Goal: Task Accomplishment & Management: Use online tool/utility

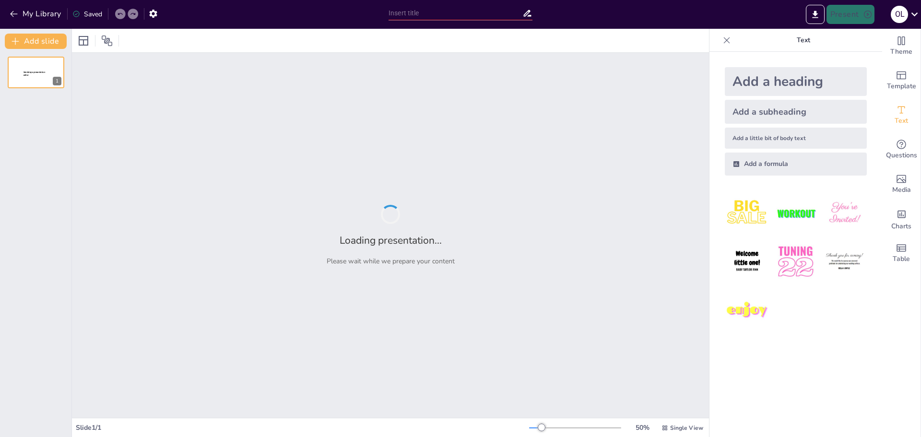
type input "Wörter lernen: Die Schulnote und ihre Bedeutung"
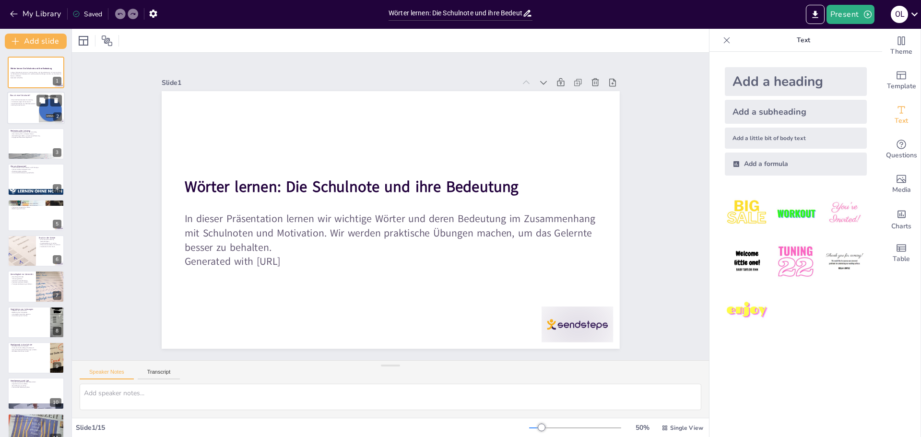
click at [14, 115] on div at bounding box center [36, 108] width 58 height 33
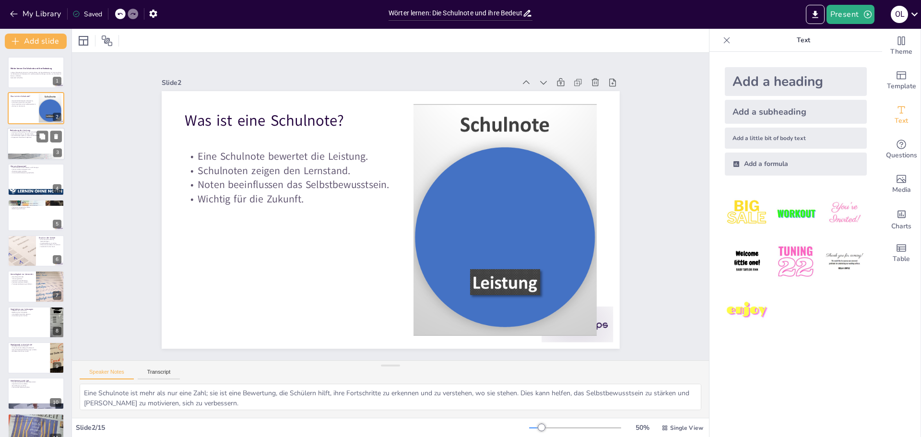
click at [12, 143] on div at bounding box center [36, 144] width 58 height 33
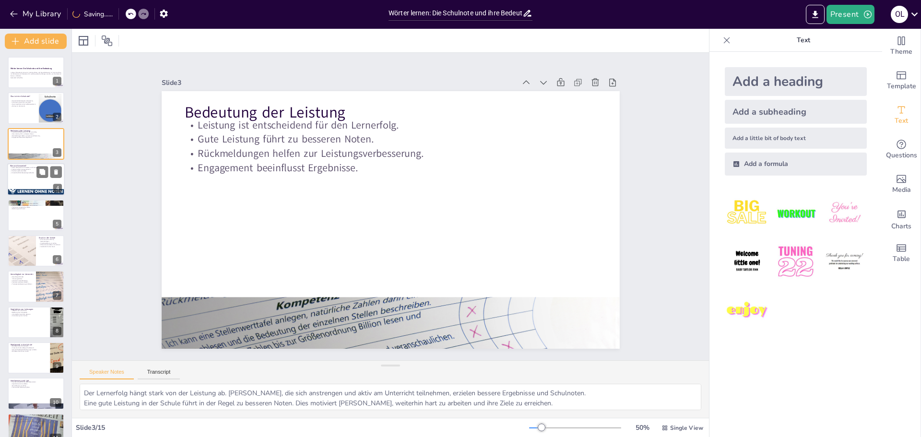
click at [14, 173] on p "Unterschiedliche Bewertungsmethoden." at bounding box center [36, 173] width 52 height 2
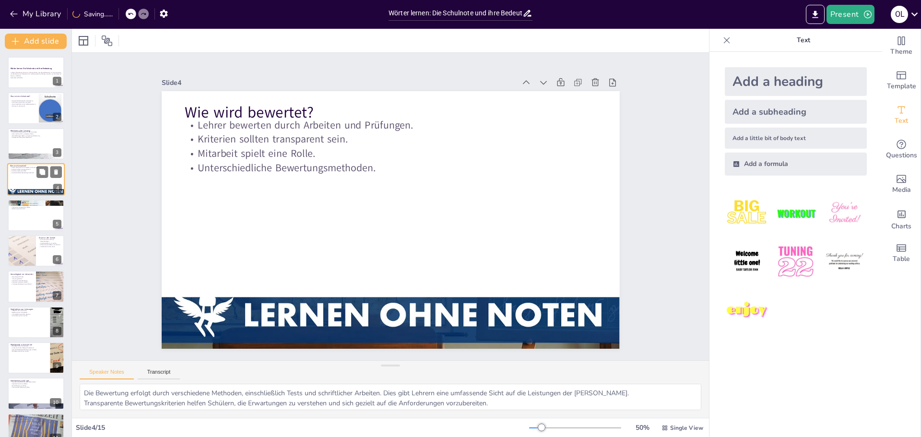
scroll to position [48, 0]
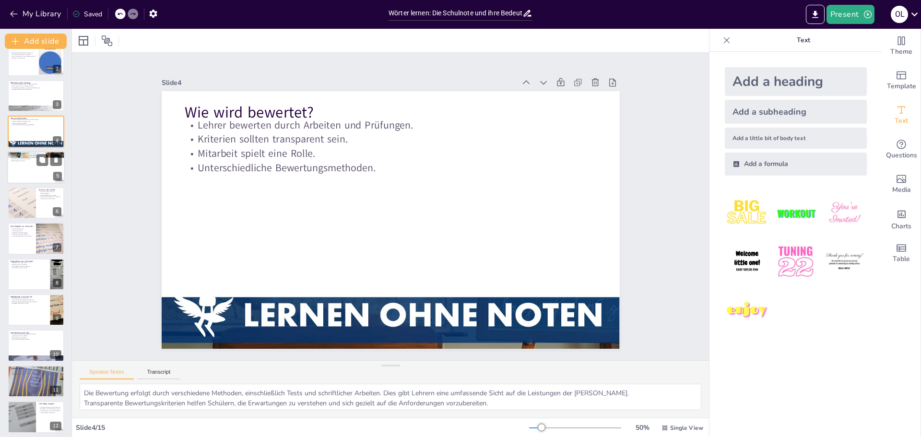
click at [13, 174] on div at bounding box center [36, 167] width 58 height 33
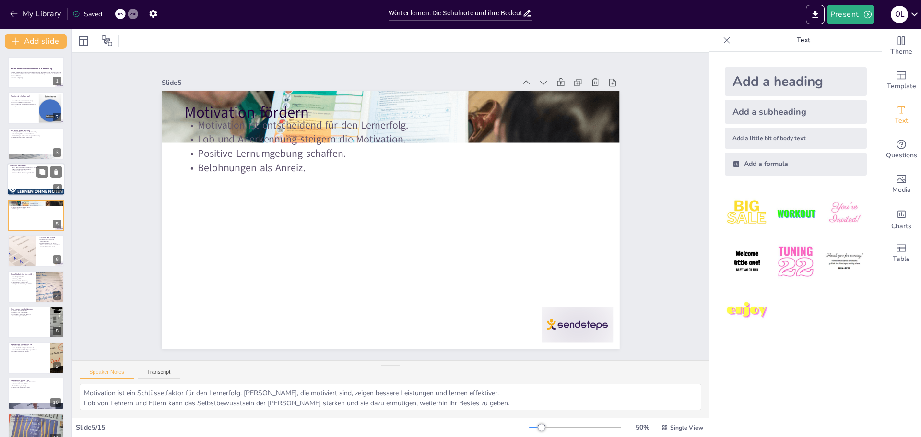
click at [26, 193] on div at bounding box center [36, 193] width 58 height 33
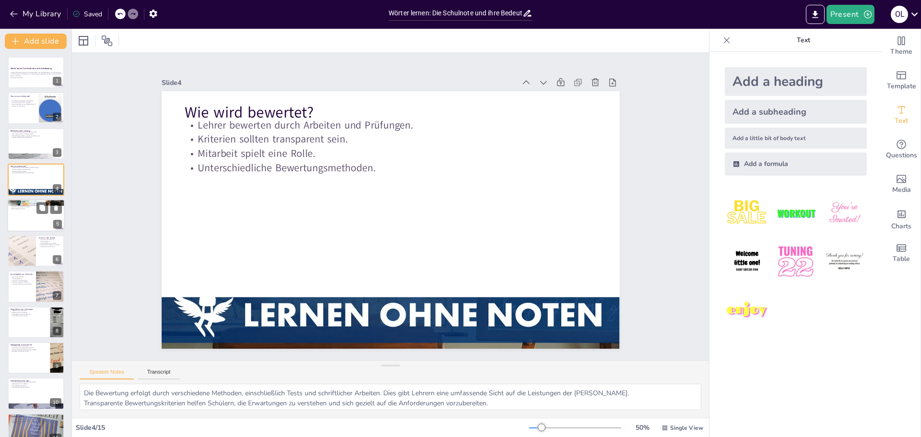
scroll to position [48, 0]
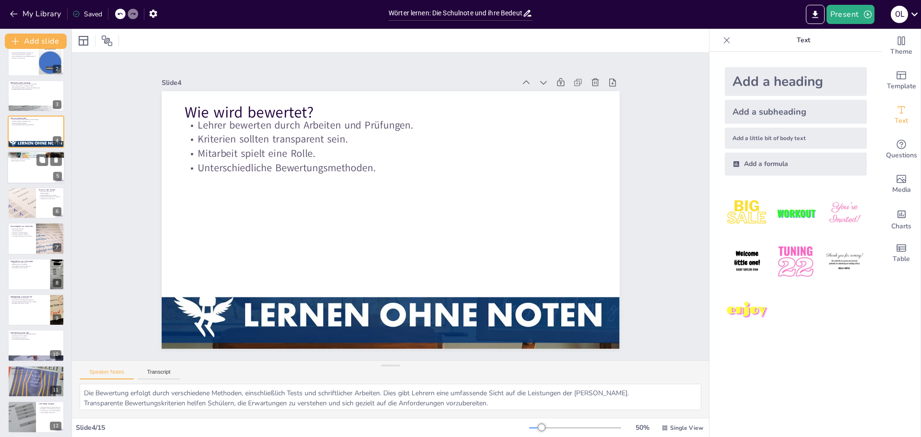
click at [32, 181] on div at bounding box center [36, 167] width 58 height 33
type textarea "Motivation ist ein Schlüsselfaktor für den Lernerfolg. Schüler, die motiviert s…"
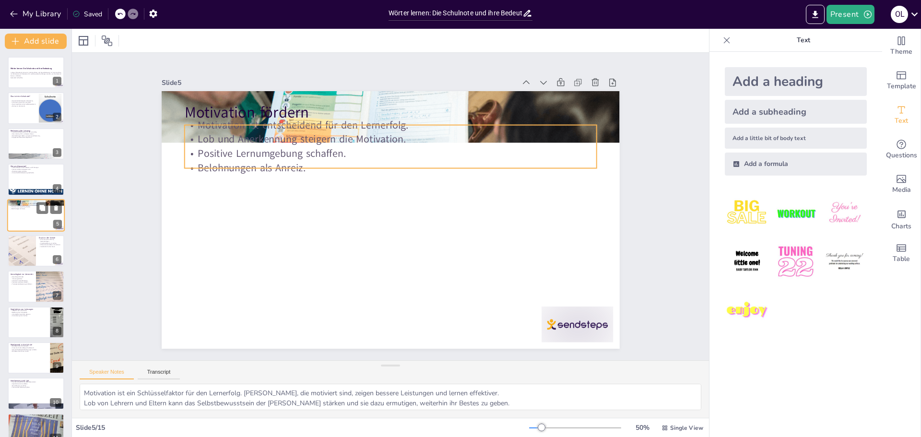
click at [33, 205] on p "Lob und Anerkennung steigern die Motivation." at bounding box center [36, 205] width 52 height 2
click at [31, 209] on p "Belohnungen als Anreiz." at bounding box center [36, 209] width 52 height 2
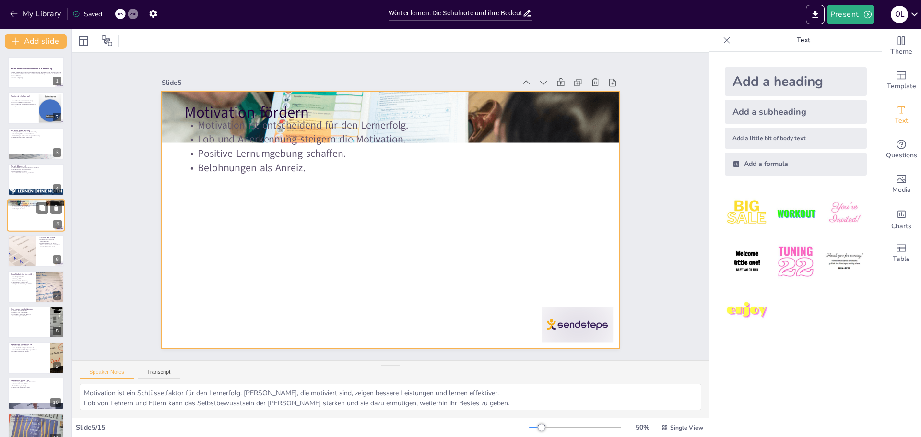
click at [27, 225] on div at bounding box center [36, 215] width 58 height 33
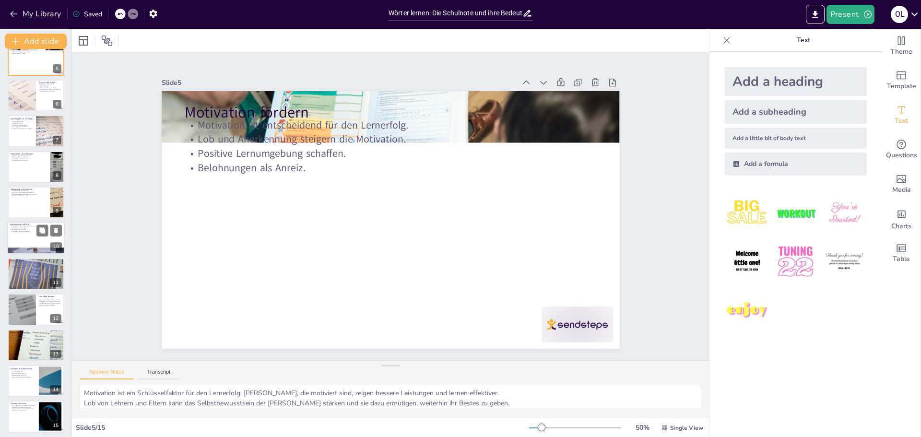
scroll to position [159, 0]
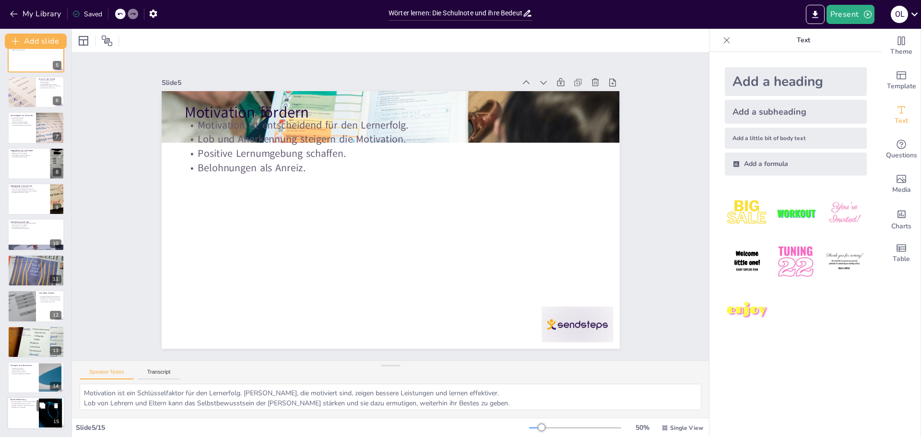
click at [15, 402] on p "Wir haben gelernt, wie wichtig Schulnoten, Leistung und Motivation sind. Mit Üb…" at bounding box center [23, 404] width 26 height 7
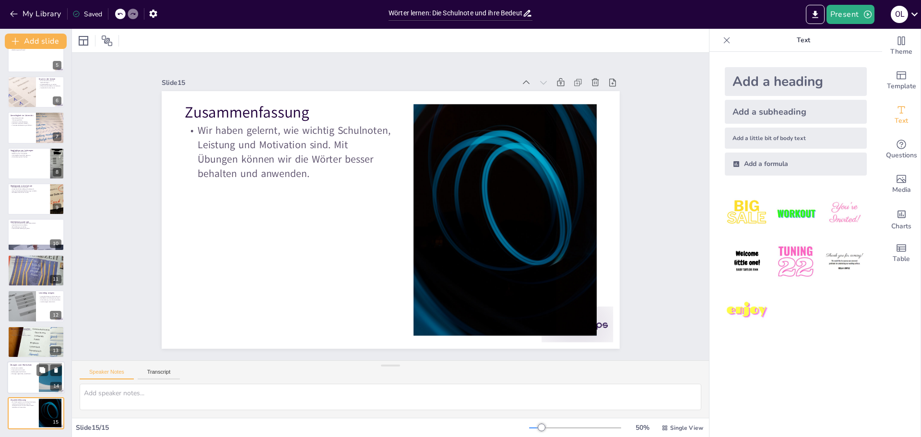
click at [17, 389] on div at bounding box center [36, 377] width 58 height 33
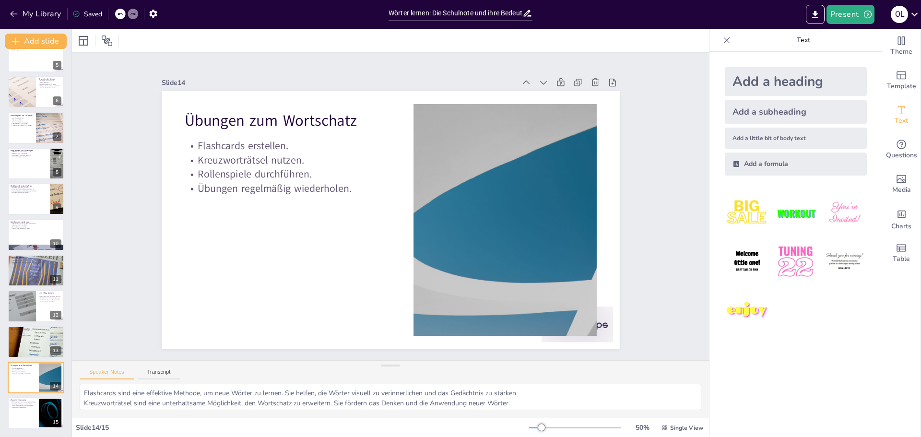
click at [18, 360] on div "Wörter lernen: Die Schulnote und ihre Bedeutung In dieser Präsentation lernen w…" at bounding box center [35, 164] width 71 height 532
click at [24, 349] on div at bounding box center [36, 342] width 76 height 33
type textarea "Die Anerkennung von Stärken und Schwächen ist wichtig für die persönliche Entwi…"
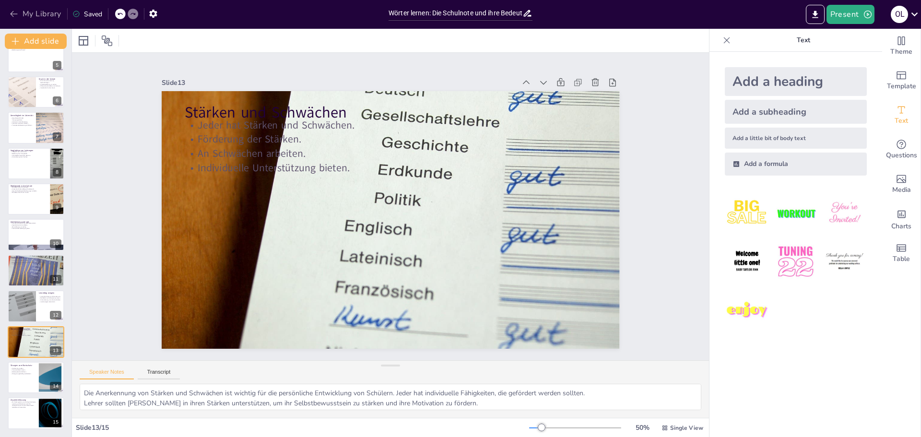
click at [12, 11] on icon "button" at bounding box center [14, 14] width 10 height 10
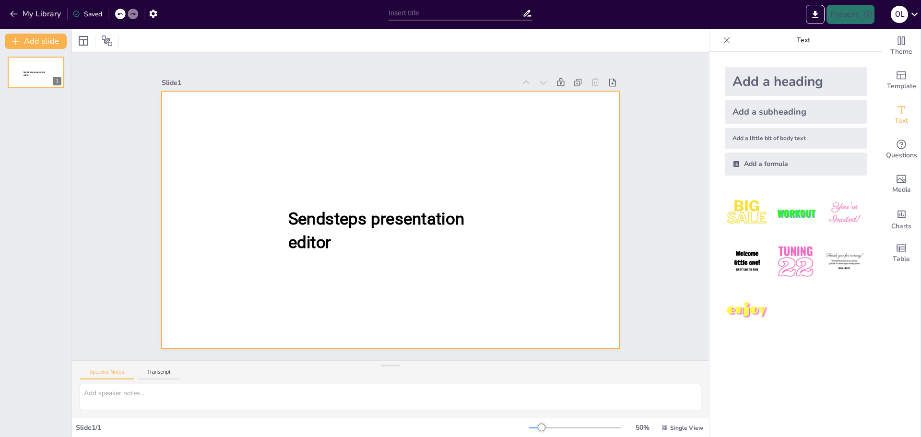
type input "Wörter lernen: Die Schulnote und ihre Bedeutung"
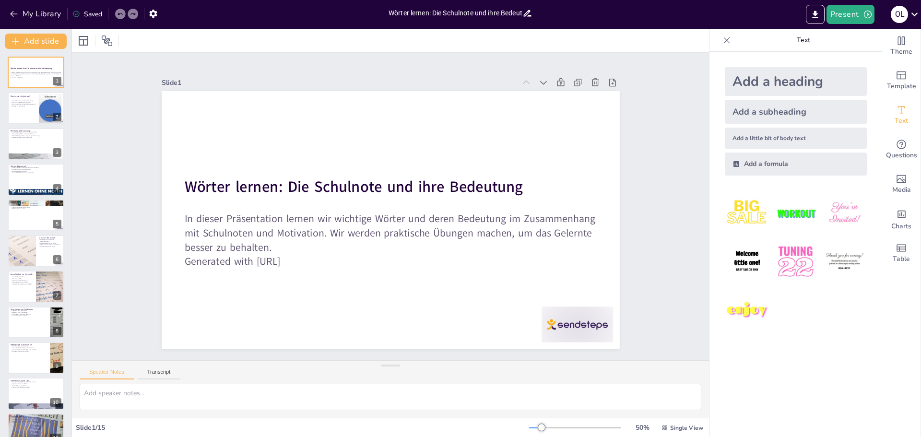
click at [417, 12] on input "Wörter lernen: Die Schulnote und ihre Bedeutung" at bounding box center [456, 13] width 134 height 14
drag, startPoint x: 389, startPoint y: 12, endPoint x: 489, endPoint y: 12, distance: 100.3
click at [489, 12] on input "Wörter lernen: Die Schulnote und ihre Bedeutung" at bounding box center [456, 13] width 134 height 14
click at [172, 390] on textarea at bounding box center [391, 397] width 622 height 26
click at [722, 38] on icon at bounding box center [727, 41] width 10 height 10
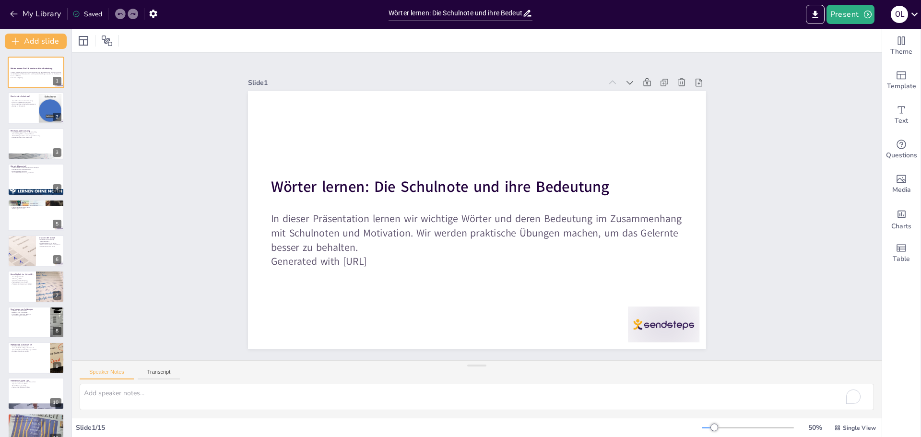
click at [5, 13] on div "My Library Saved" at bounding box center [81, 13] width 162 height 17
click at [15, 12] on icon "button" at bounding box center [14, 14] width 10 height 10
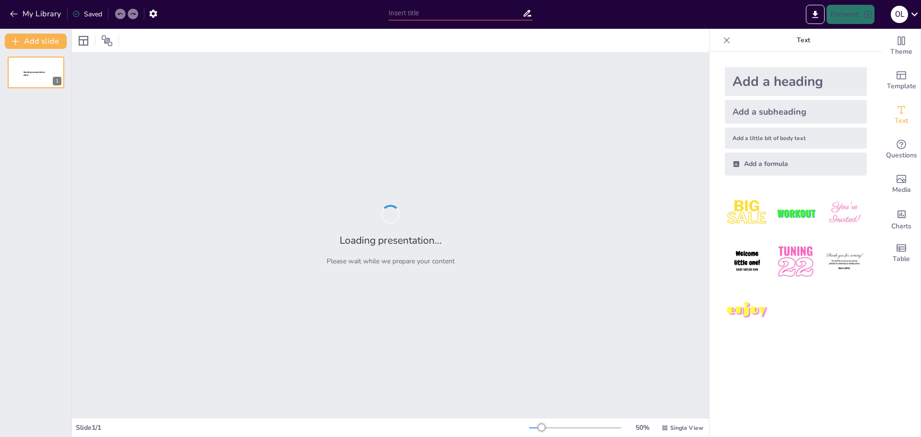
type input "Motivation fördern: Strategien zur Unterstützung von Lernenden"
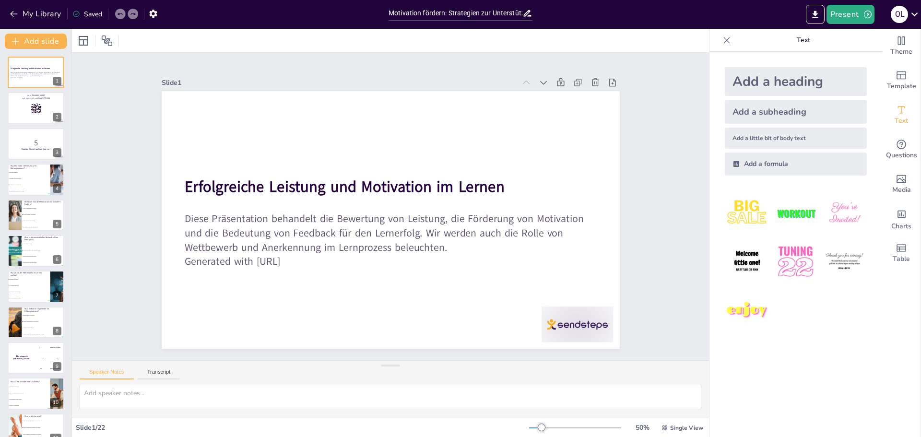
checkbox input "true"
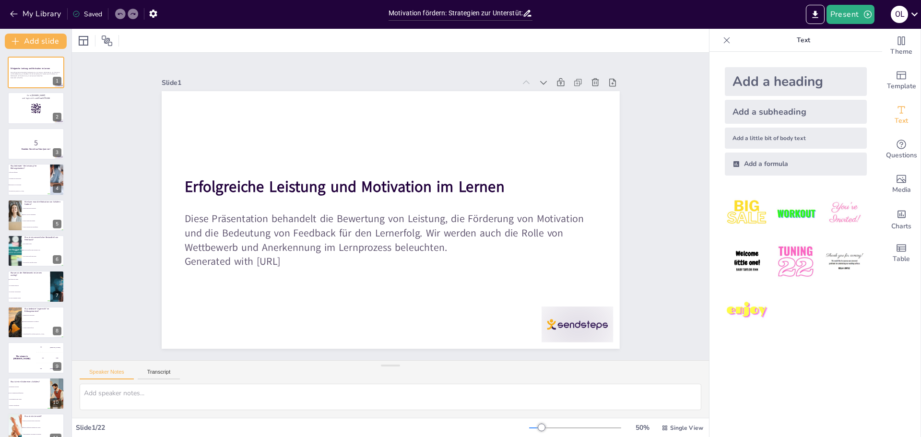
checkbox input "true"
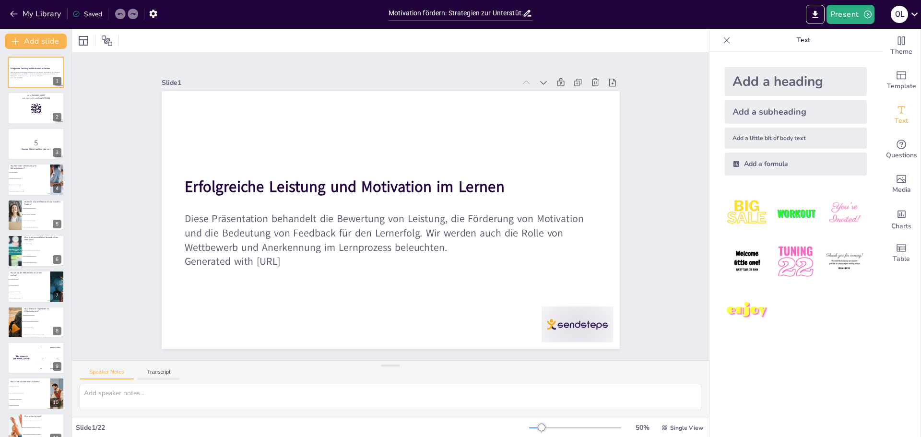
checkbox input "true"
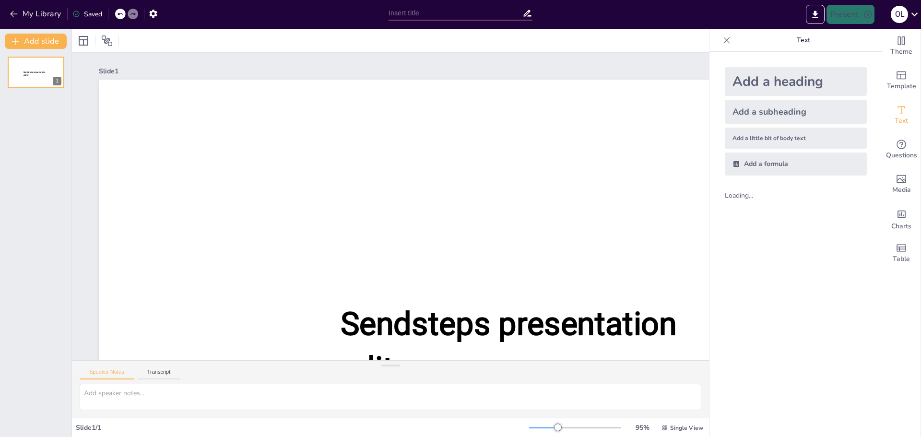
type input "Motivation fördern: Strategien zur Unterstützung von Lernenden"
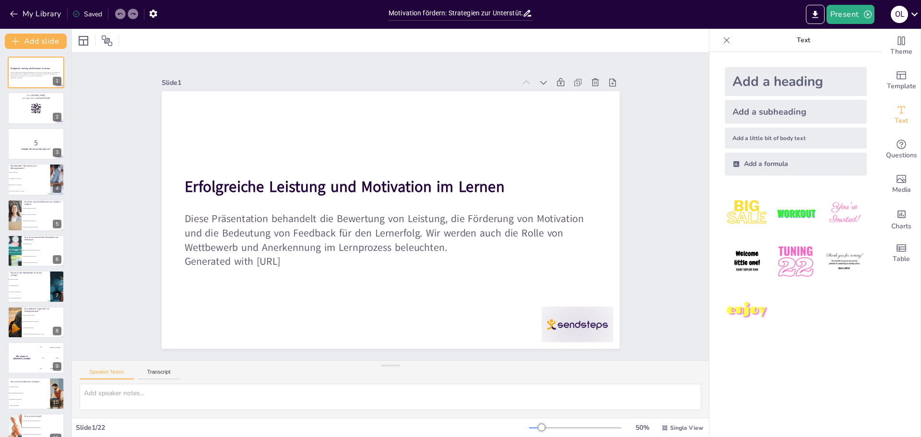
checkbox input "true"
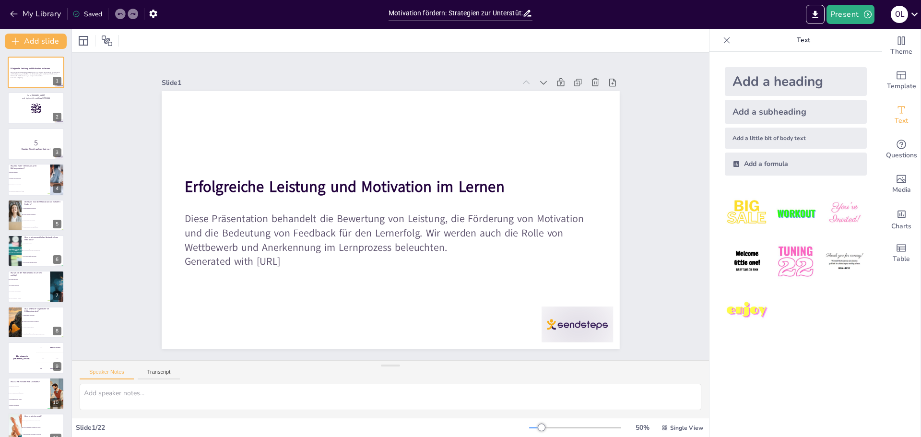
checkbox input "true"
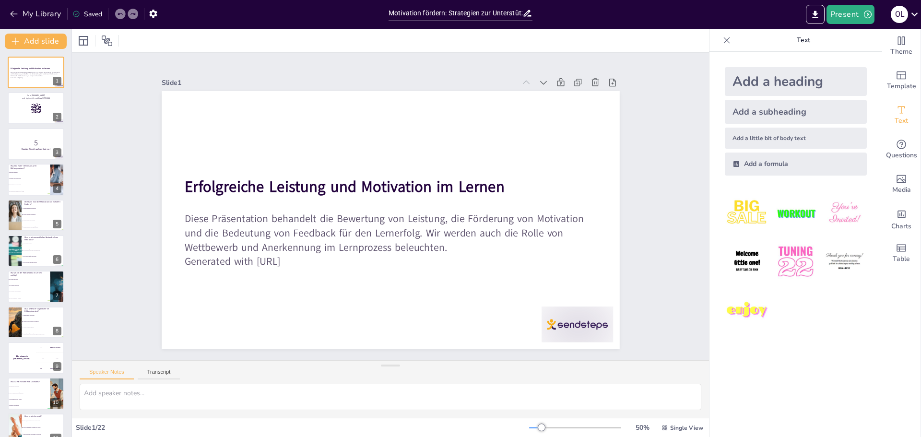
checkbox input "true"
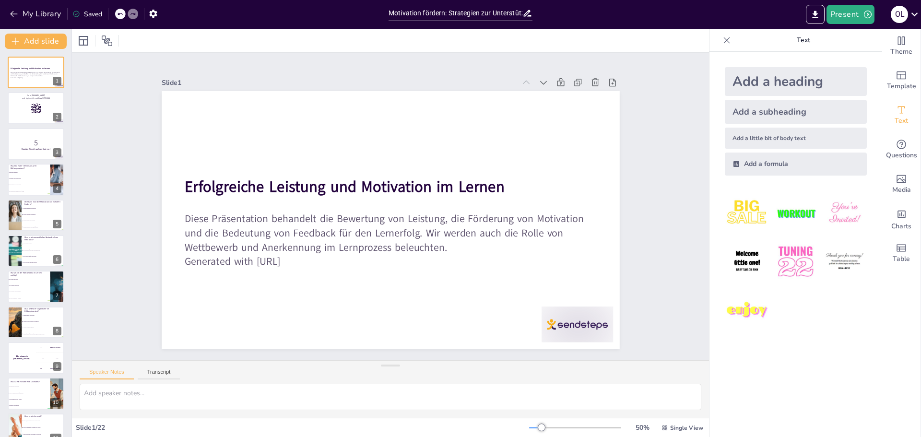
checkbox input "true"
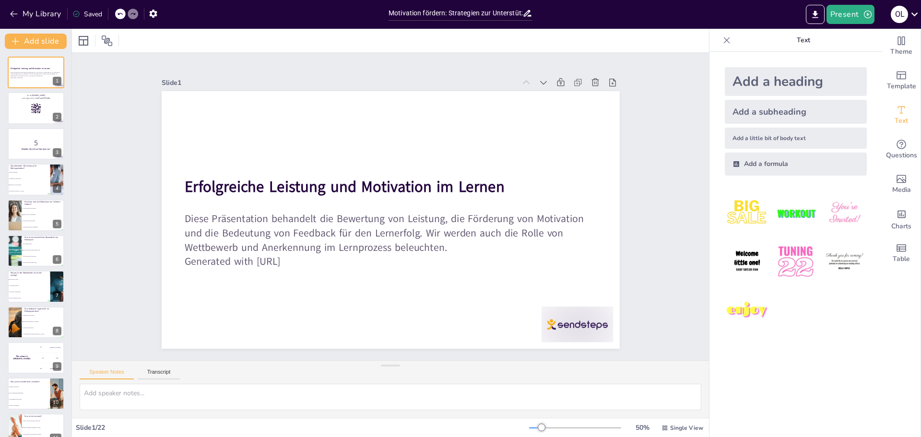
checkbox input "true"
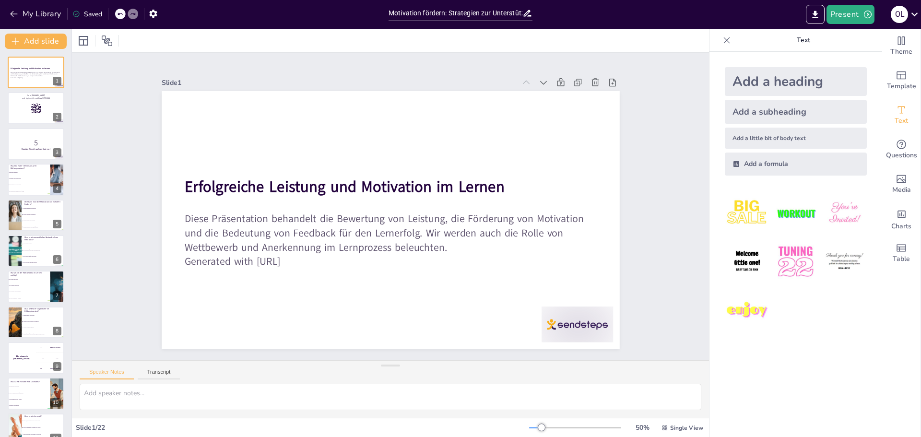
checkbox input "true"
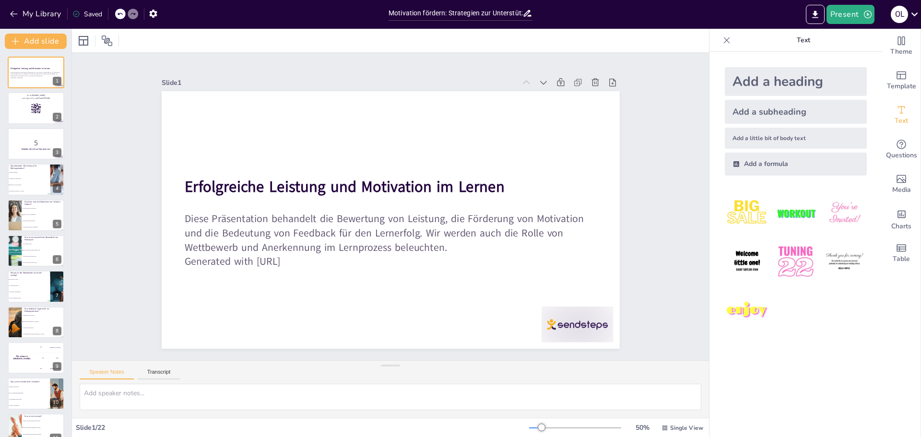
checkbox input "true"
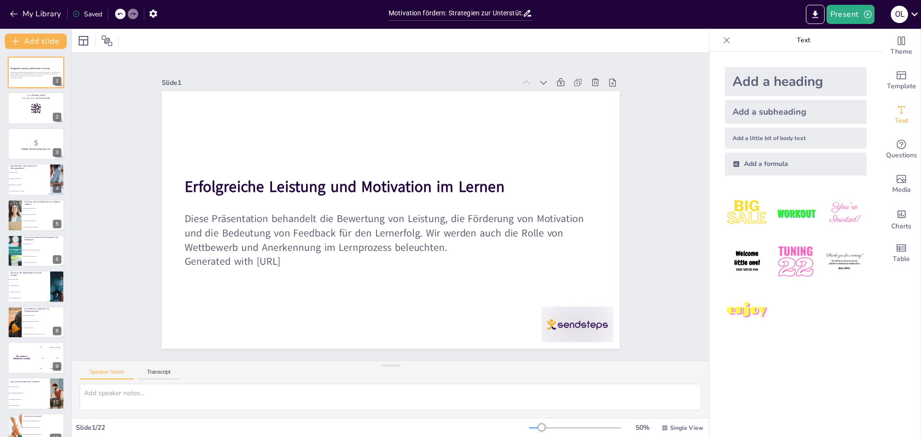
checkbox input "true"
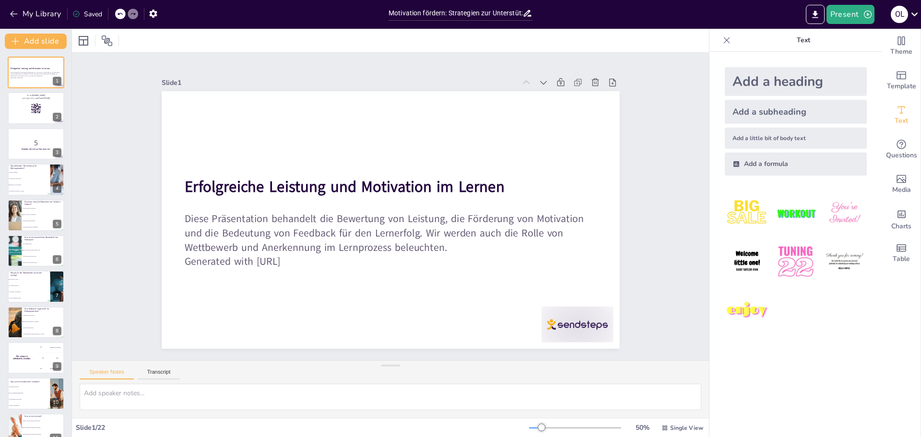
checkbox input "true"
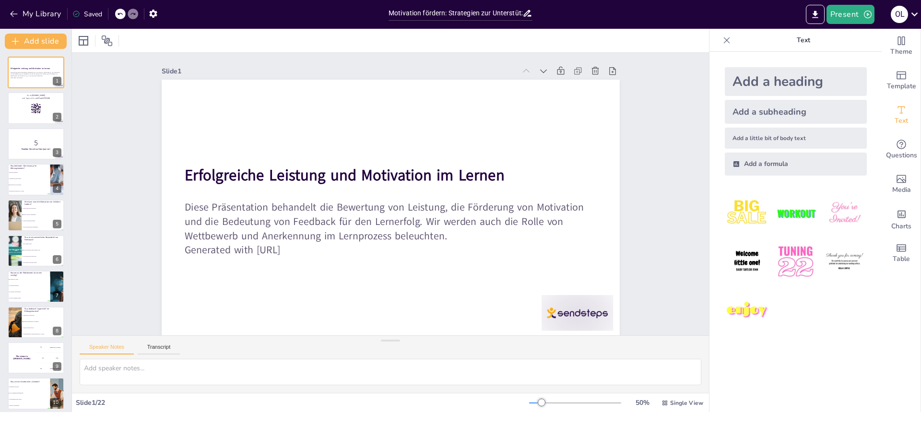
checkbox input "true"
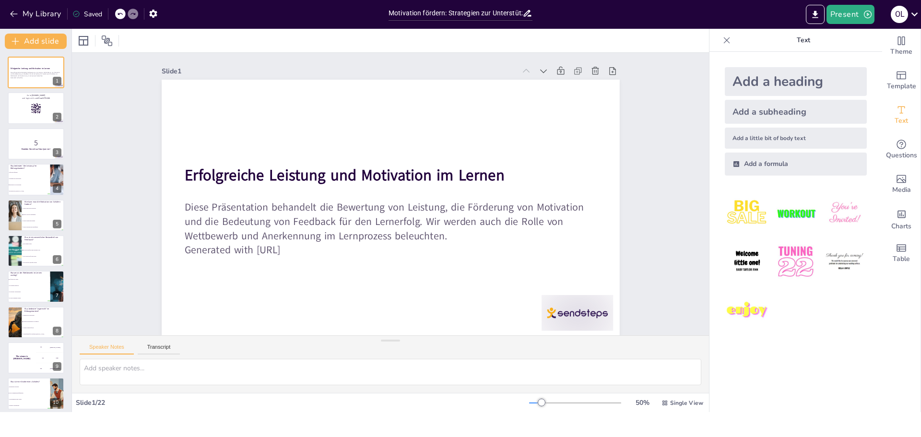
checkbox input "true"
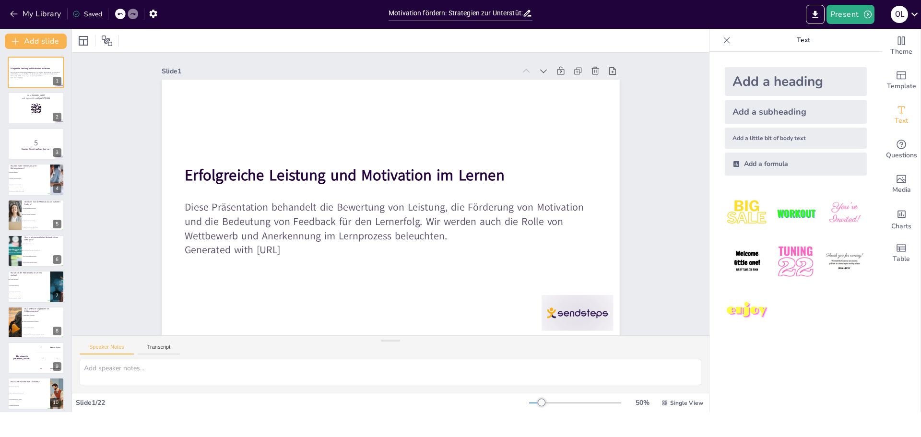
checkbox input "true"
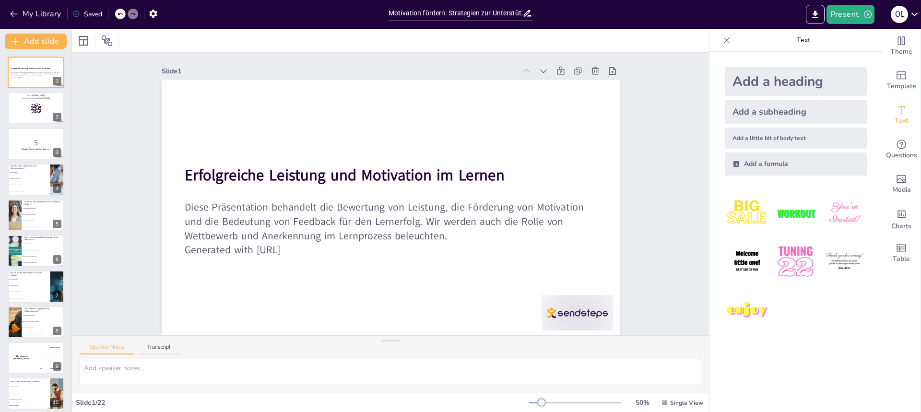
checkbox input "true"
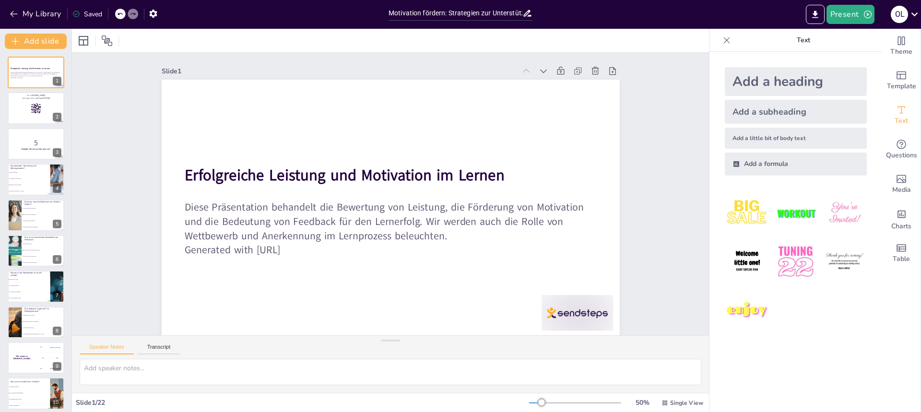
checkbox input "true"
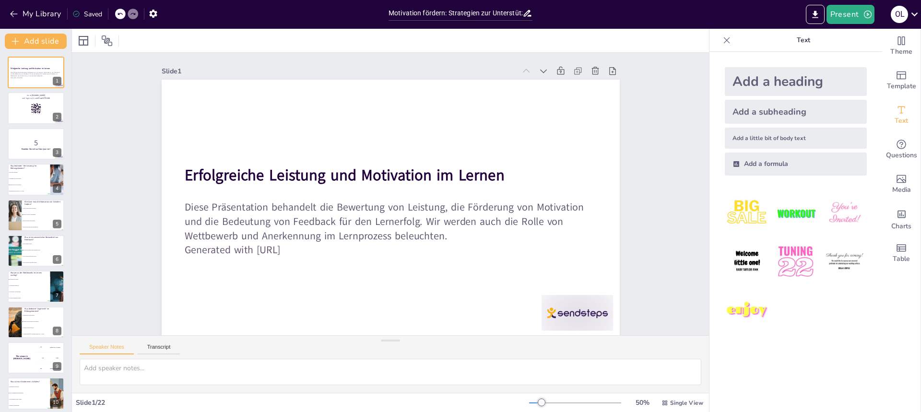
checkbox input "true"
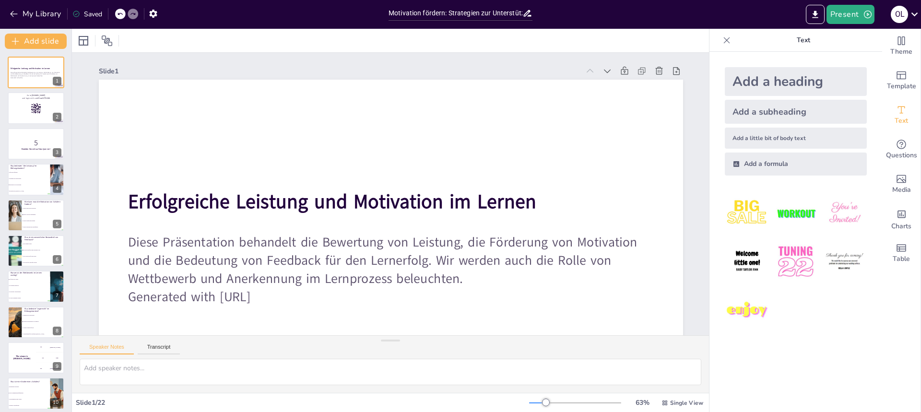
checkbox input "true"
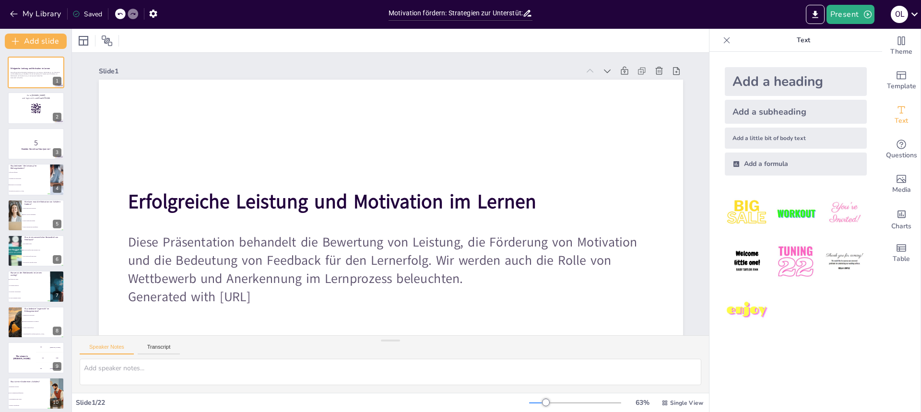
checkbox input "true"
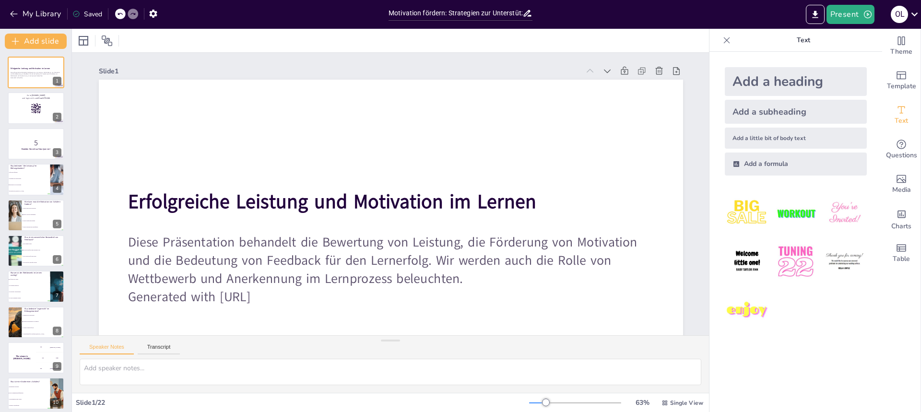
checkbox input "true"
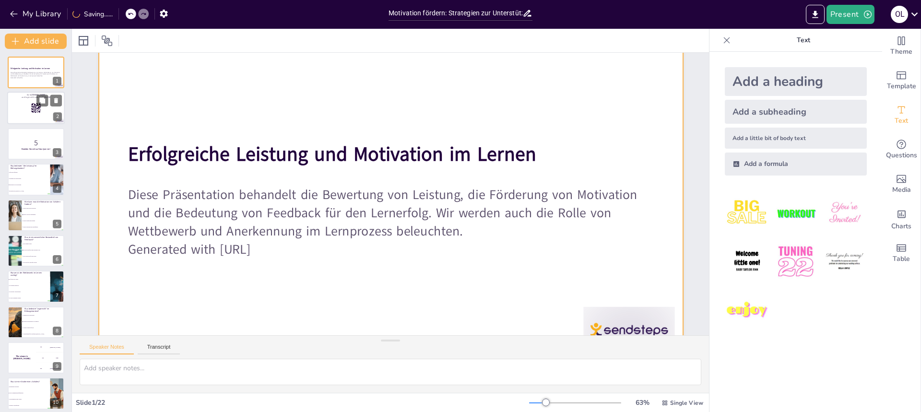
scroll to position [48, 0]
checkbox input "true"
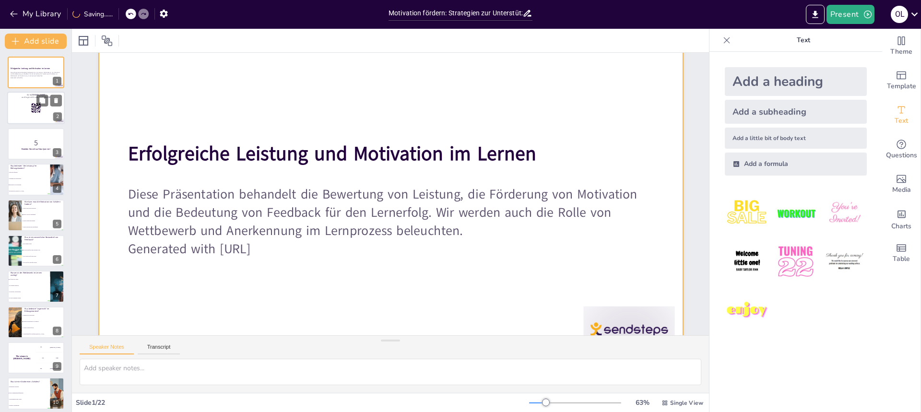
checkbox input "true"
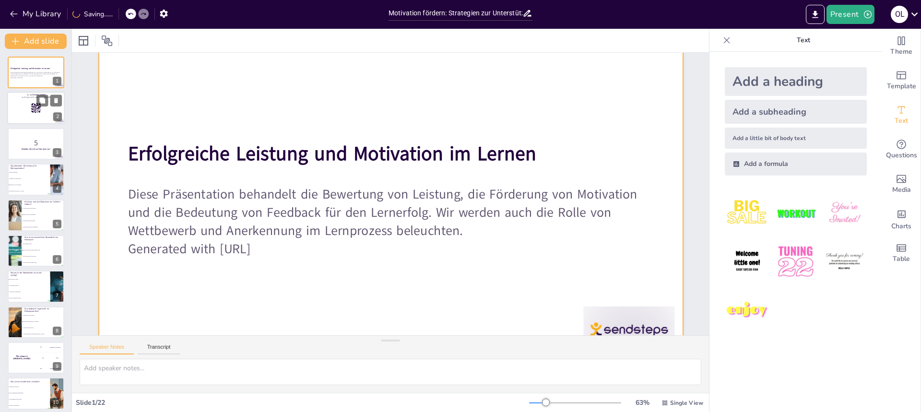
checkbox input "true"
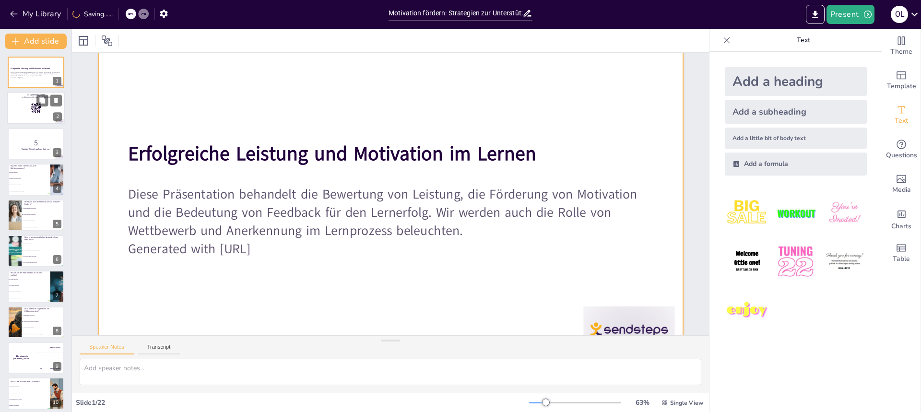
checkbox input "true"
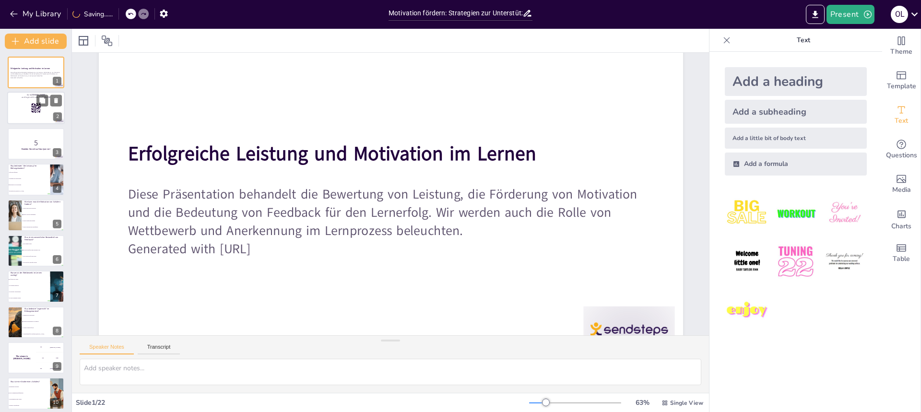
checkbox input "true"
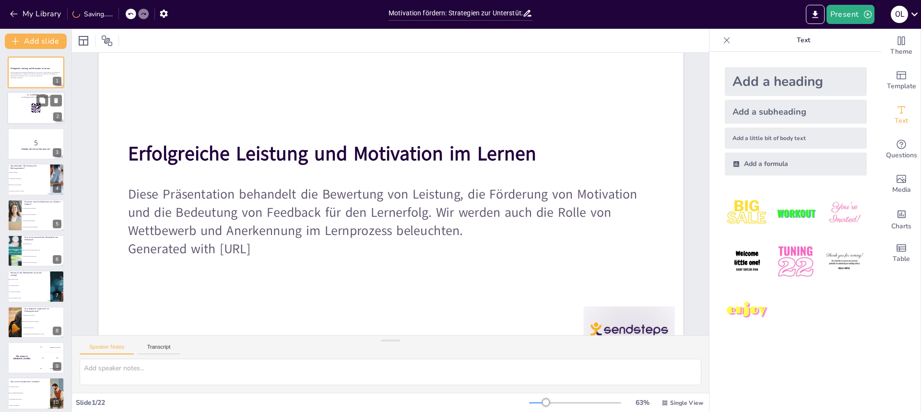
checkbox input "true"
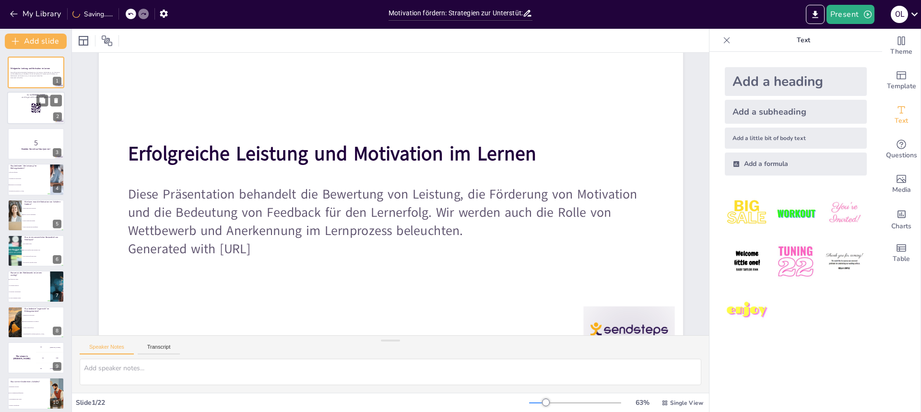
checkbox input "true"
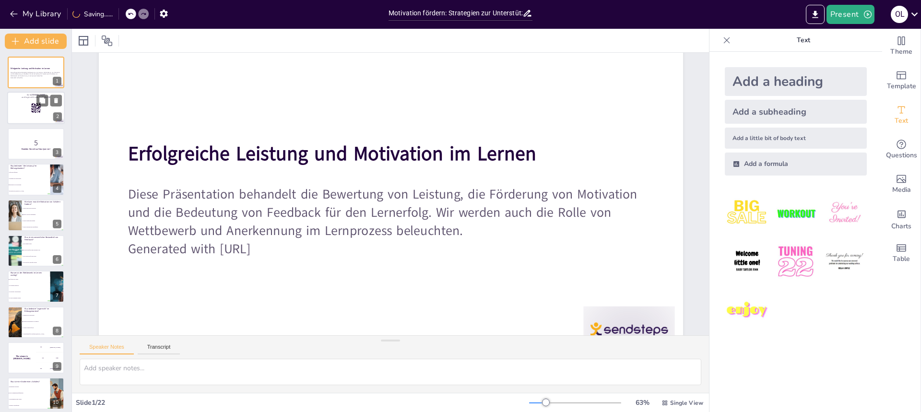
checkbox input "true"
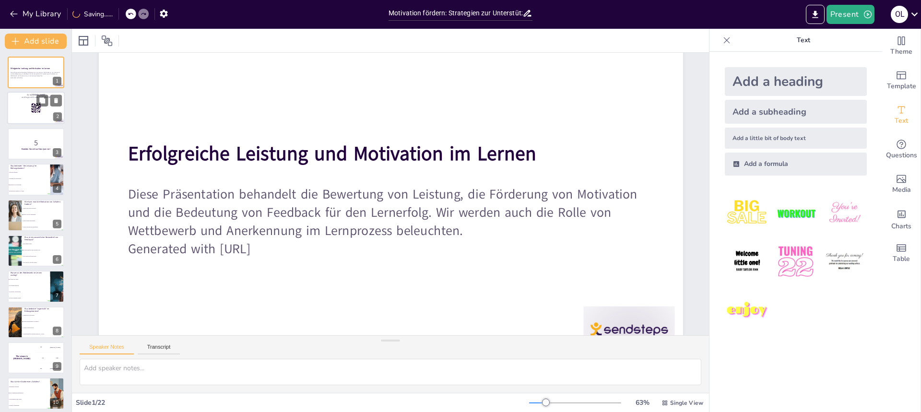
checkbox input "true"
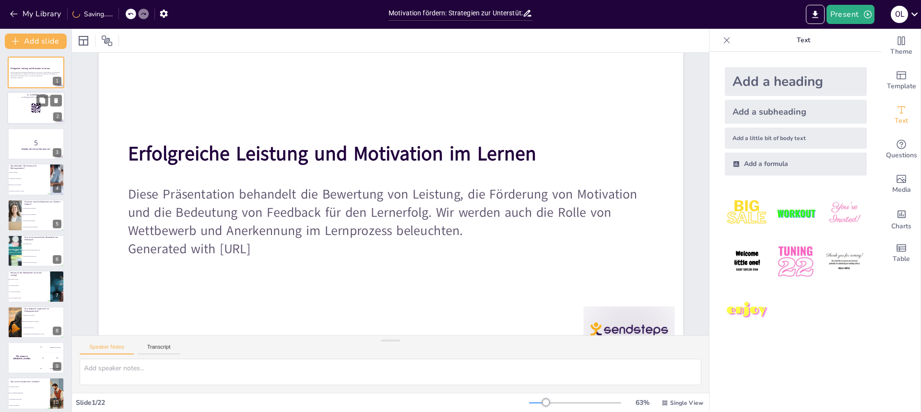
checkbox input "true"
click at [34, 103] on icon at bounding box center [36, 108] width 11 height 11
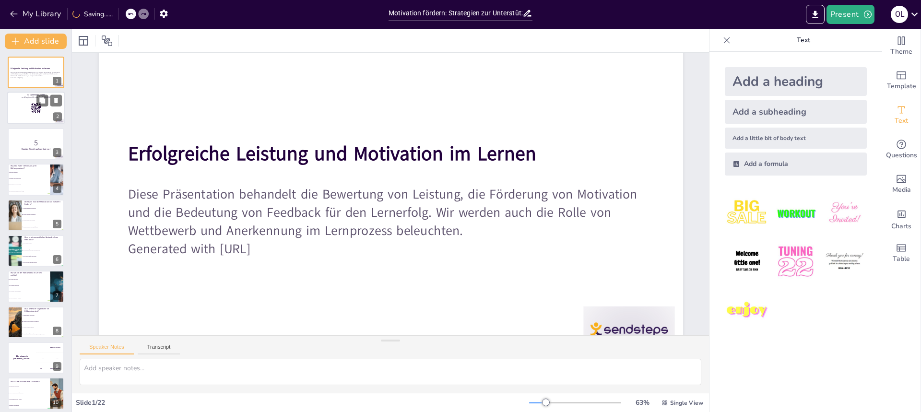
checkbox input "true"
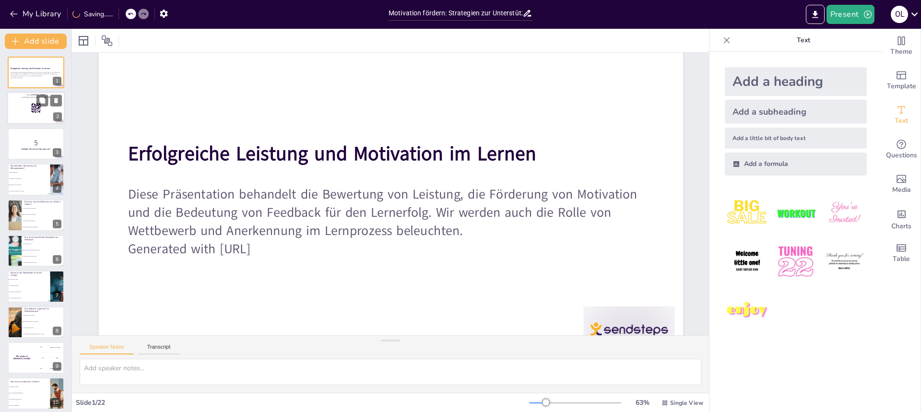
checkbox input "true"
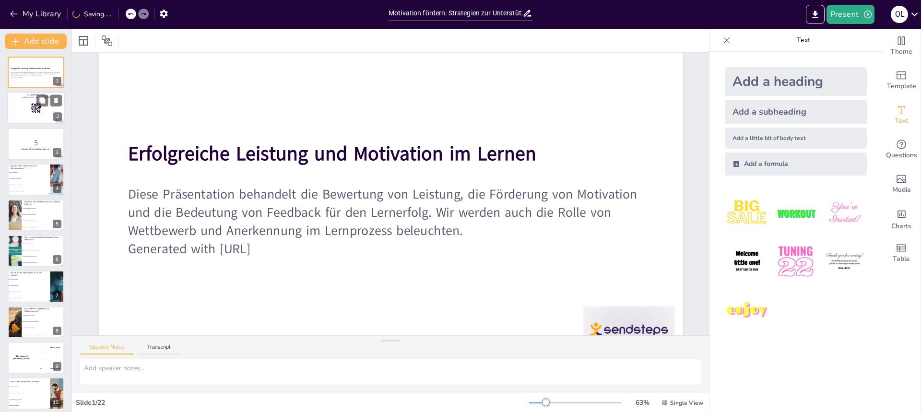
checkbox input "true"
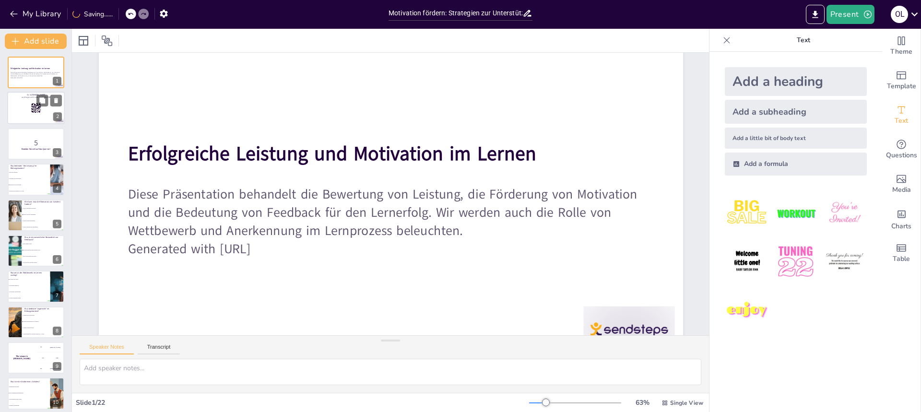
checkbox input "true"
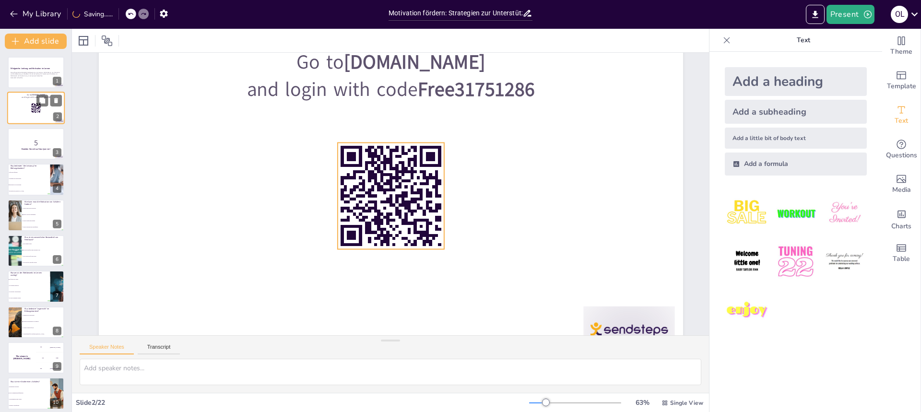
scroll to position [0, 0]
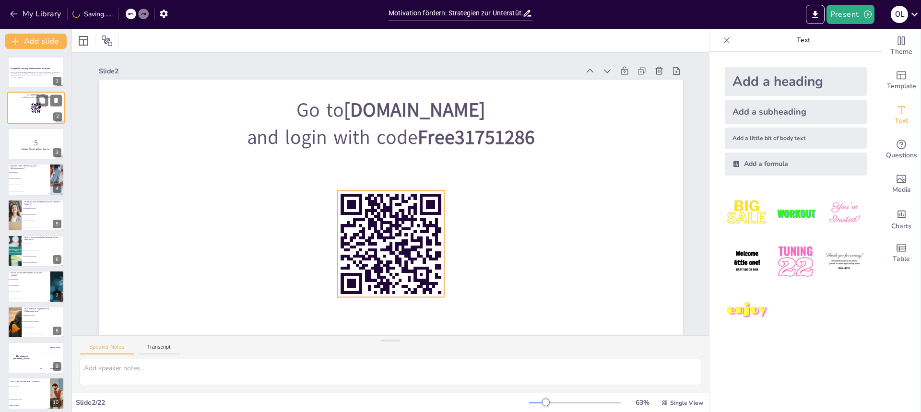
checkbox input "true"
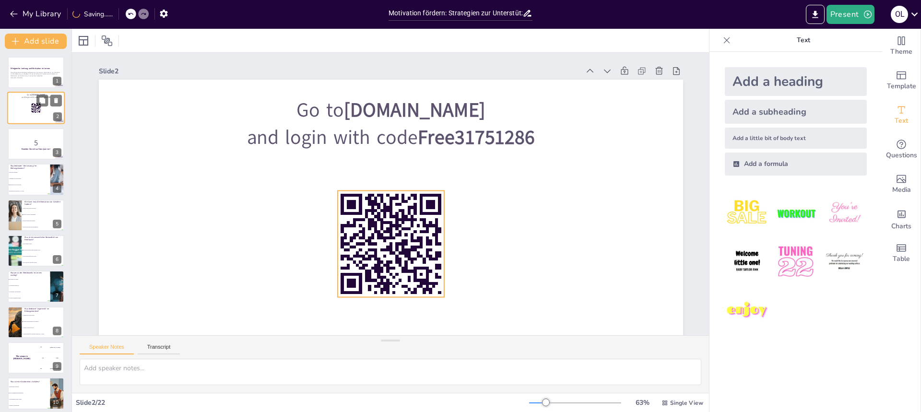
checkbox input "true"
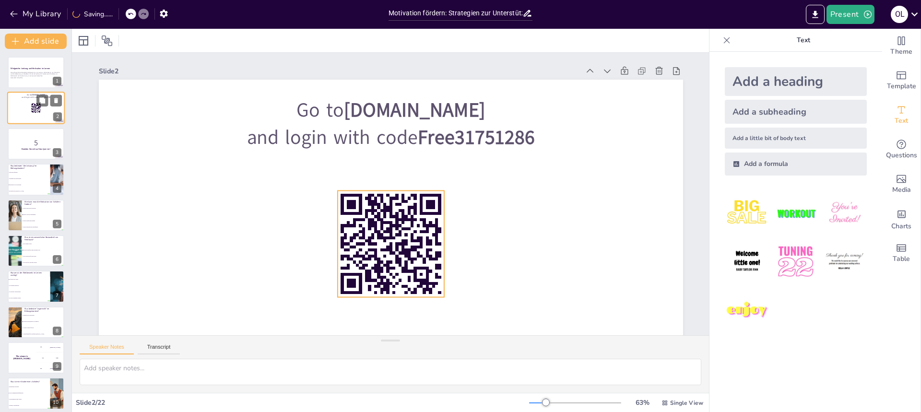
checkbox input "true"
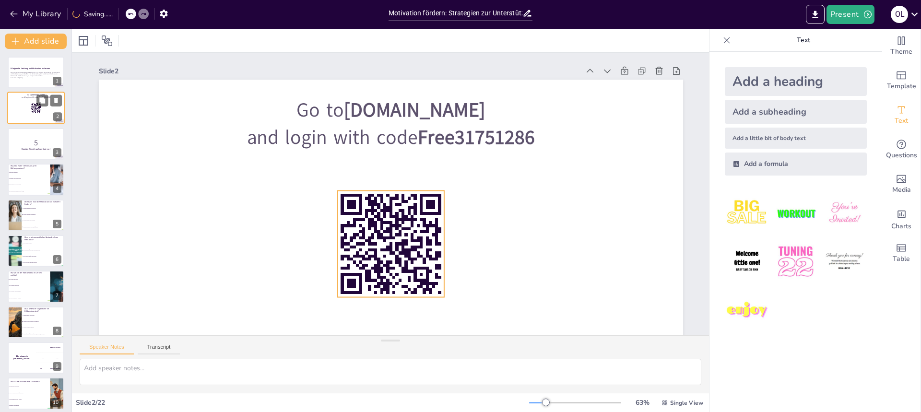
checkbox input "true"
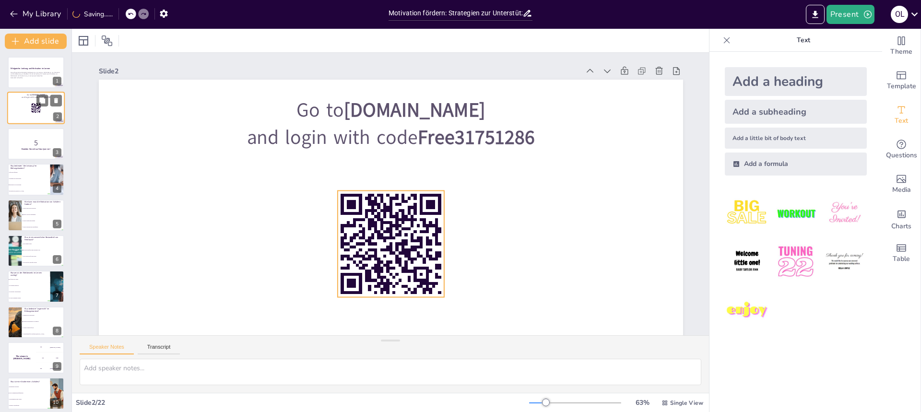
checkbox input "true"
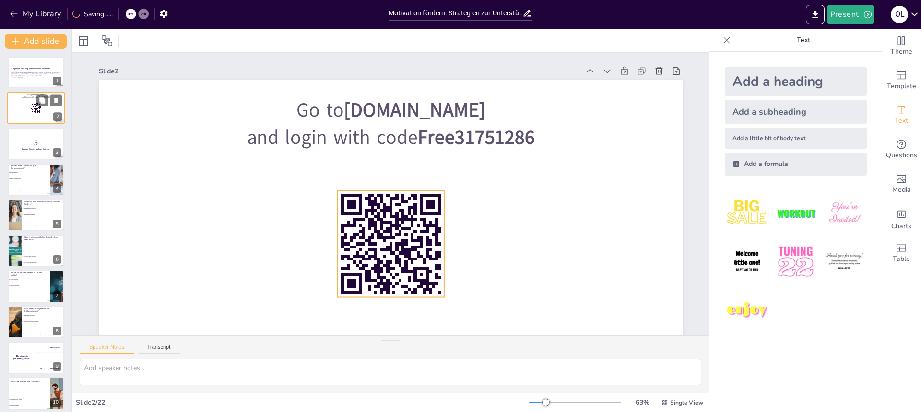
checkbox input "true"
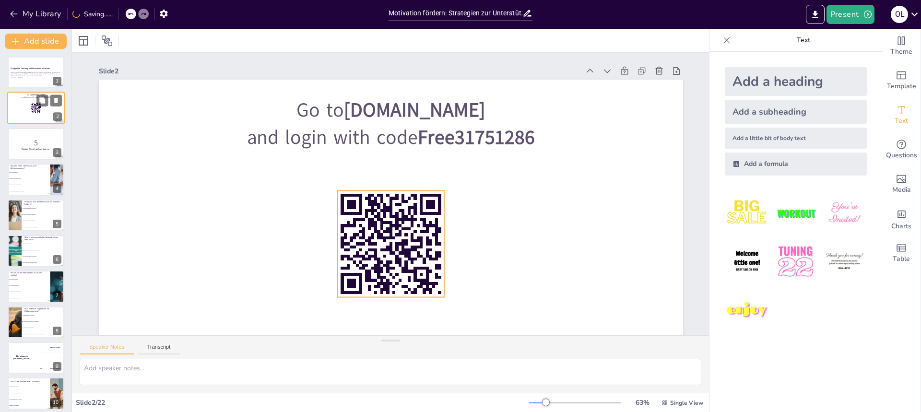
checkbox input "true"
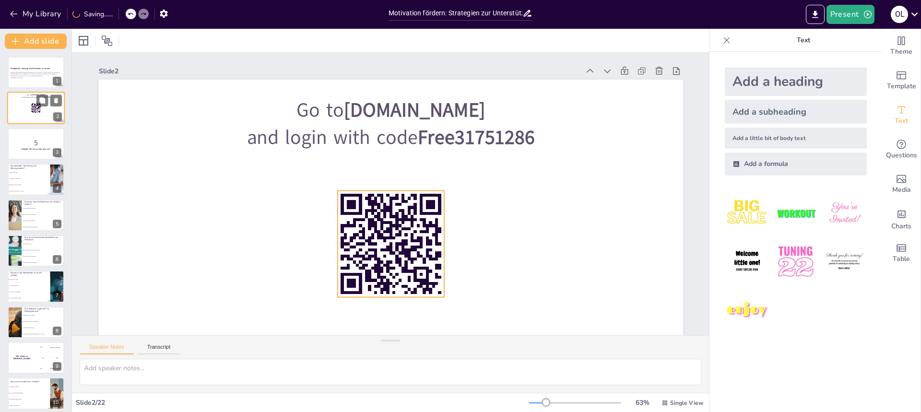
checkbox input "true"
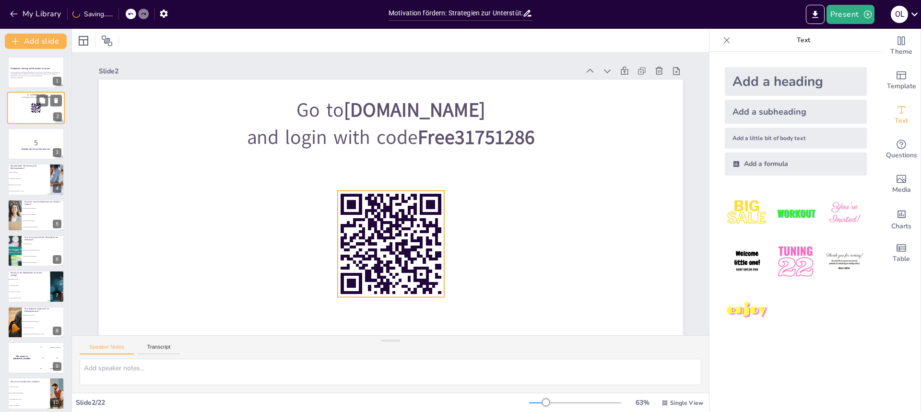
checkbox input "true"
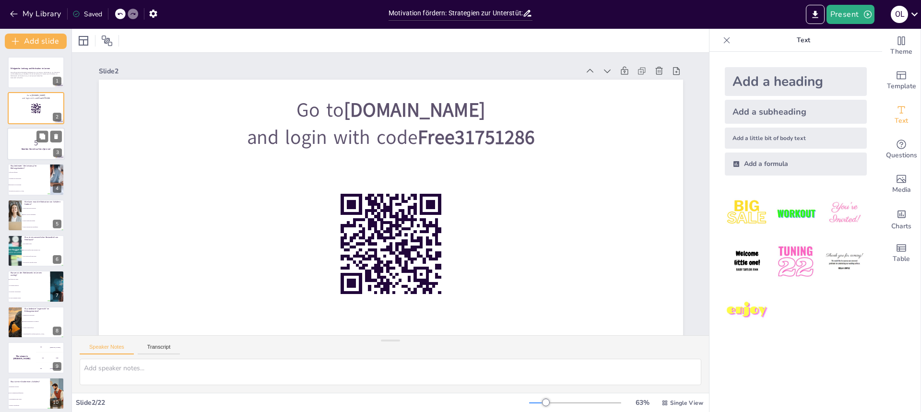
click at [37, 151] on div at bounding box center [36, 144] width 58 height 33
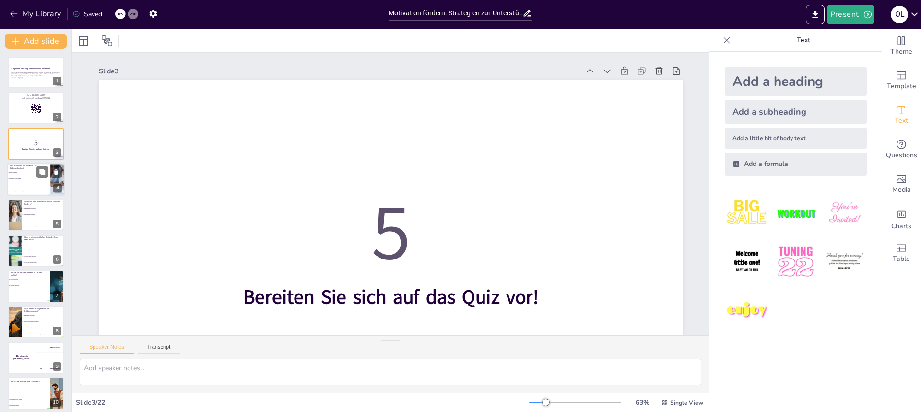
click at [35, 177] on li "Teilnahme an Wettbewerben" at bounding box center [28, 179] width 43 height 6
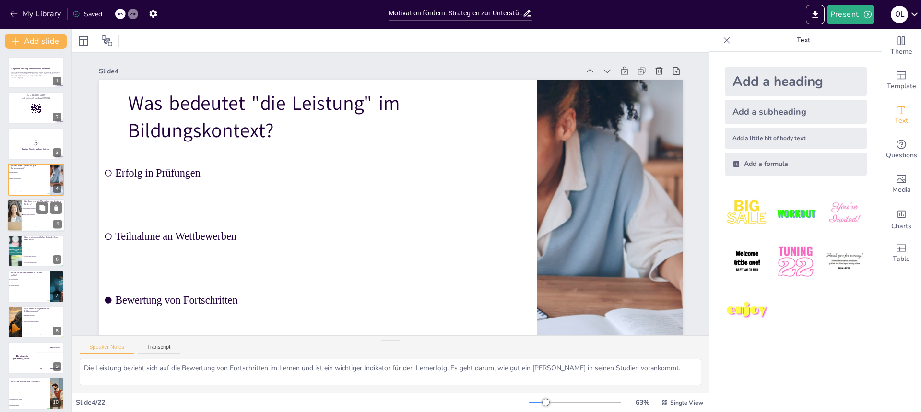
click at [36, 217] on li "Durch Lob und Anerkennung" at bounding box center [43, 215] width 43 height 6
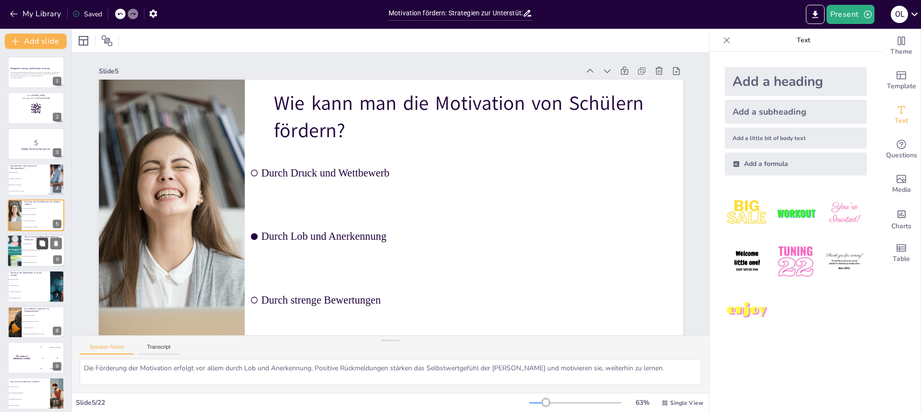
click at [45, 247] on icon at bounding box center [42, 243] width 7 height 7
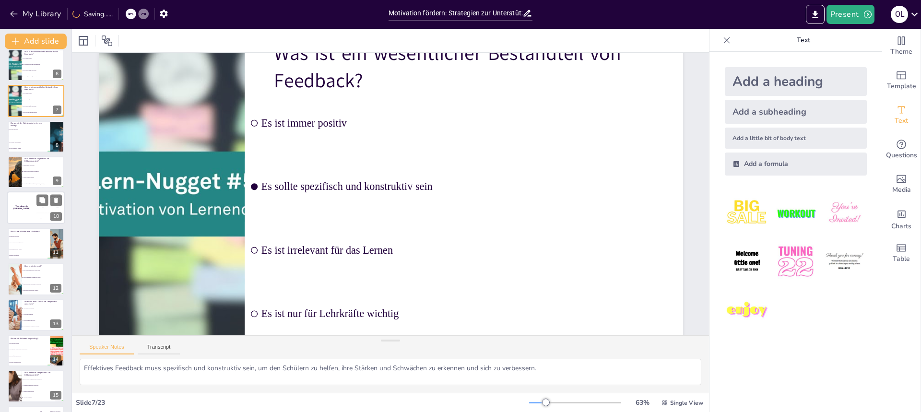
scroll to position [200, 0]
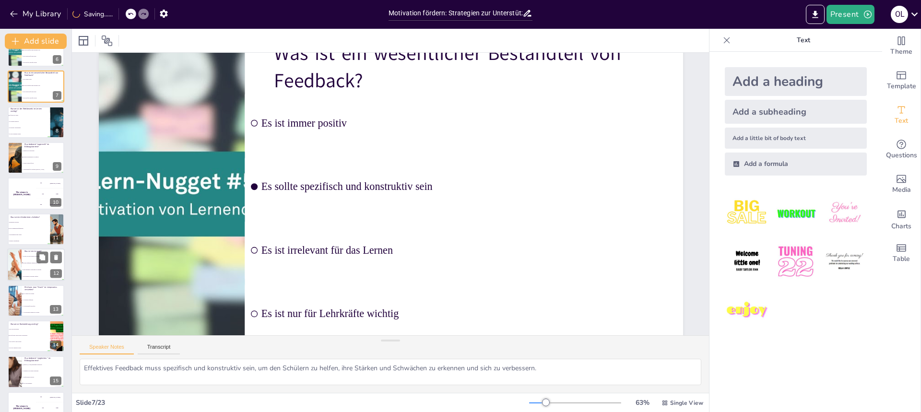
click at [35, 252] on p "Was ist ein Lernziel?" at bounding box center [42, 251] width 37 height 3
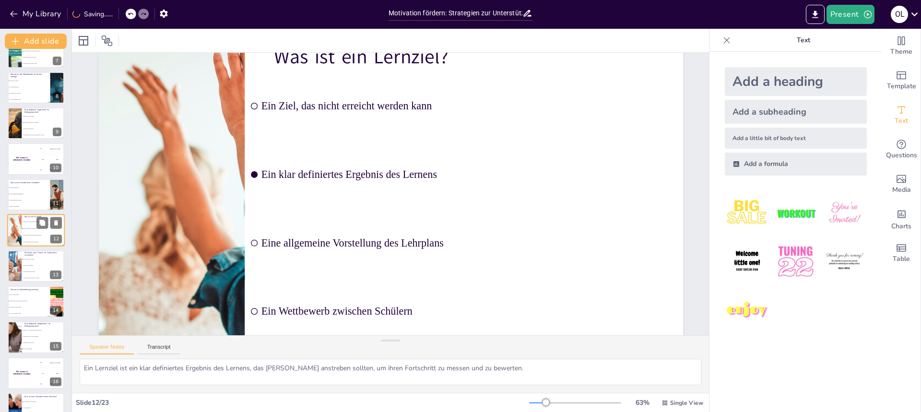
scroll to position [0, 0]
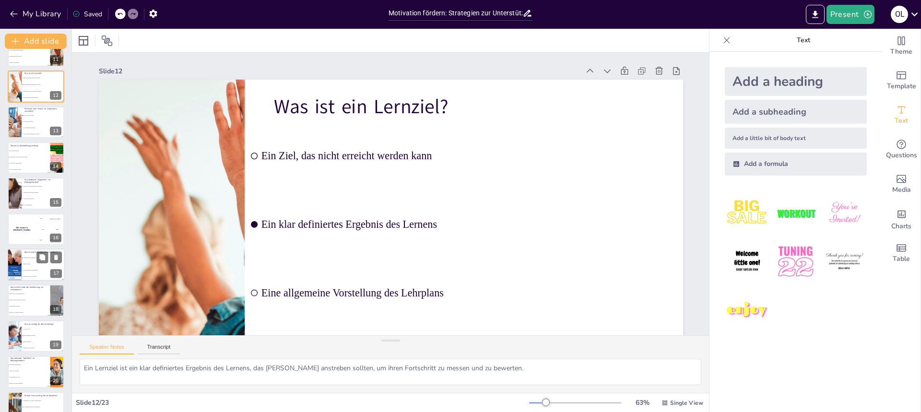
click at [26, 266] on li "Hohe Motivation" at bounding box center [43, 264] width 43 height 6
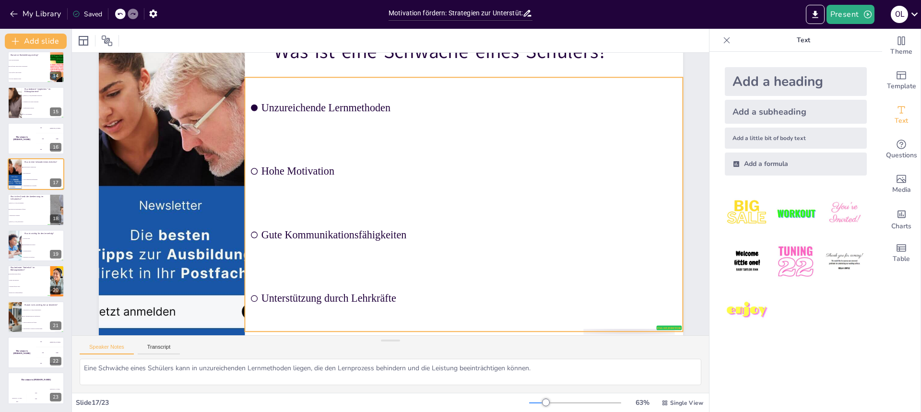
scroll to position [80, 0]
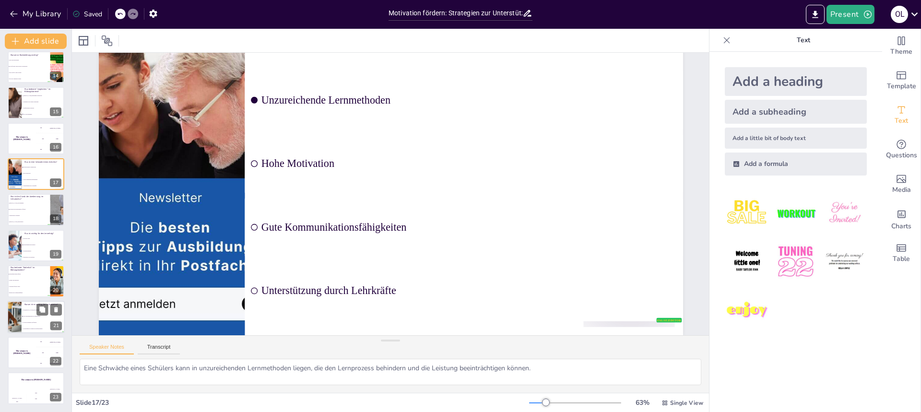
click at [31, 304] on p "Warum ist es wichtig, fair zu bewerten?" at bounding box center [42, 304] width 37 height 3
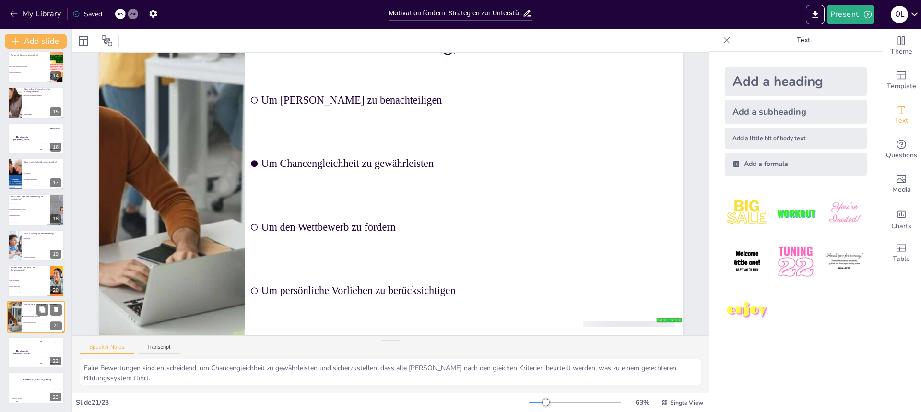
scroll to position [0, 0]
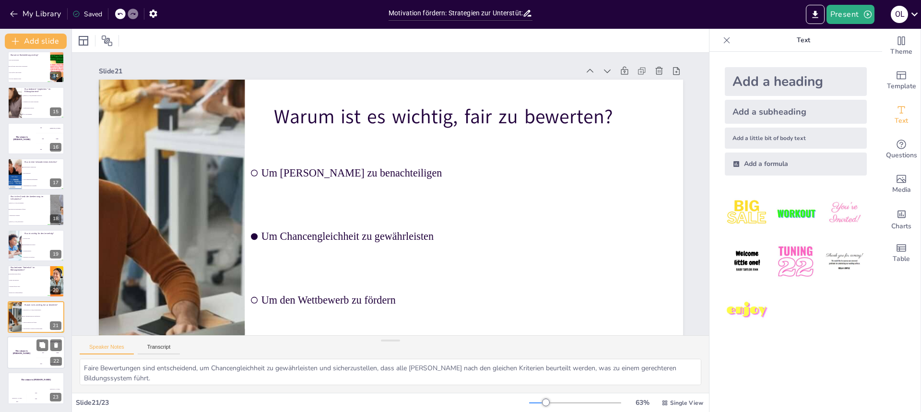
click at [35, 362] on div "The winner is Niels 🏆" at bounding box center [21, 352] width 29 height 33
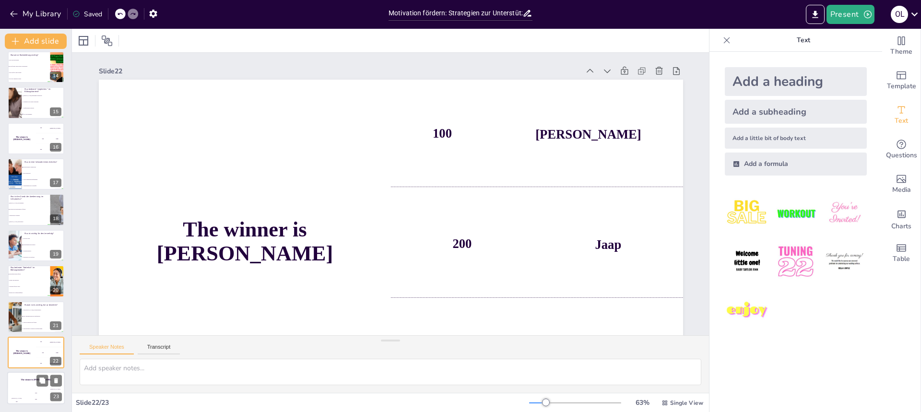
click at [31, 394] on div "200" at bounding box center [35, 399] width 19 height 11
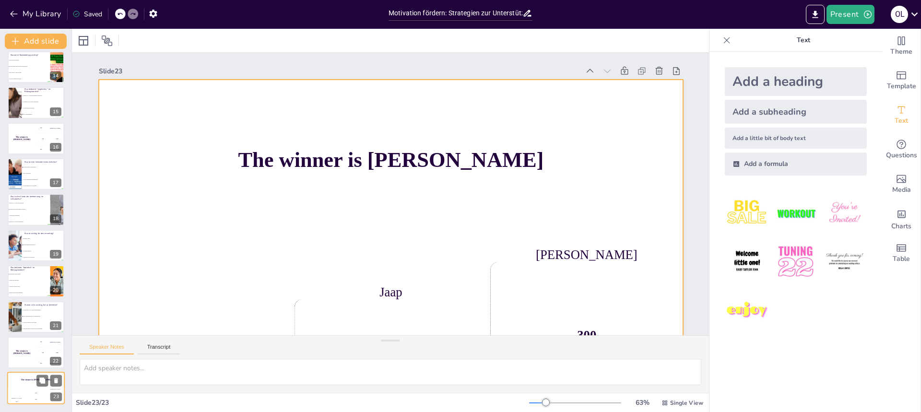
scroll to position [50, 0]
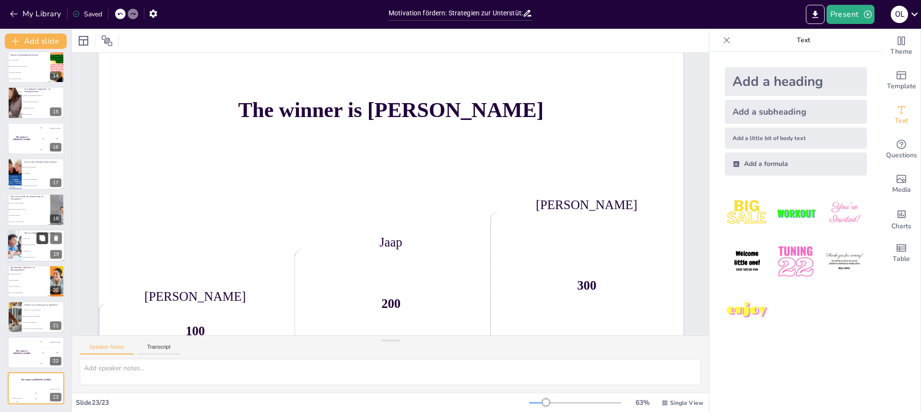
click at [40, 237] on icon at bounding box center [42, 238] width 6 height 6
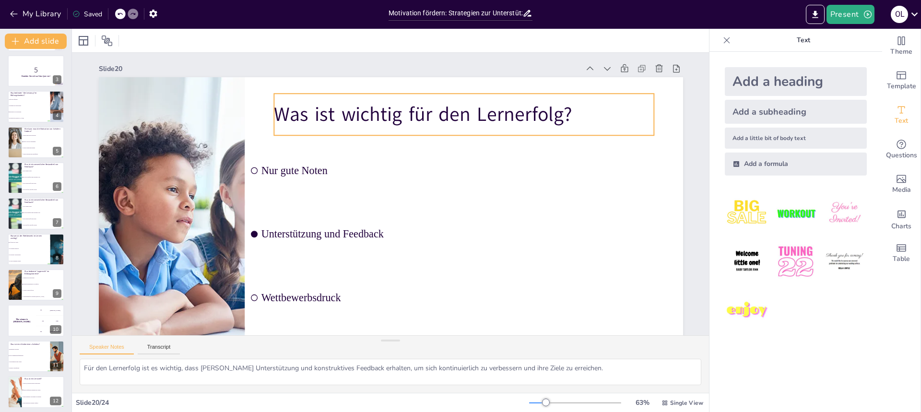
scroll to position [0, 0]
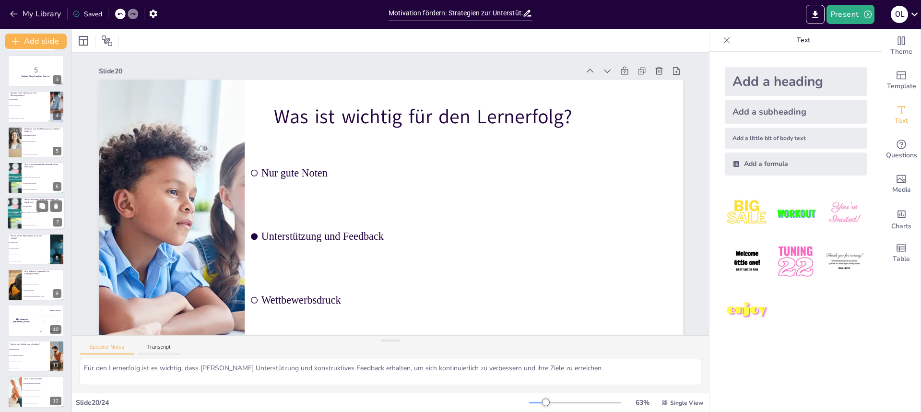
click at [31, 204] on li "Es ist immer positiv" at bounding box center [43, 207] width 43 height 6
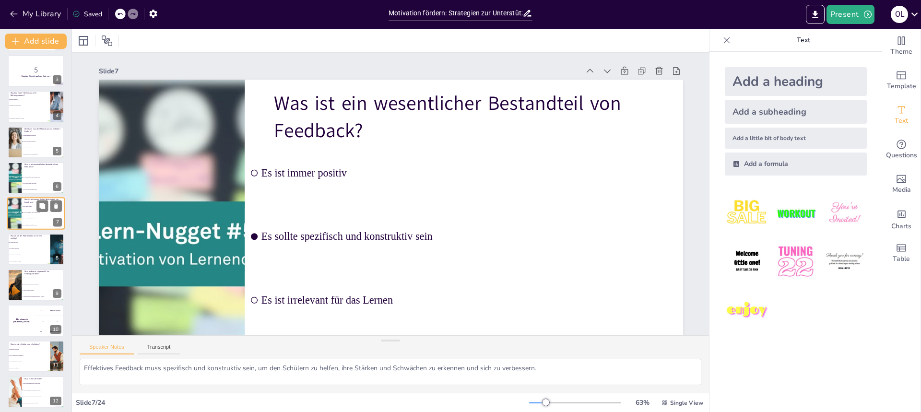
scroll to position [56, 0]
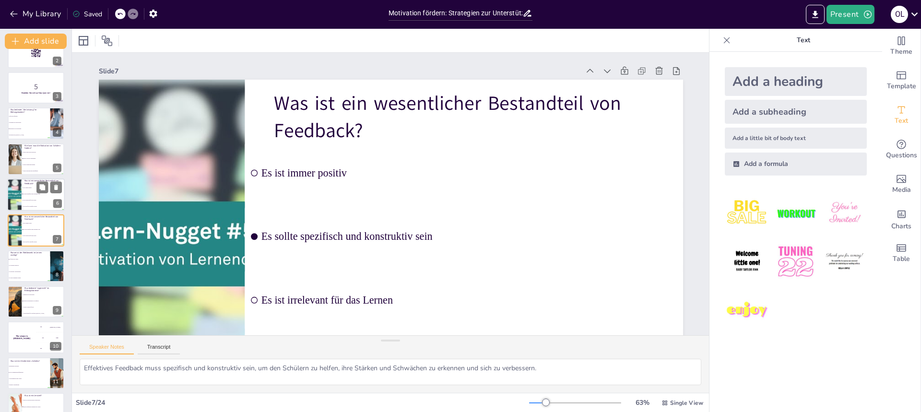
click at [33, 180] on p "Was ist ein wesentlicher Bestandteil von Feedback?" at bounding box center [42, 181] width 37 height 5
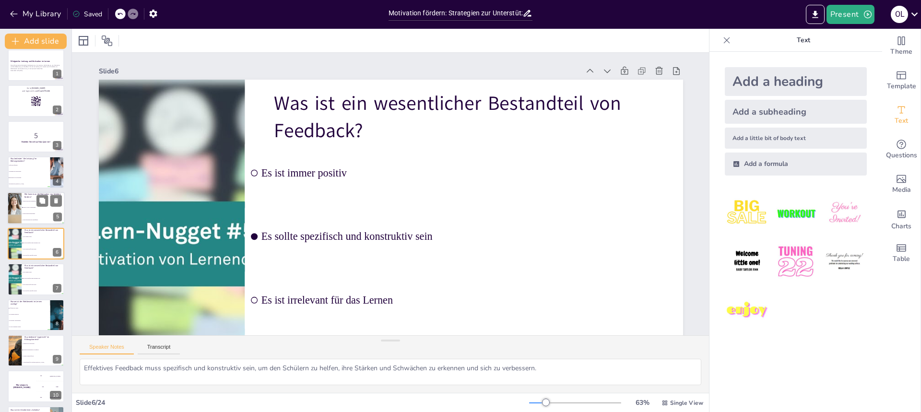
scroll to position [0, 0]
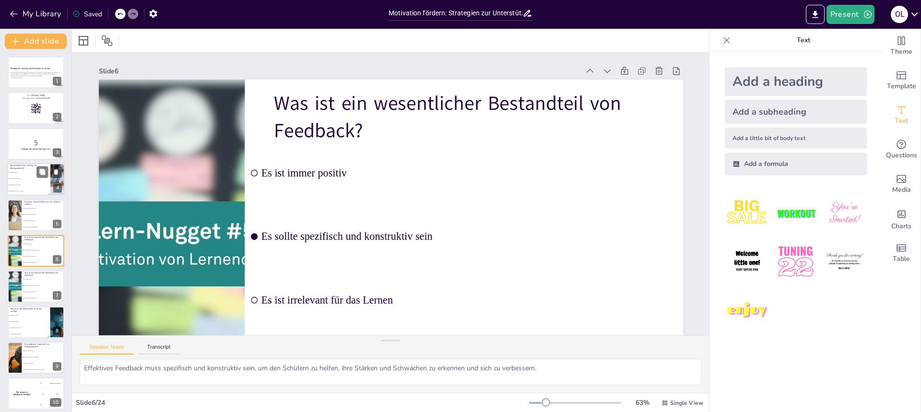
click at [39, 178] on span "Teilnahme an Wettbewerben" at bounding box center [29, 178] width 41 height 1
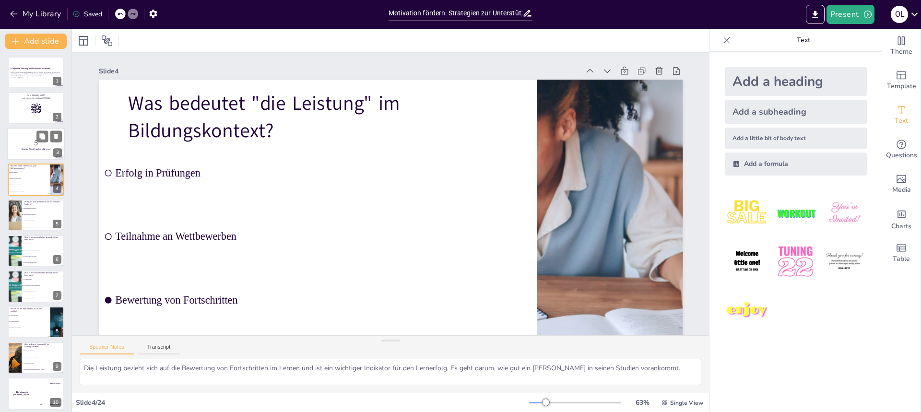
click at [40, 152] on div at bounding box center [36, 144] width 58 height 33
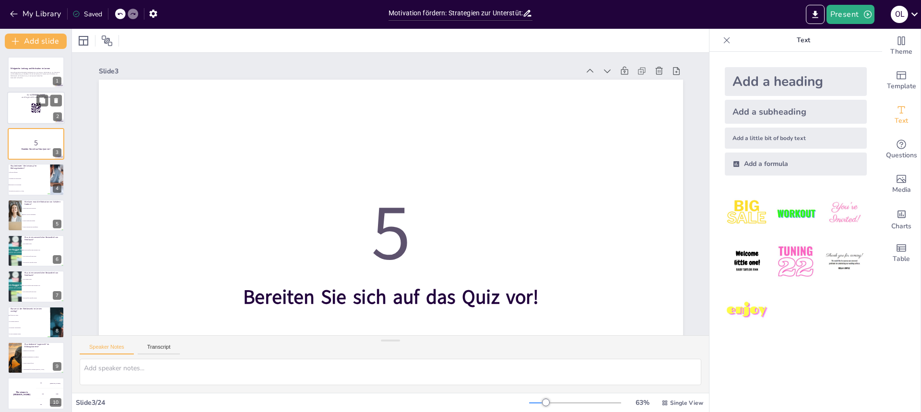
click at [38, 107] on rect at bounding box center [36, 108] width 11 height 11
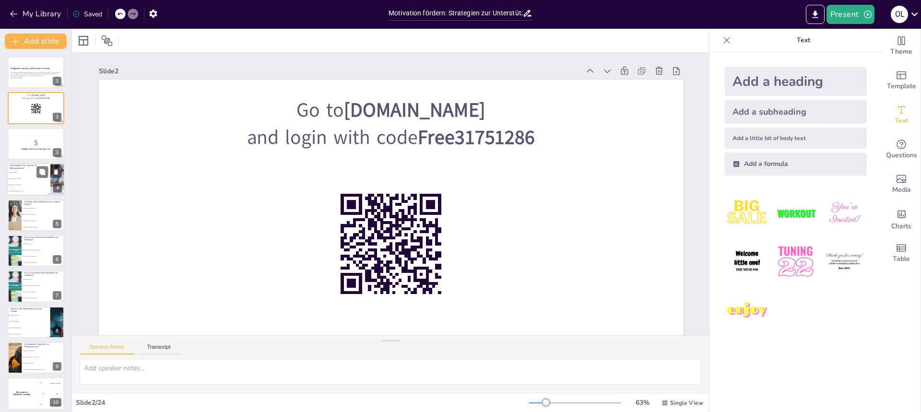
scroll to position [48, 0]
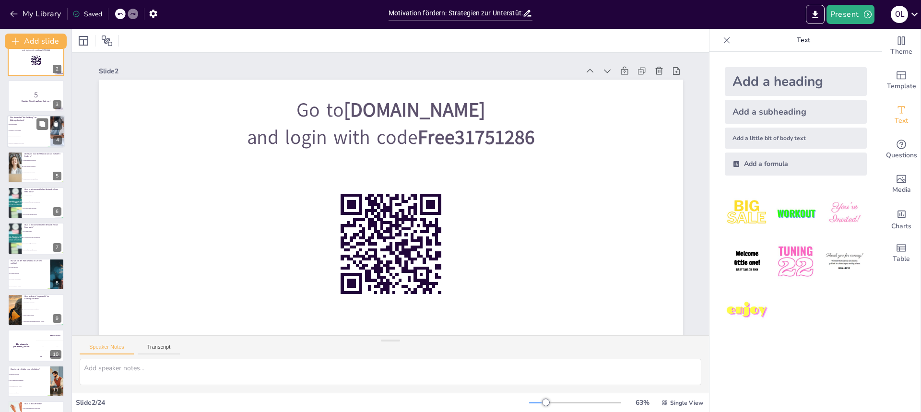
click at [26, 143] on span "Motivation der Schüler" at bounding box center [29, 143] width 41 height 1
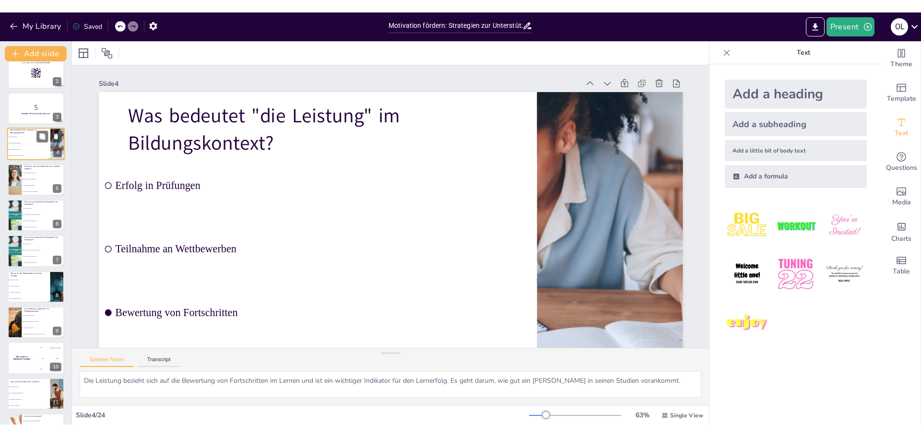
scroll to position [0, 0]
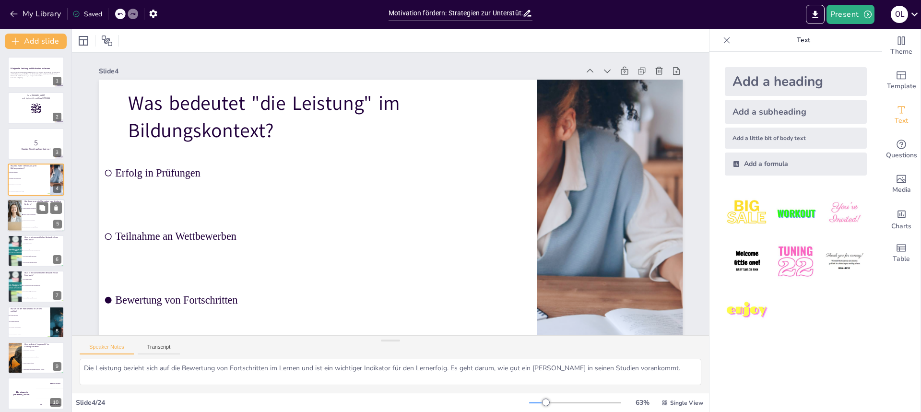
click at [31, 208] on span "Durch Druck und Wettbewerb" at bounding box center [43, 208] width 41 height 1
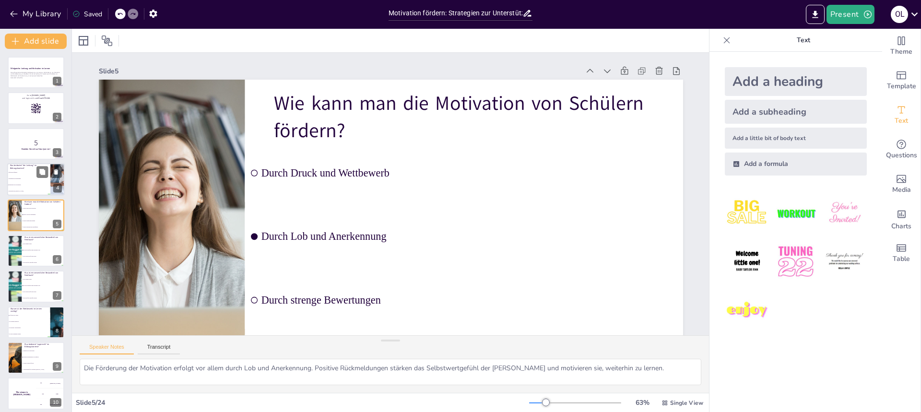
click at [25, 172] on span "Erfolg in Prüfungen" at bounding box center [29, 172] width 41 height 1
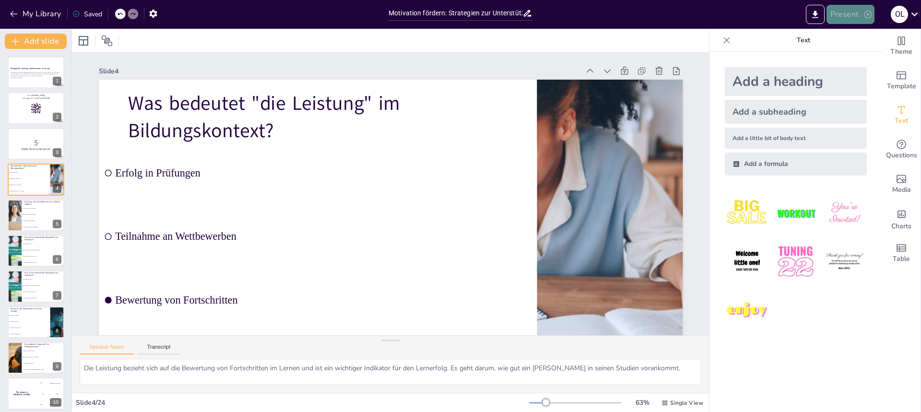
click at [846, 19] on button "Present" at bounding box center [851, 14] width 48 height 19
click at [483, 158] on div at bounding box center [460, 206] width 921 height 412
click at [723, 42] on icon at bounding box center [727, 41] width 10 height 10
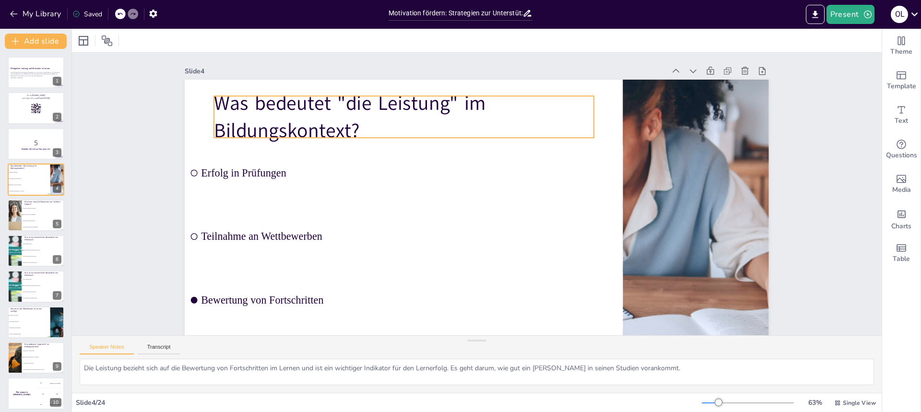
click at [342, 102] on p "Was bedeutet "die Leistung" im Bildungskontext?" at bounding box center [404, 117] width 380 height 55
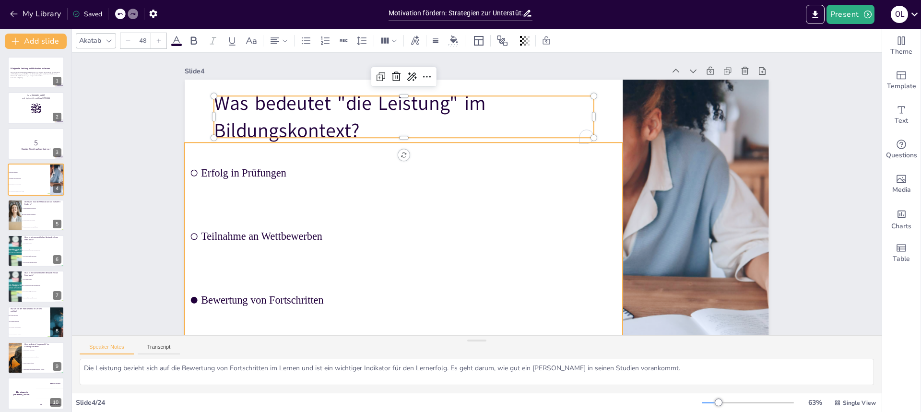
click at [391, 183] on li "Erfolg in Prüfungen" at bounding box center [404, 172] width 438 height 61
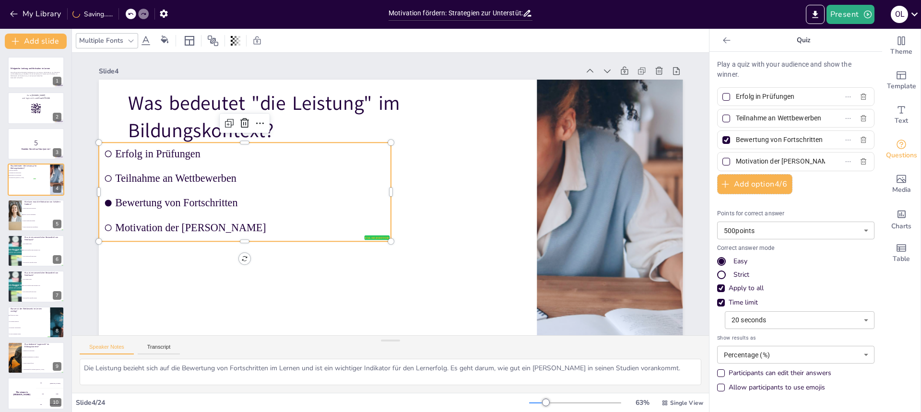
click at [723, 40] on icon at bounding box center [726, 40] width 7 height 6
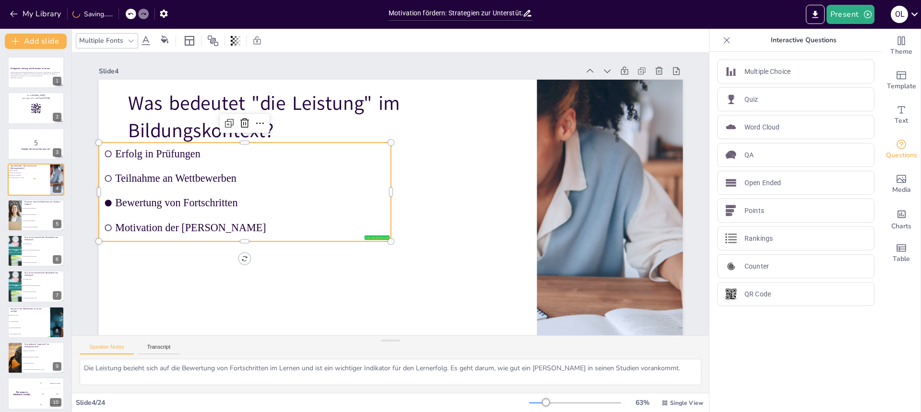
click at [722, 40] on icon at bounding box center [727, 41] width 10 height 10
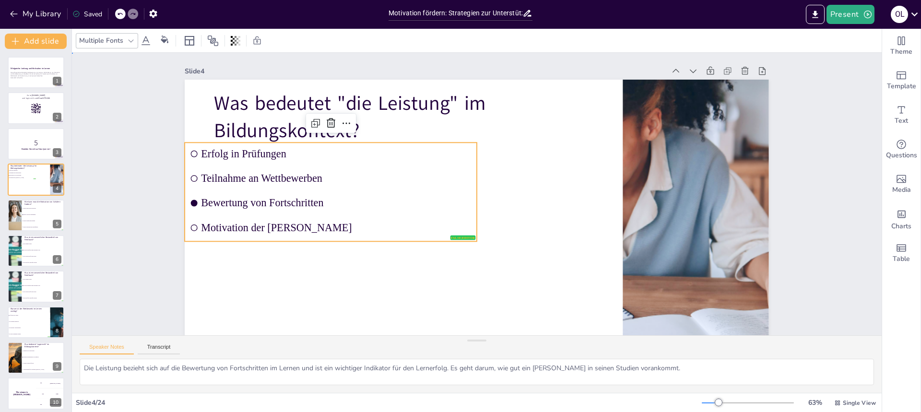
click at [118, 61] on div "Slide 1 Erfolgreiche Leistung und Motivation im Lernen Diese Präsentation behan…" at bounding box center [477, 230] width 810 height 355
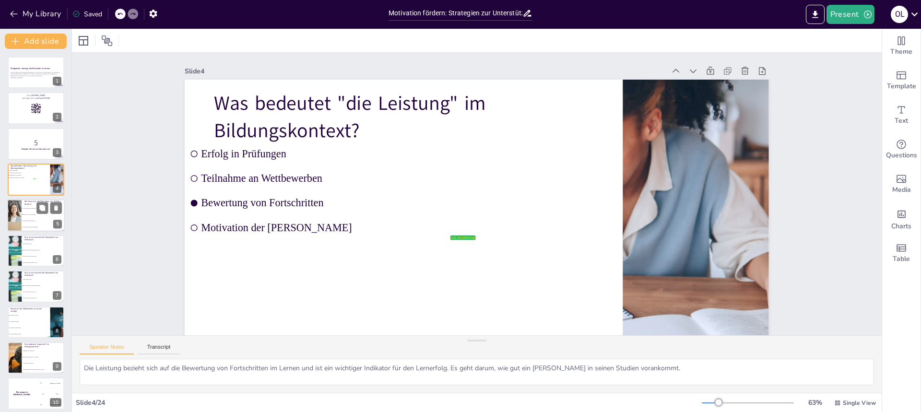
click at [30, 213] on li "Durch Lob und Anerkennung" at bounding box center [43, 215] width 43 height 6
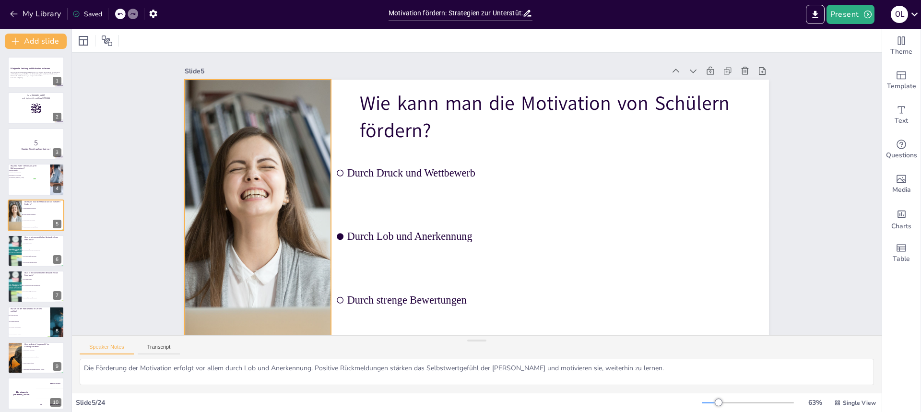
click at [276, 185] on div at bounding box center [258, 244] width 493 height 329
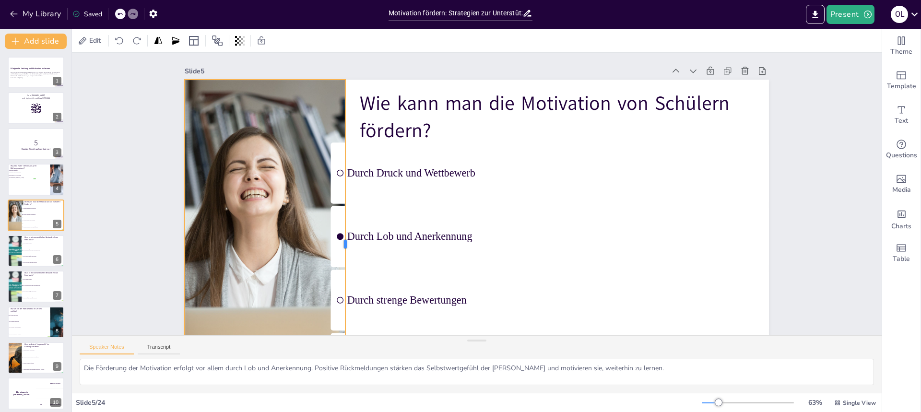
drag, startPoint x: 324, startPoint y: 242, endPoint x: 339, endPoint y: 237, distance: 15.0
click at [345, 237] on div at bounding box center [349, 244] width 8 height 329
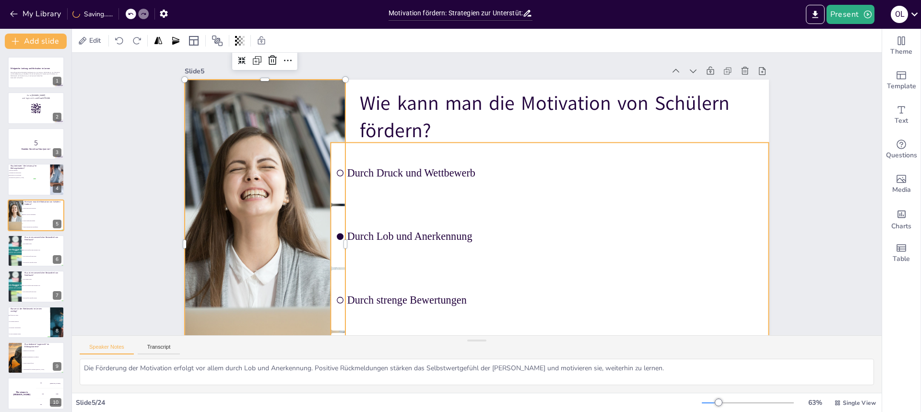
click at [636, 251] on li "Durch Lob und Anerkennung" at bounding box center [550, 236] width 438 height 61
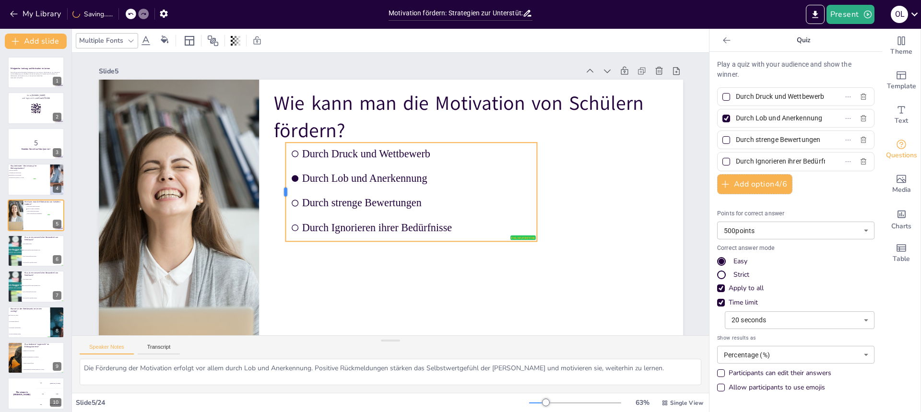
drag, startPoint x: 243, startPoint y: 189, endPoint x: 282, endPoint y: 190, distance: 38.4
click at [282, 190] on div at bounding box center [282, 191] width 8 height 99
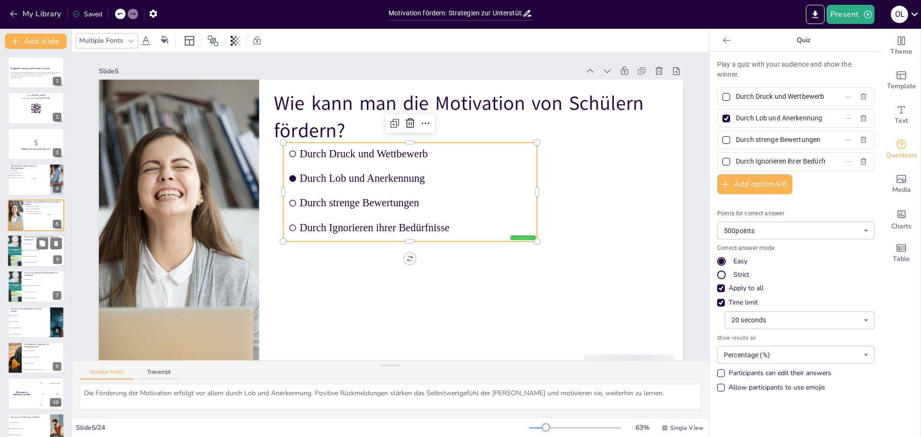
click at [43, 252] on li "Es sollte spezifisch und konstruktiv sein" at bounding box center [43, 250] width 43 height 6
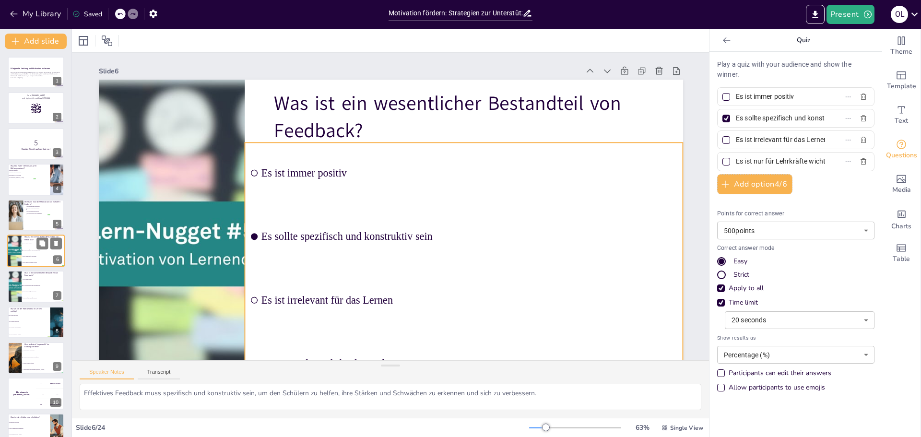
scroll to position [8, 0]
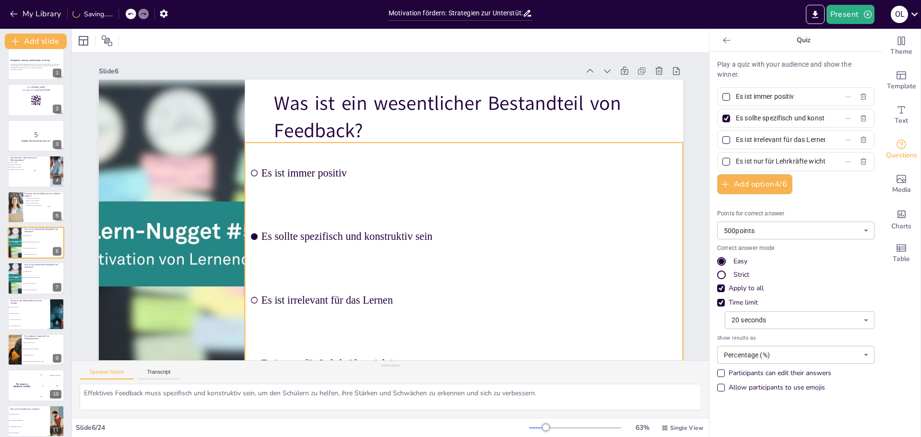
click at [260, 233] on li "Es sollte spezifisch und konstruktiv sein" at bounding box center [464, 236] width 438 height 61
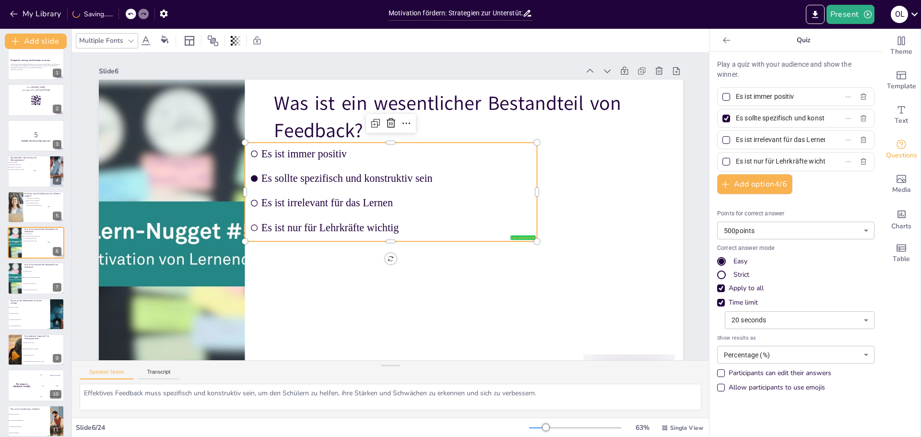
click at [260, 178] on li "Es sollte spezifisch und konstruktiv sein" at bounding box center [391, 178] width 292 height 22
click at [259, 175] on li "Es sollte spezifisch und konstruktiv sein" at bounding box center [391, 178] width 292 height 22
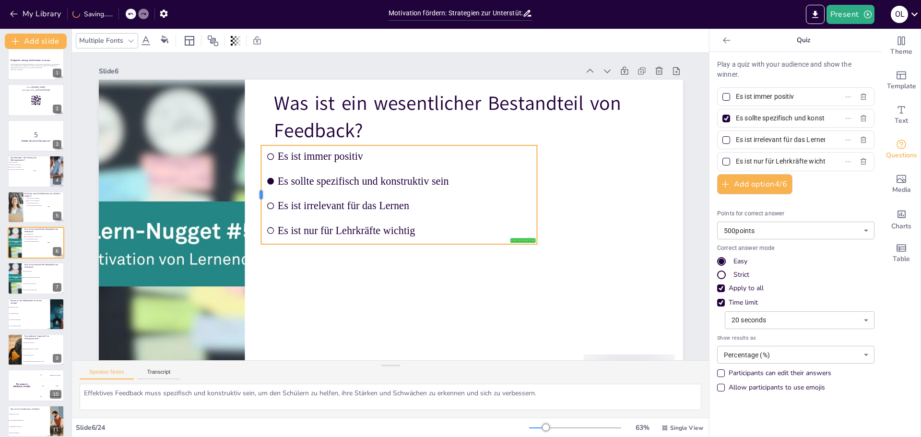
drag, startPoint x: 243, startPoint y: 192, endPoint x: 260, endPoint y: 194, distance: 16.4
click at [260, 194] on div at bounding box center [257, 194] width 8 height 99
click at [279, 175] on span "Es sollte spezifisch und konstruktiv sein" at bounding box center [405, 181] width 254 height 12
click at [279, 154] on span "Es ist immer positiv" at bounding box center [413, 156] width 271 height 12
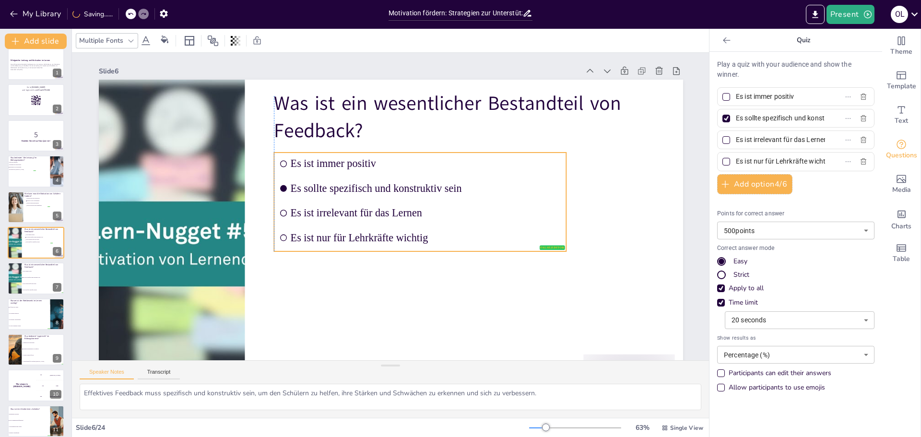
drag, startPoint x: 279, startPoint y: 154, endPoint x: 290, endPoint y: 161, distance: 13.6
click at [291, 161] on span "Es ist immer positiv" at bounding box center [426, 163] width 271 height 12
click at [273, 146] on div "Was ist ein wesentlicher Bestandteil von Feedback? false | editor Es ist immer …" at bounding box center [391, 244] width 584 height 329
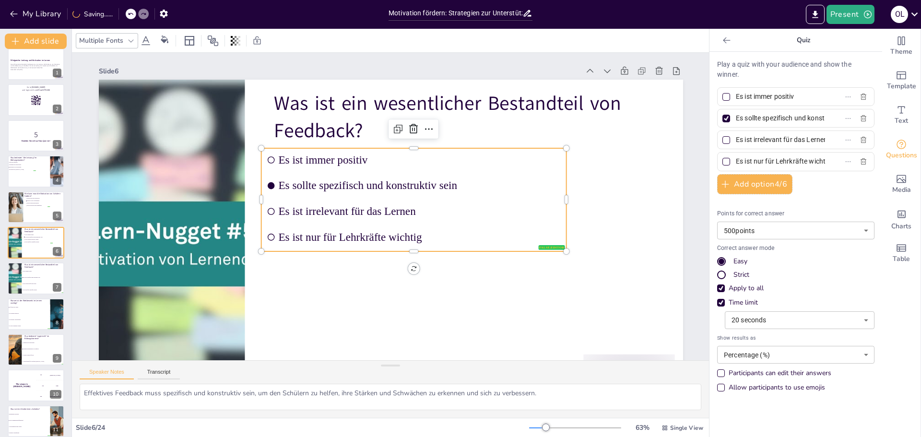
click at [722, 117] on div at bounding box center [726, 119] width 8 height 8
click at [736, 117] on input "Es sollte spezifisch und konstruktiv sein" at bounding box center [780, 118] width 89 height 14
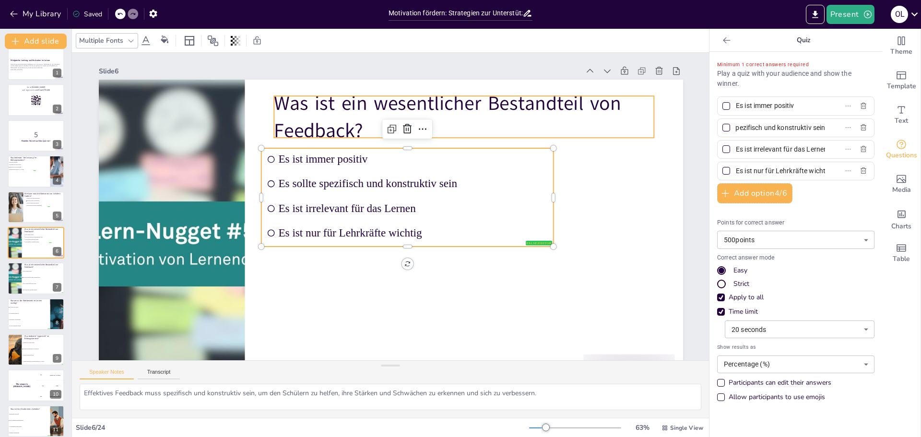
scroll to position [0, 0]
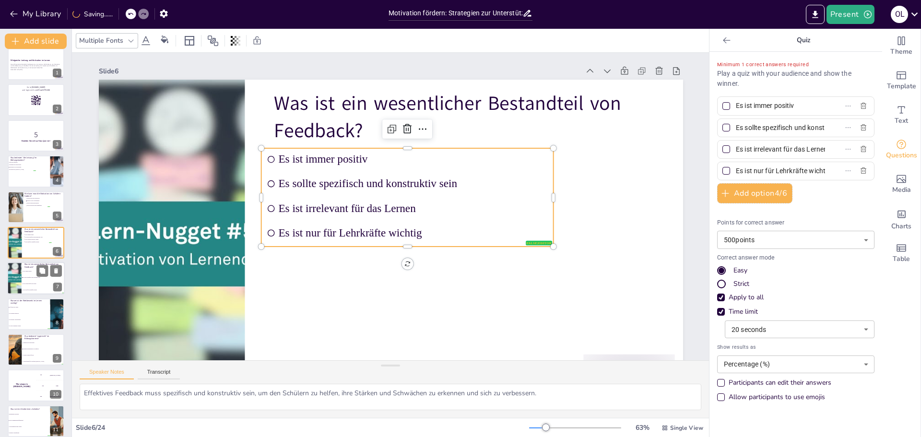
click at [31, 274] on li "Es ist immer positiv" at bounding box center [43, 272] width 43 height 6
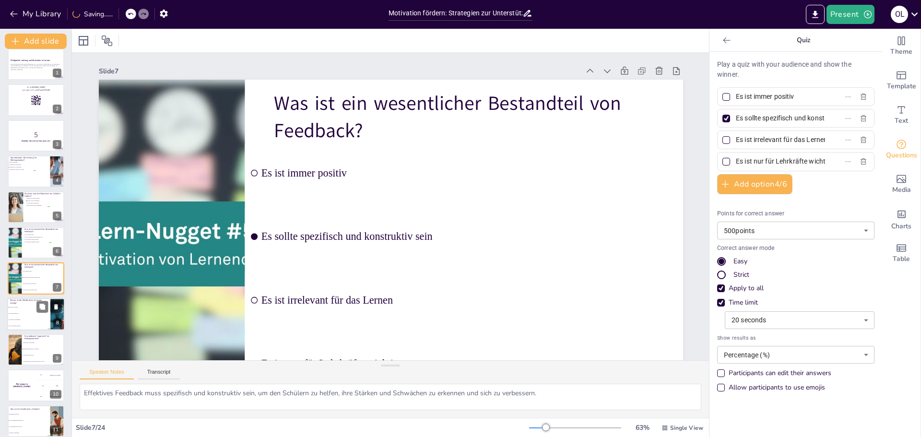
scroll to position [44, 0]
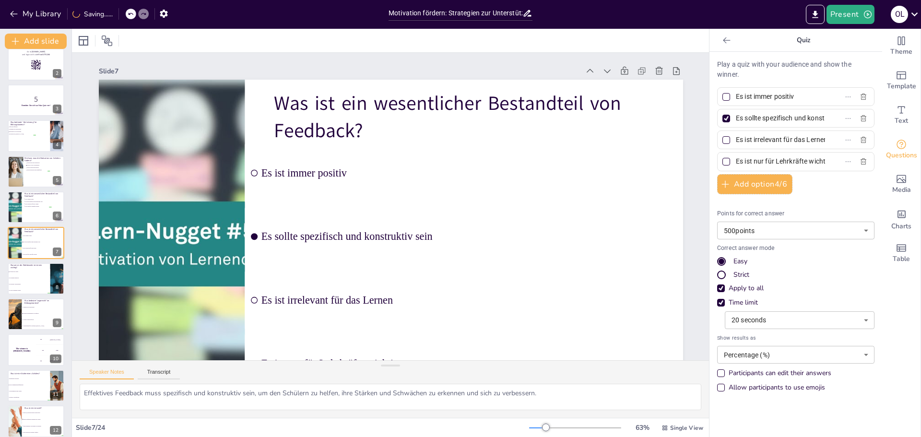
click at [722, 120] on div at bounding box center [726, 119] width 8 height 8
click at [736, 120] on input "Es sollte spezifisch und konstruktiv sein" at bounding box center [780, 118] width 89 height 14
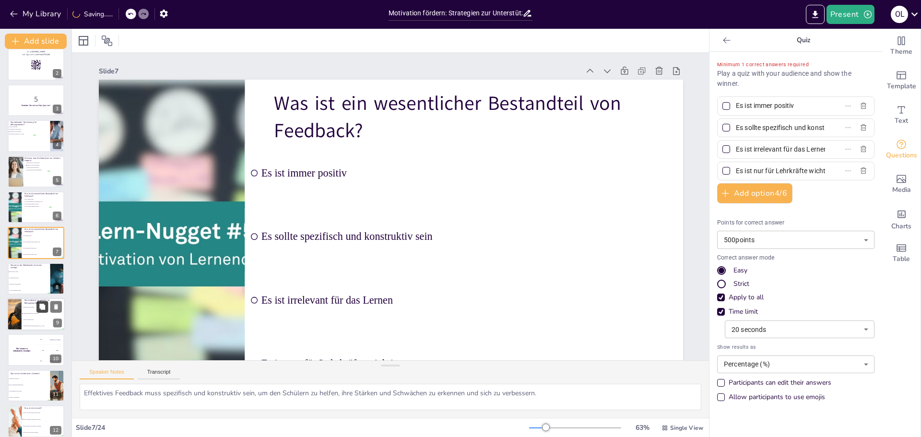
scroll to position [92, 0]
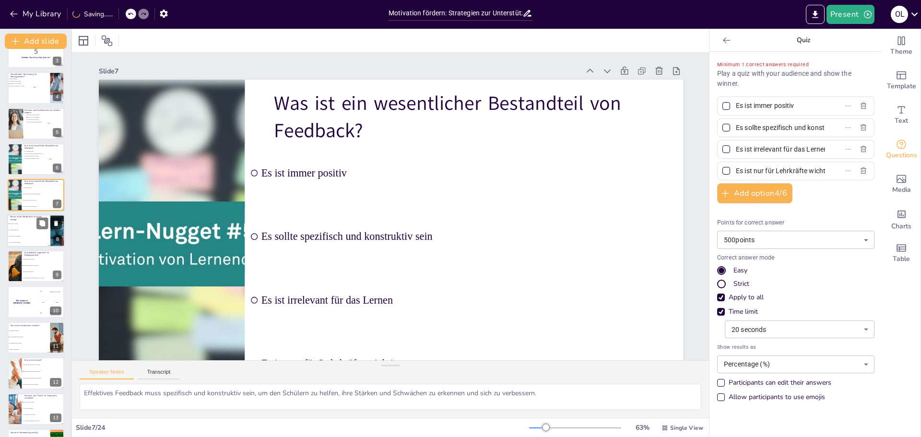
click at [26, 232] on li "Er ist immer ungerecht" at bounding box center [28, 230] width 43 height 6
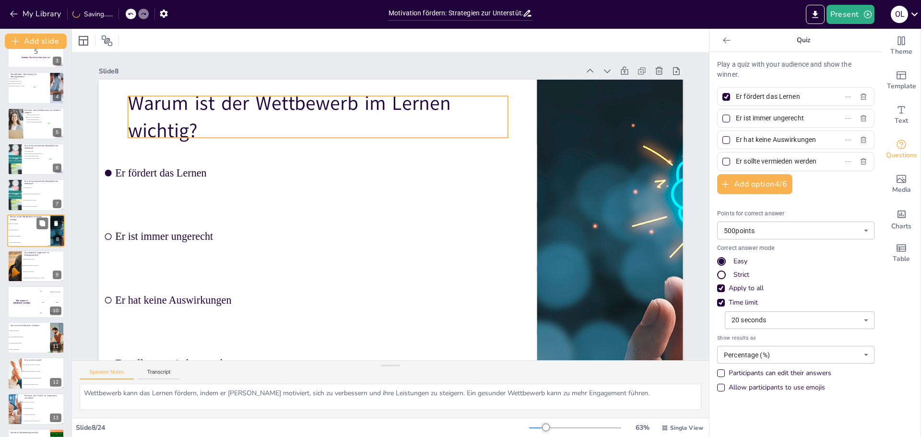
scroll to position [79, 0]
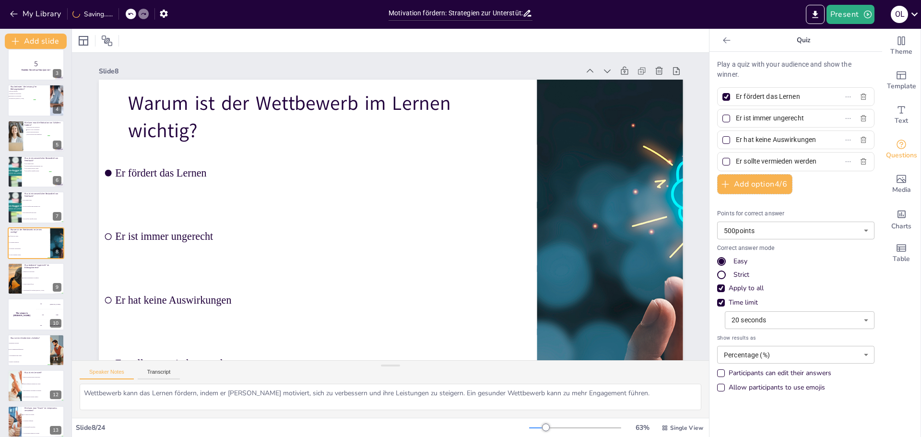
click at [724, 97] on div at bounding box center [726, 97] width 5 height 5
click at [736, 97] on input "Er fördert das Lernen" at bounding box center [780, 97] width 89 height 14
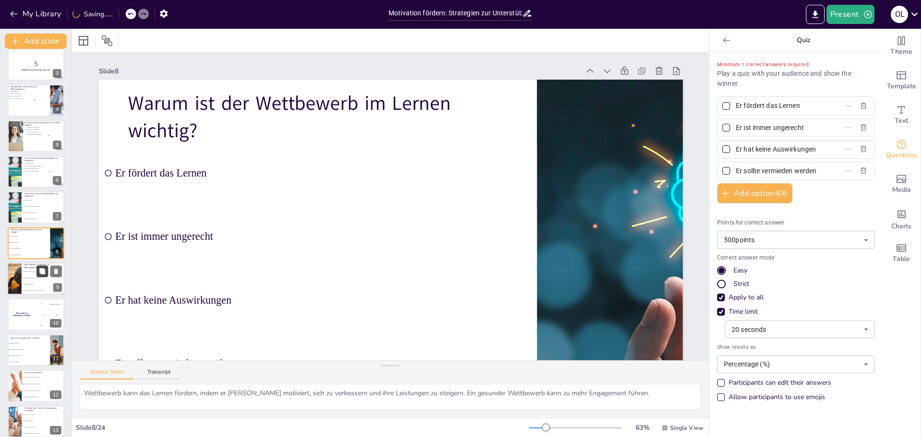
click at [44, 275] on button at bounding box center [42, 271] width 12 height 12
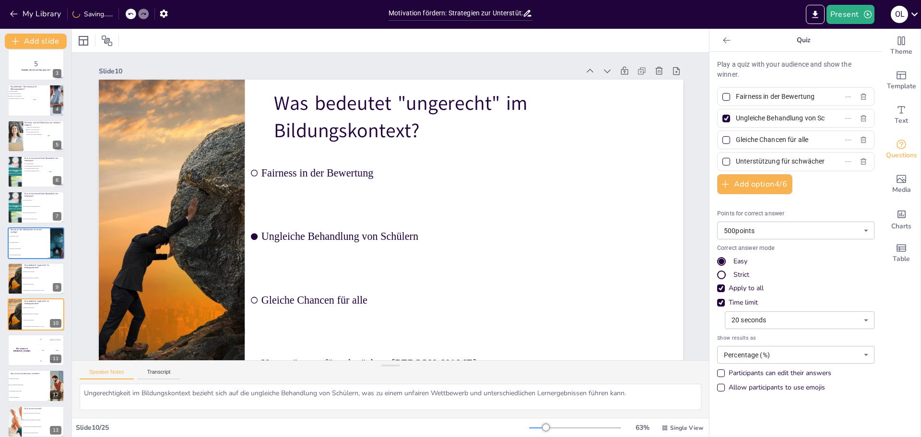
scroll to position [37, 0]
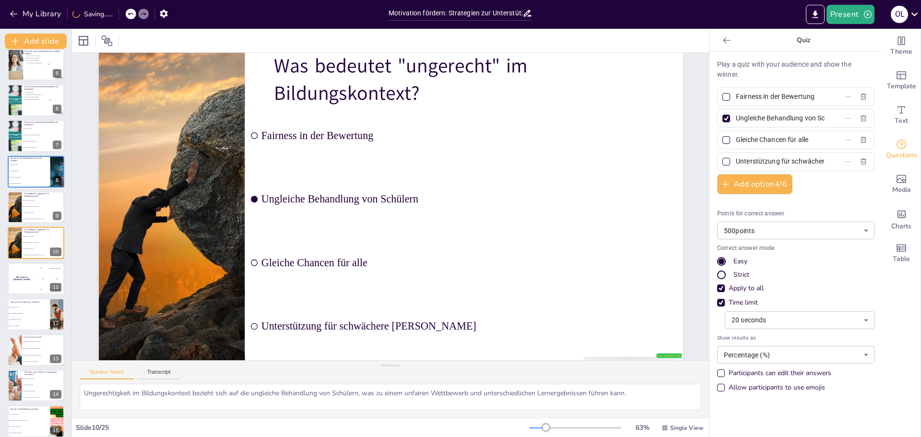
click at [723, 118] on div at bounding box center [727, 119] width 12 height 12
click at [736, 118] on input "Ungleiche Behandlung von Schülern" at bounding box center [780, 118] width 89 height 14
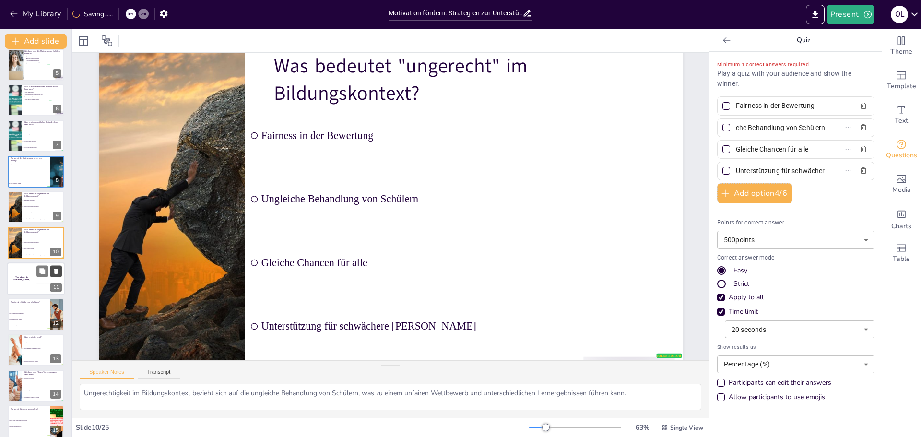
scroll to position [0, 0]
click at [36, 284] on div "200 Jaap" at bounding box center [50, 278] width 29 height 11
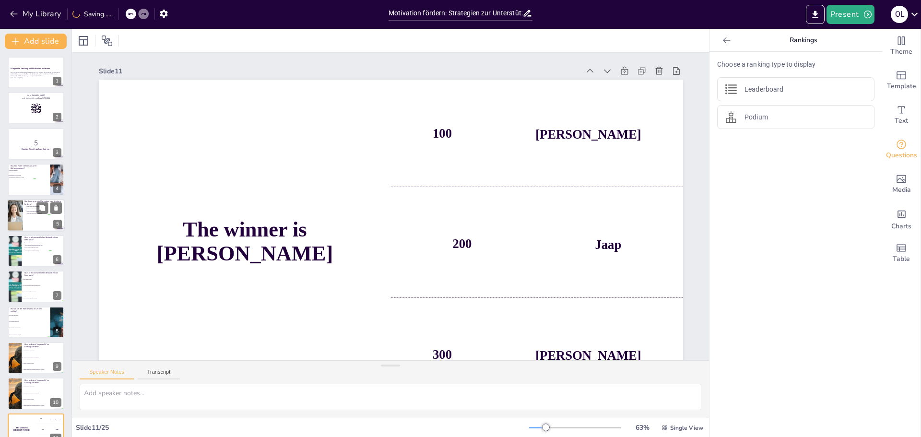
click at [24, 219] on div at bounding box center [36, 215] width 58 height 33
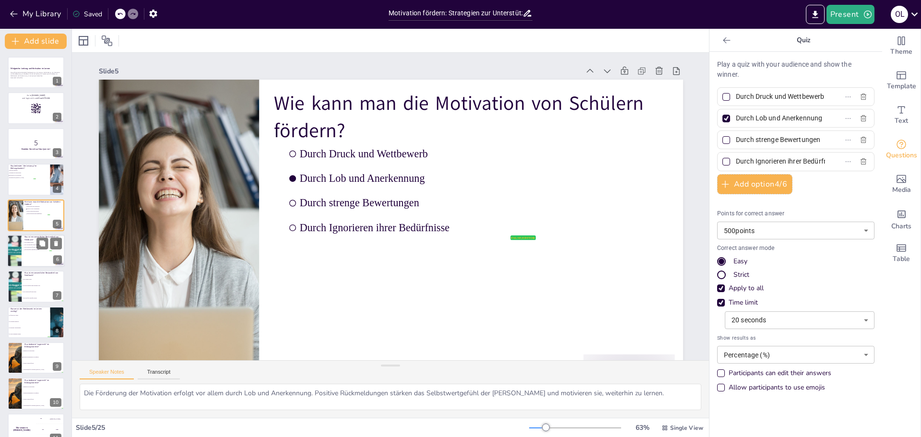
click at [24, 249] on li "Es ist nur für Lehrkräfte wichtig" at bounding box center [37, 250] width 29 height 2
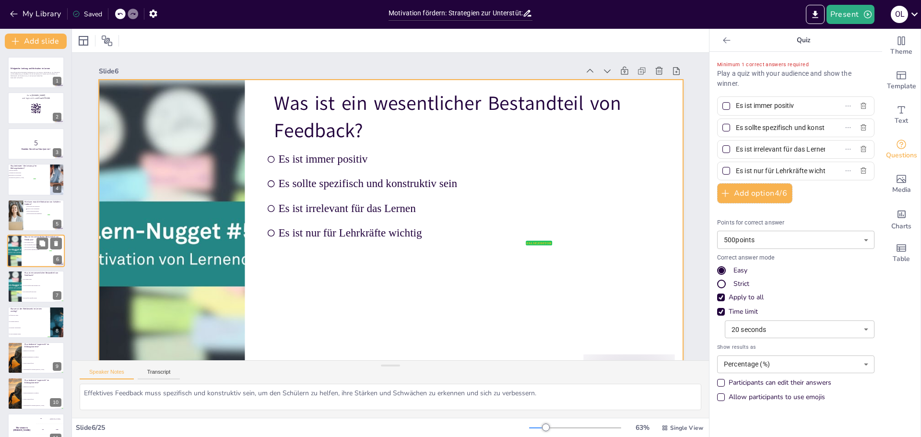
scroll to position [8, 0]
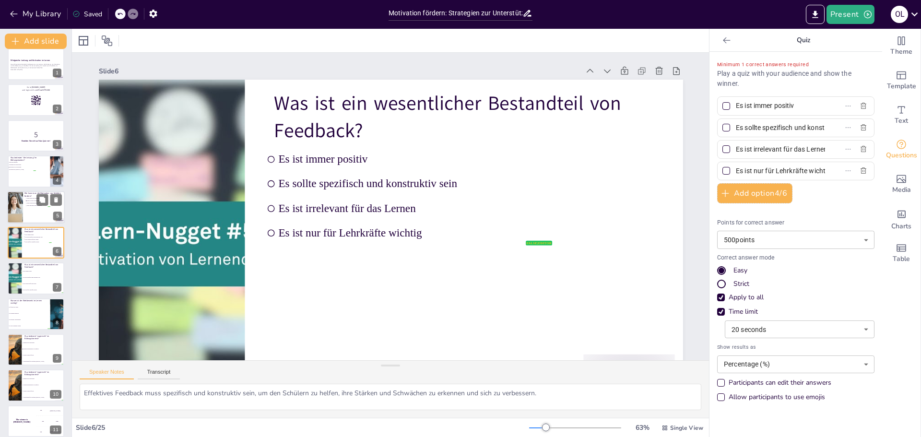
click at [11, 207] on div at bounding box center [14, 207] width 49 height 33
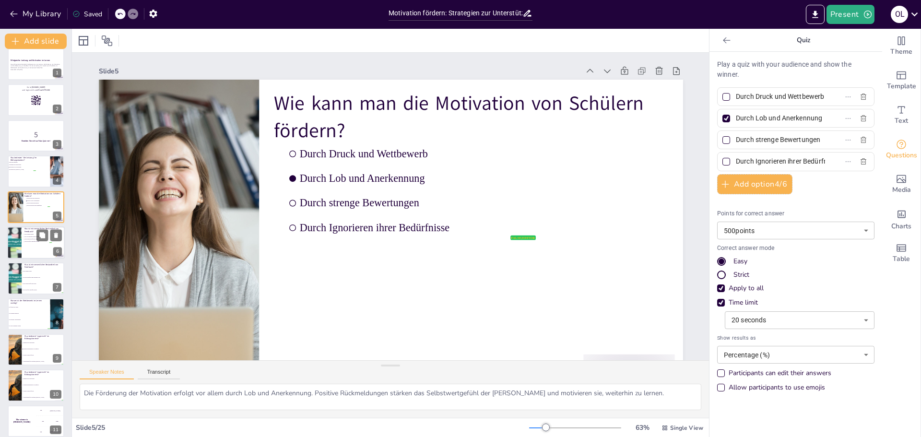
scroll to position [0, 0]
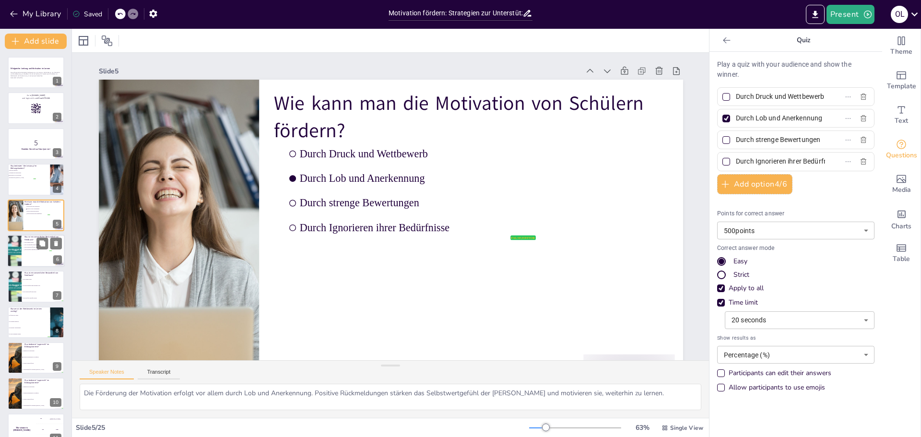
click at [31, 250] on span "Es ist nur für Lehrkräfte wichtig" at bounding box center [38, 249] width 27 height 1
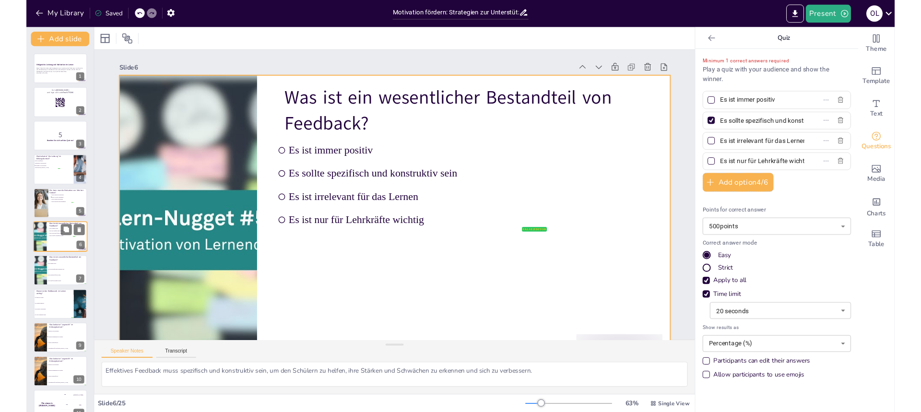
scroll to position [8, 0]
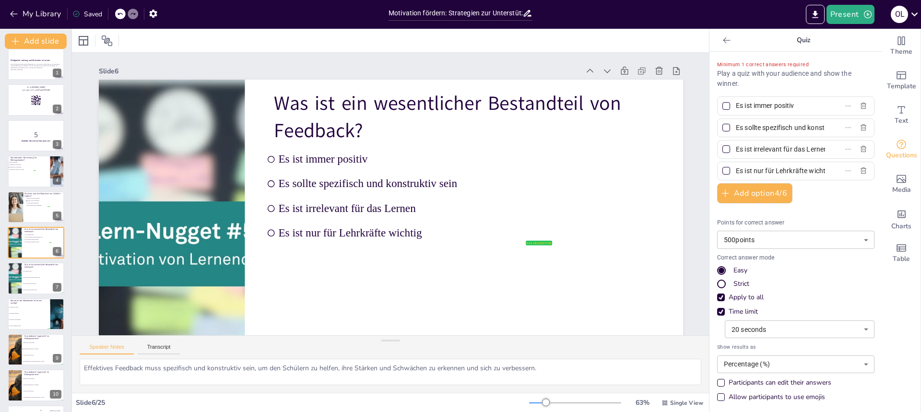
click at [723, 40] on icon at bounding box center [726, 40] width 7 height 6
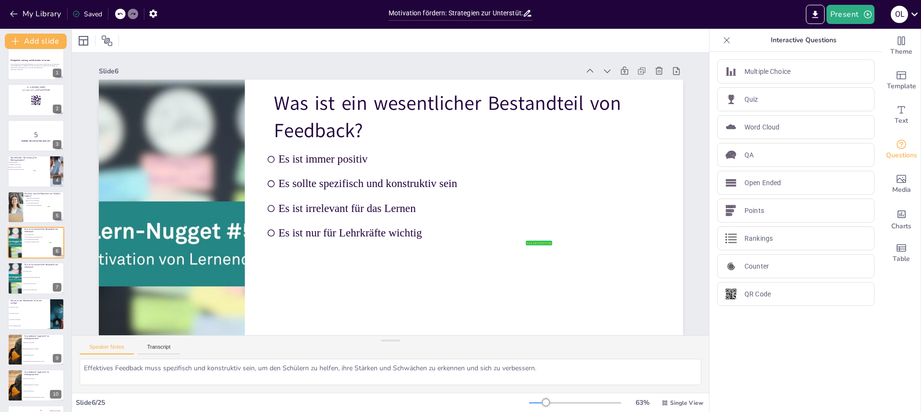
click at [722, 40] on icon at bounding box center [727, 41] width 10 height 10
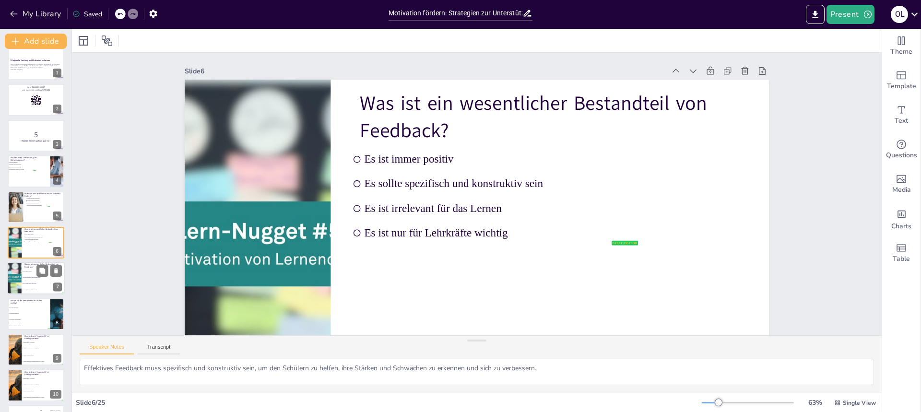
click at [20, 267] on div at bounding box center [15, 278] width 58 height 33
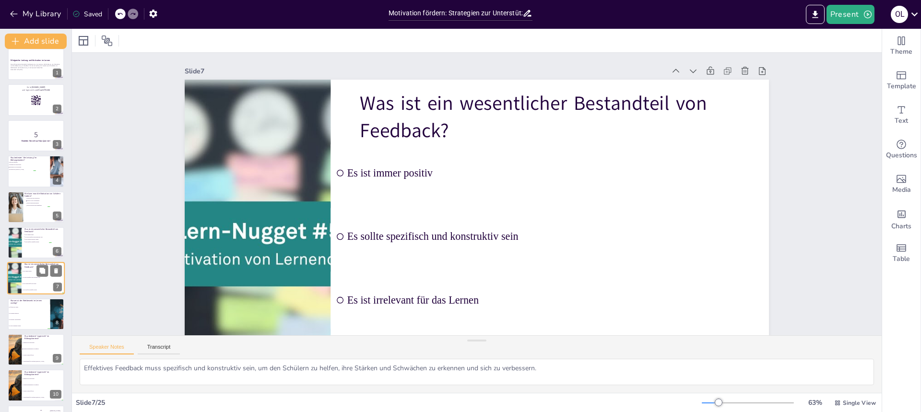
scroll to position [56, 0]
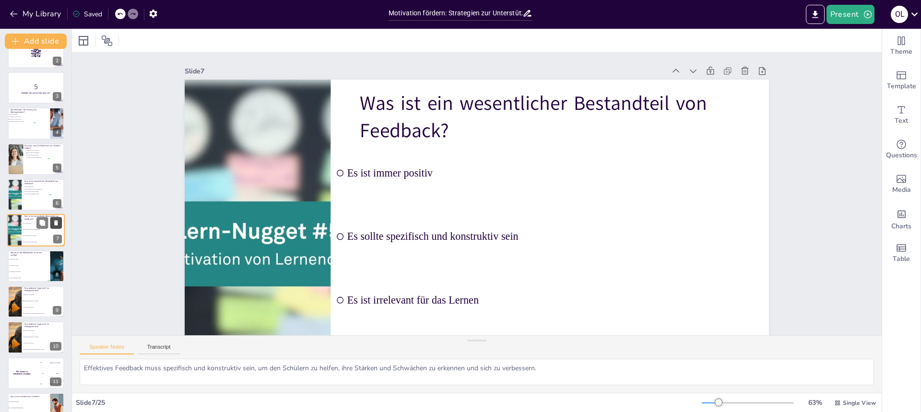
click at [59, 220] on icon at bounding box center [56, 223] width 7 height 7
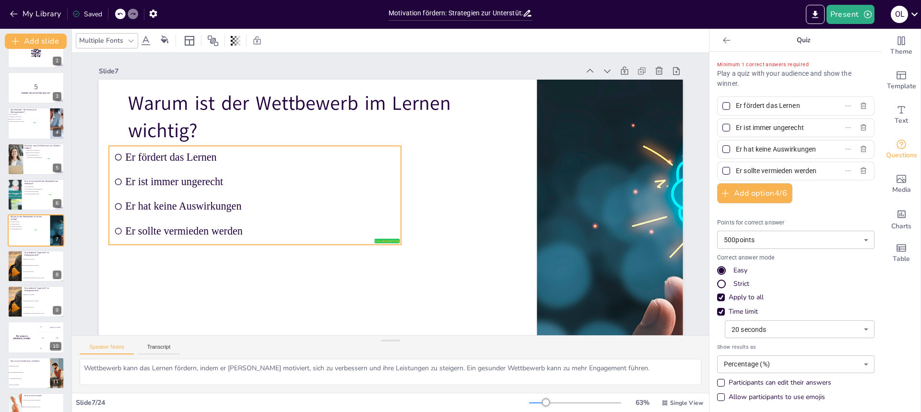
drag, startPoint x: 193, startPoint y: 170, endPoint x: 203, endPoint y: 170, distance: 10.1
click at [203, 170] on ul "Er fördert das Lernen Er ist immer ungerecht Er hat keine Auswirkungen Er sollt…" at bounding box center [255, 195] width 292 height 98
click at [722, 39] on icon at bounding box center [727, 41] width 10 height 10
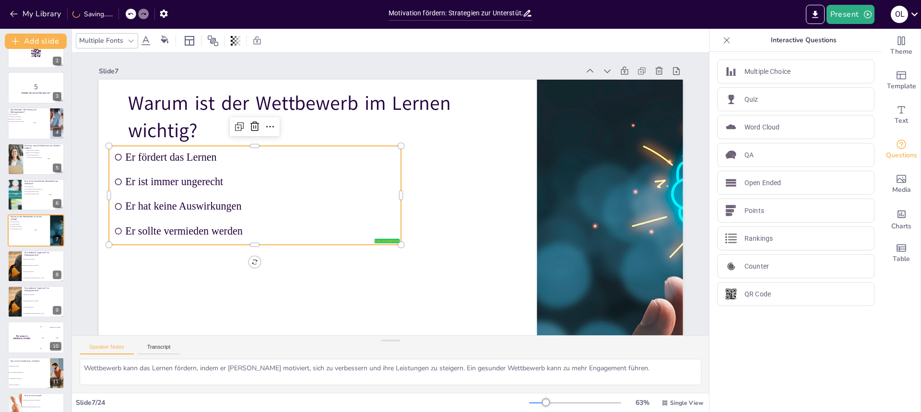
click at [722, 39] on icon at bounding box center [727, 41] width 10 height 10
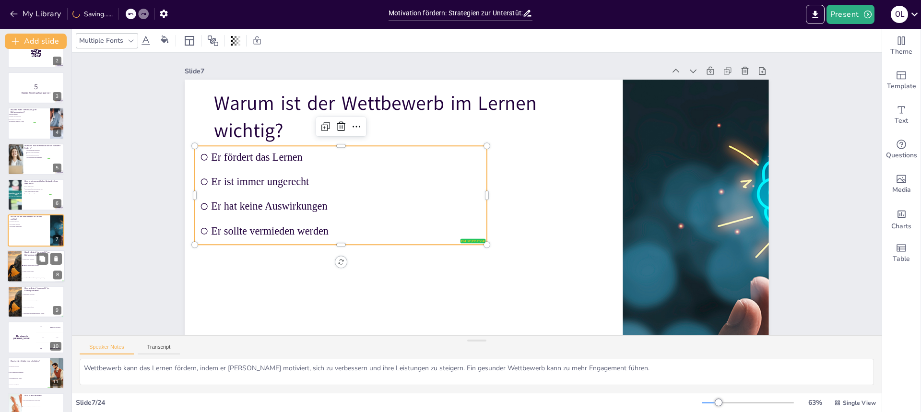
click at [39, 265] on span "Ungleiche Behandlung von Schülern" at bounding box center [43, 265] width 41 height 1
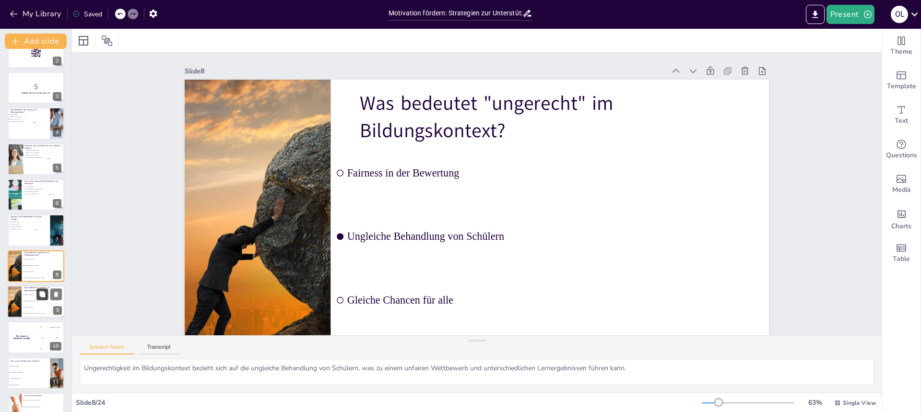
scroll to position [92, 0]
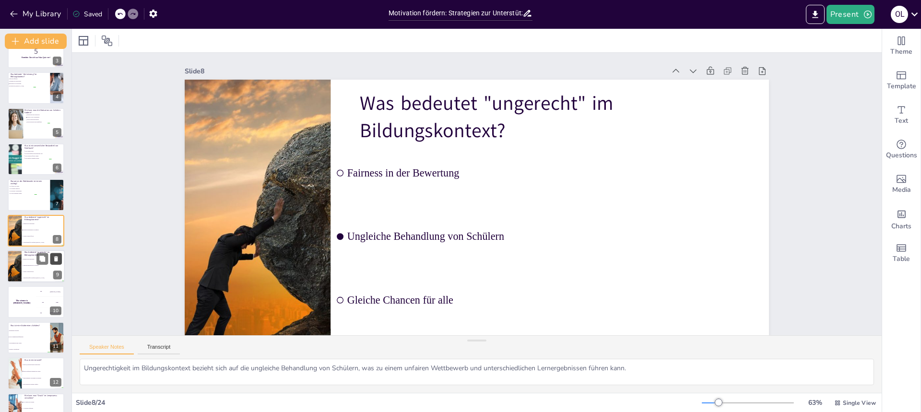
click at [58, 258] on icon at bounding box center [56, 259] width 7 height 7
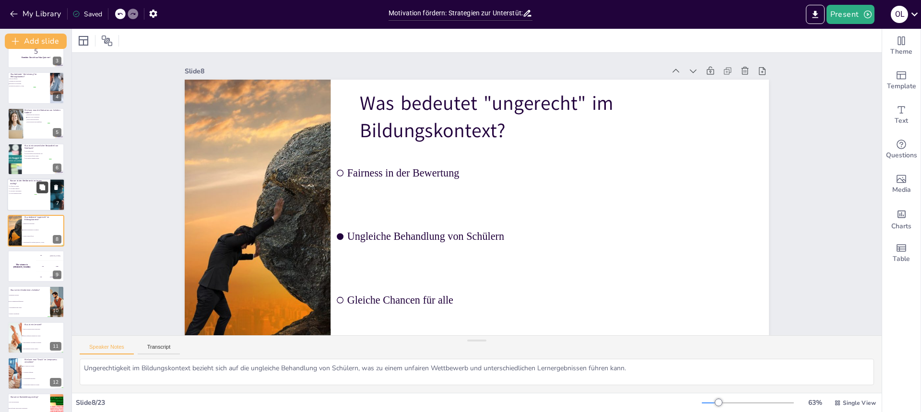
click at [37, 186] on button at bounding box center [42, 188] width 12 height 12
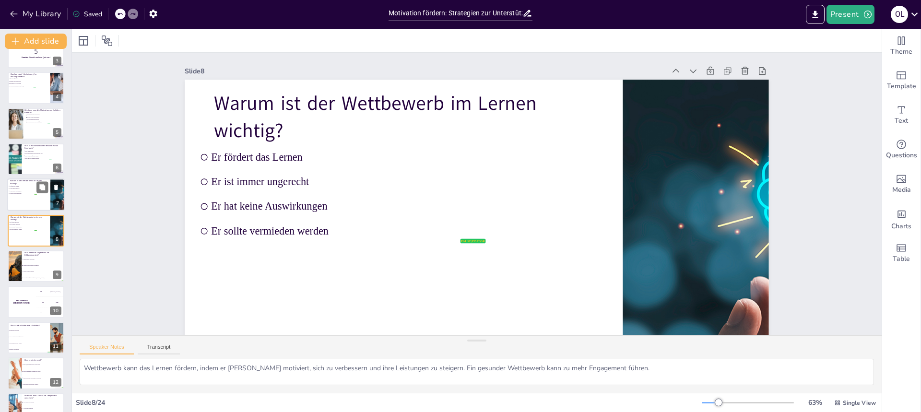
scroll to position [50, 0]
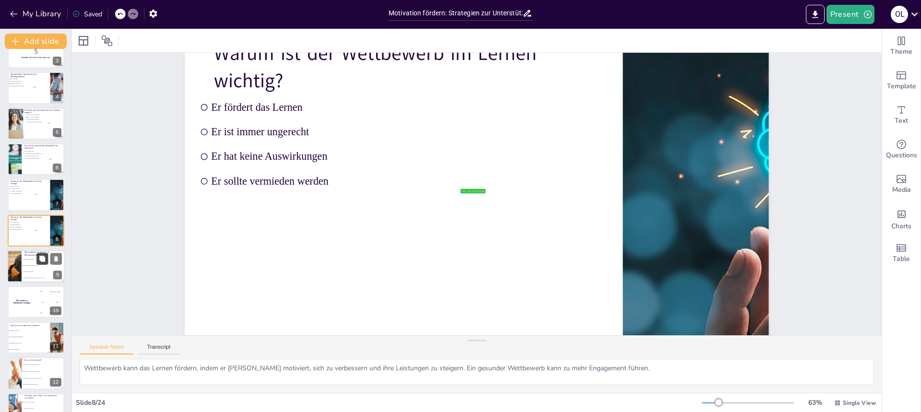
click at [36, 258] on button at bounding box center [42, 259] width 12 height 12
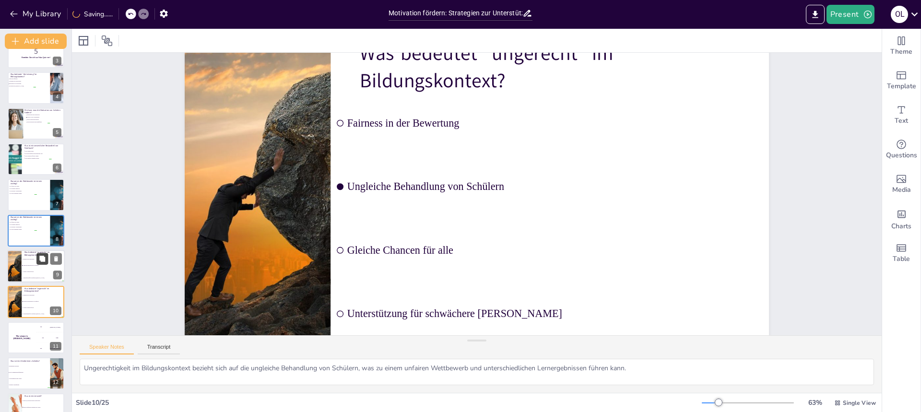
scroll to position [163, 0]
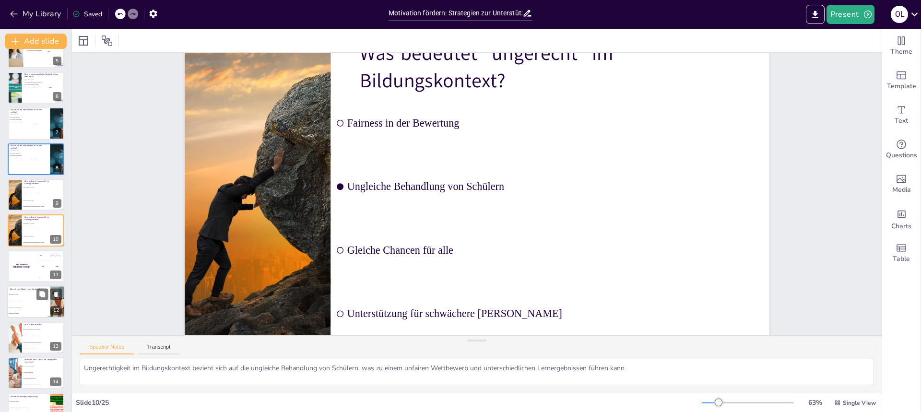
click at [31, 292] on ul "Mangelnde Motivation Gute Kommunikationsfähigkeiten Schwierigkeiten beim Lernen…" at bounding box center [28, 304] width 43 height 25
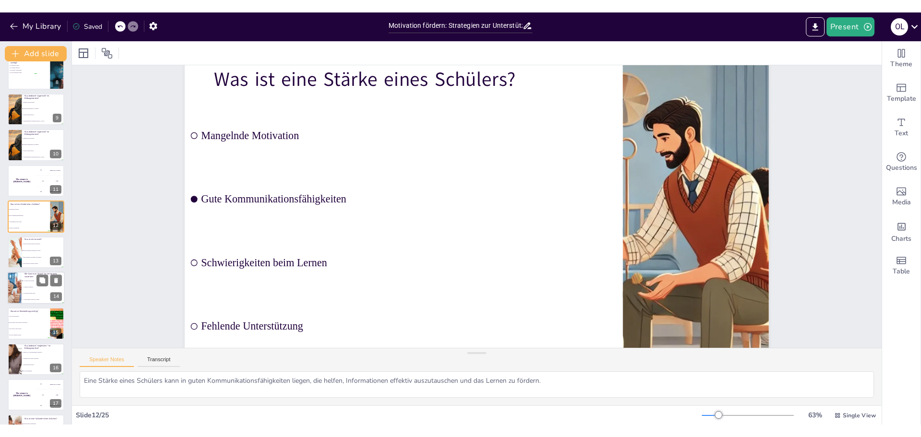
scroll to position [0, 0]
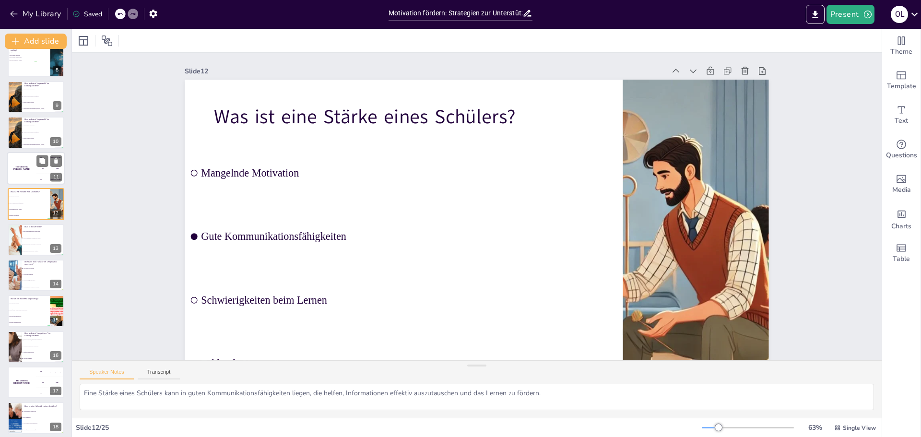
click at [32, 169] on h4 "The winner is Niels 🏆" at bounding box center [21, 168] width 29 height 5
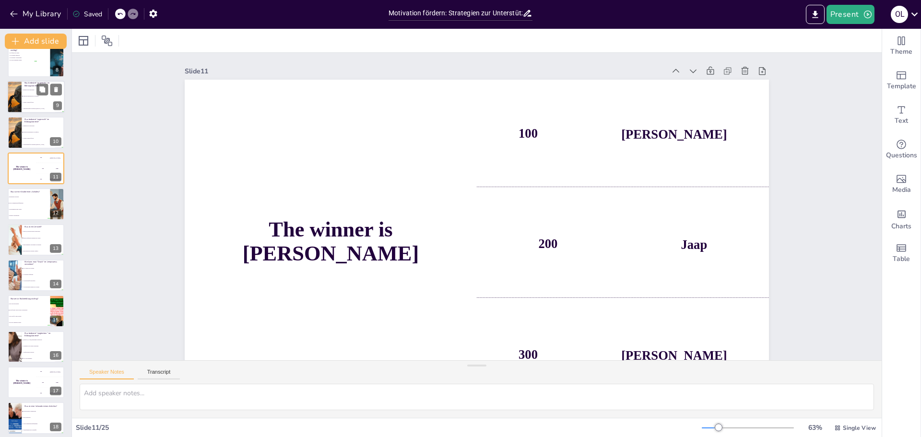
scroll to position [186, 0]
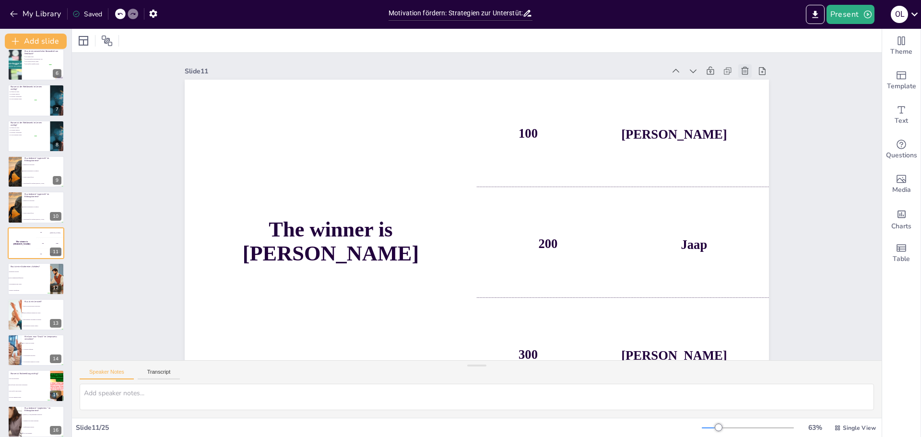
click at [740, 71] on icon at bounding box center [745, 71] width 10 height 10
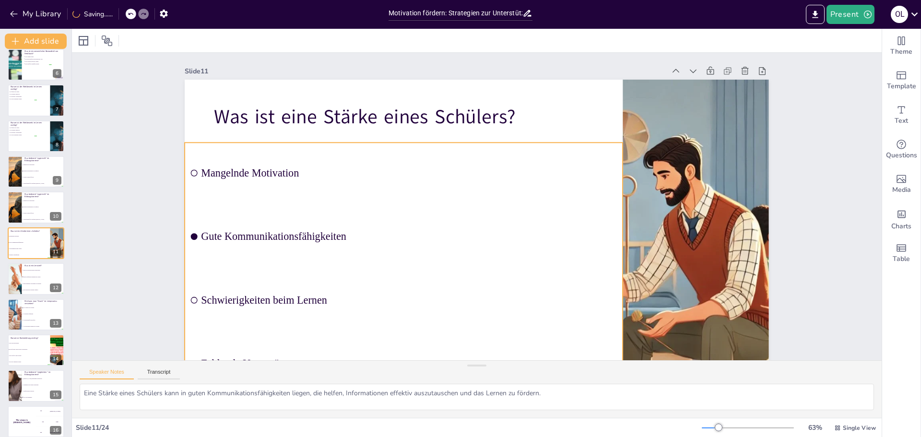
click at [213, 231] on span "Gute Kommunikationsfähigkeiten" at bounding box center [409, 237] width 417 height 12
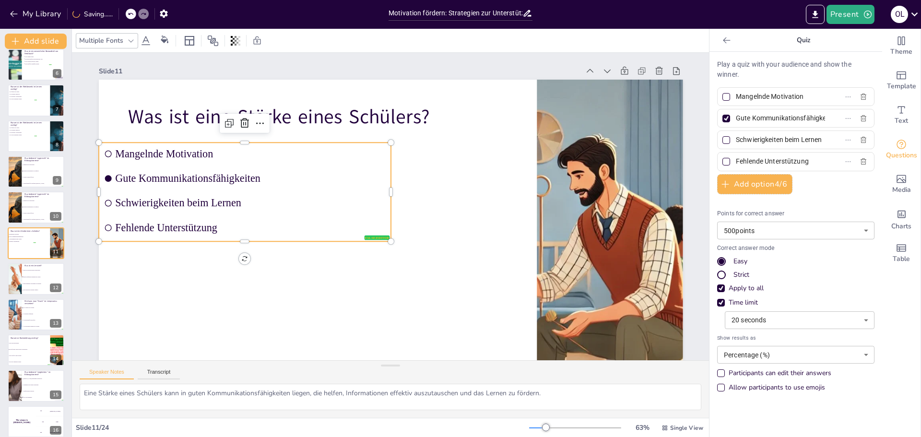
click at [722, 120] on div at bounding box center [726, 119] width 8 height 8
click at [736, 120] on input "Gute Kommunikationsfähigkeiten" at bounding box center [780, 118] width 89 height 14
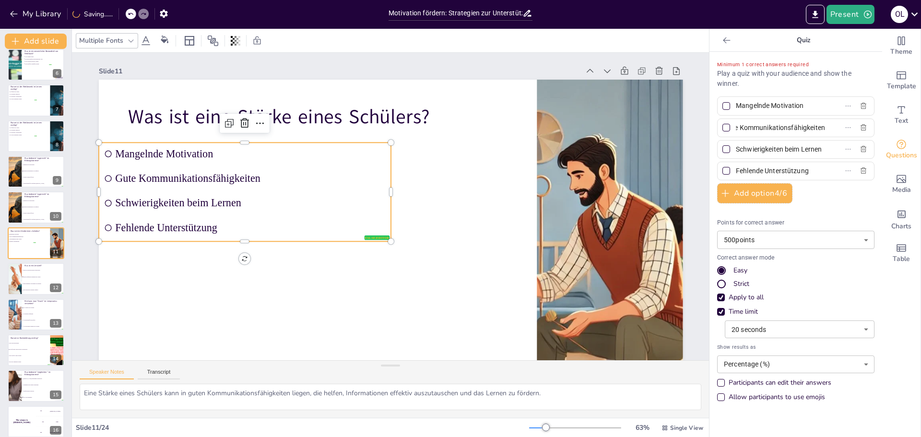
scroll to position [0, 0]
click at [21, 202] on div at bounding box center [14, 207] width 57 height 33
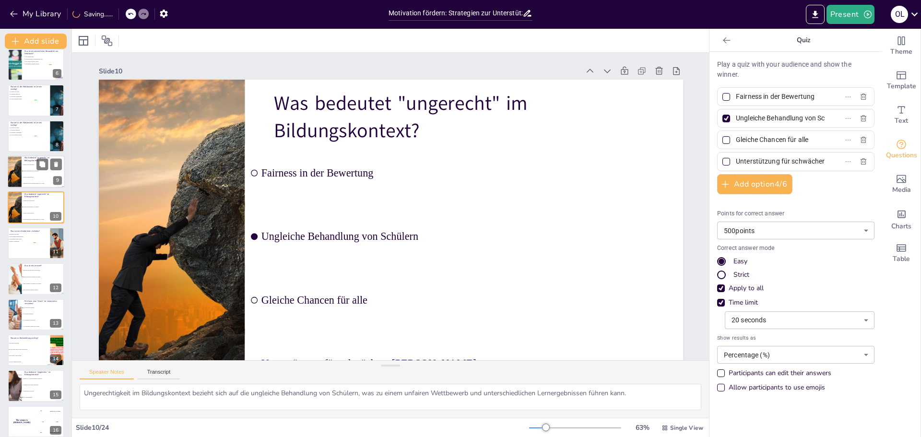
scroll to position [151, 0]
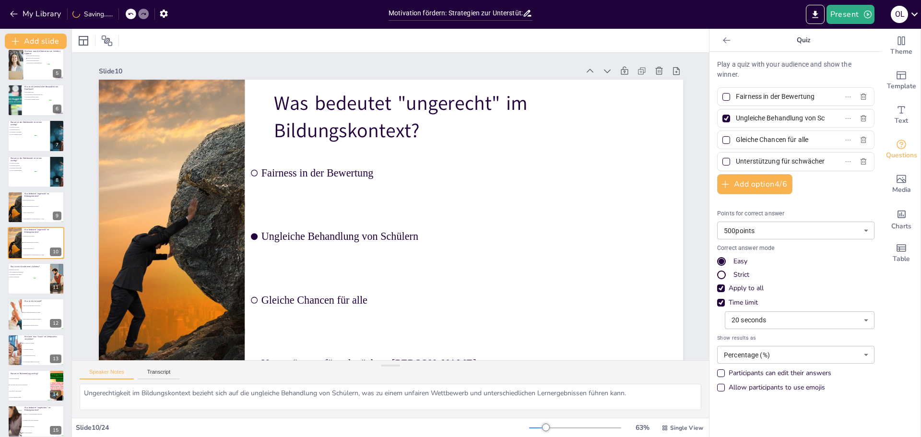
click at [722, 120] on div at bounding box center [726, 119] width 8 height 8
click at [736, 120] on input "Ungleiche Behandlung von Schülern" at bounding box center [780, 118] width 89 height 14
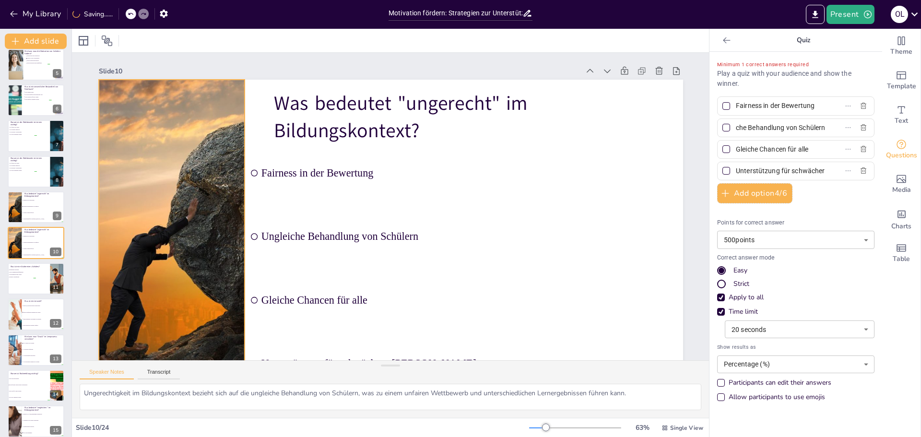
scroll to position [0, 0]
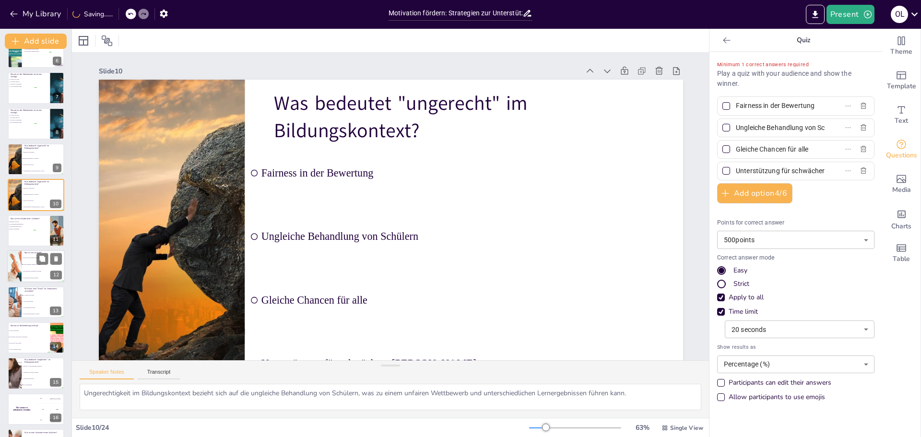
click at [22, 273] on li "Eine allgemeine Vorstellung des Lehrplans" at bounding box center [43, 271] width 43 height 7
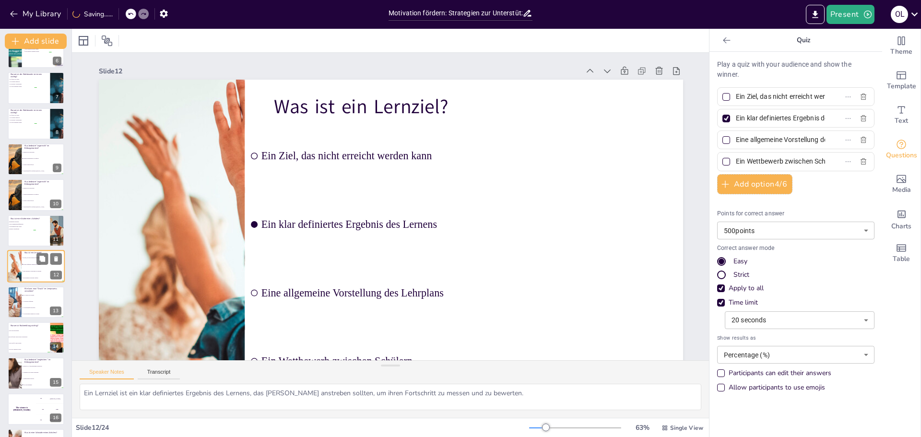
scroll to position [222, 0]
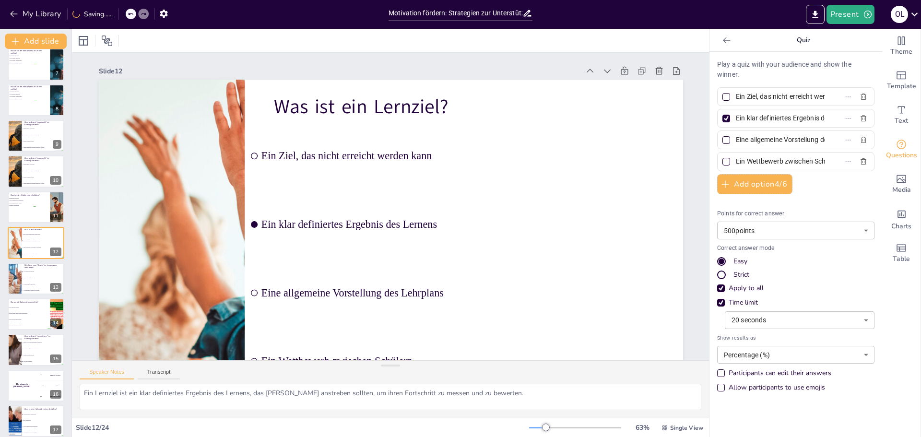
click at [722, 121] on div at bounding box center [726, 119] width 8 height 8
click at [736, 121] on input "Ein klar definiertes Ergebnis des Lernens" at bounding box center [780, 118] width 89 height 14
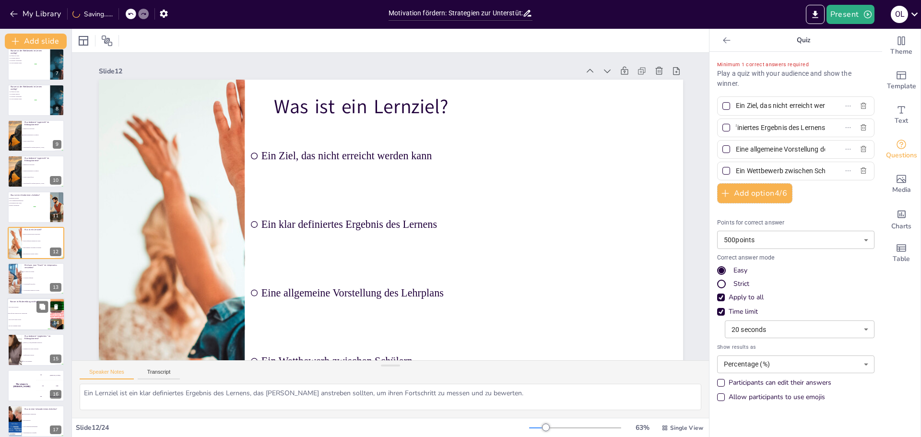
scroll to position [0, 0]
click at [36, 282] on li "Als irrelevant für den Erfolg" at bounding box center [43, 284] width 43 height 6
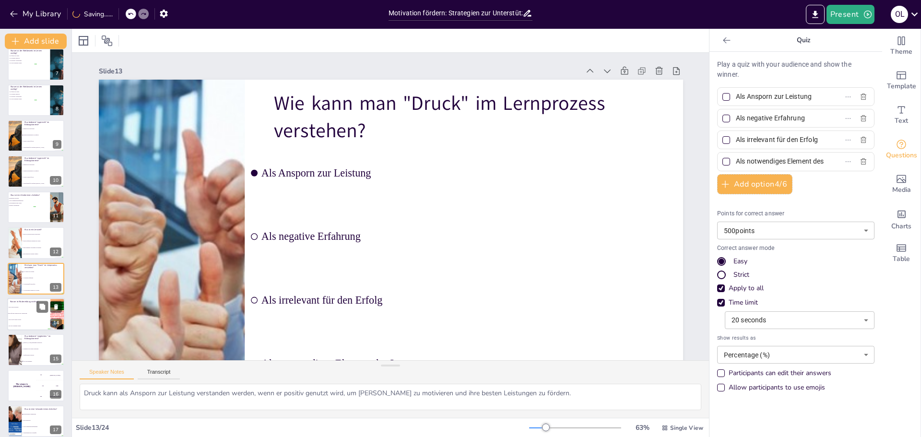
scroll to position [258, 0]
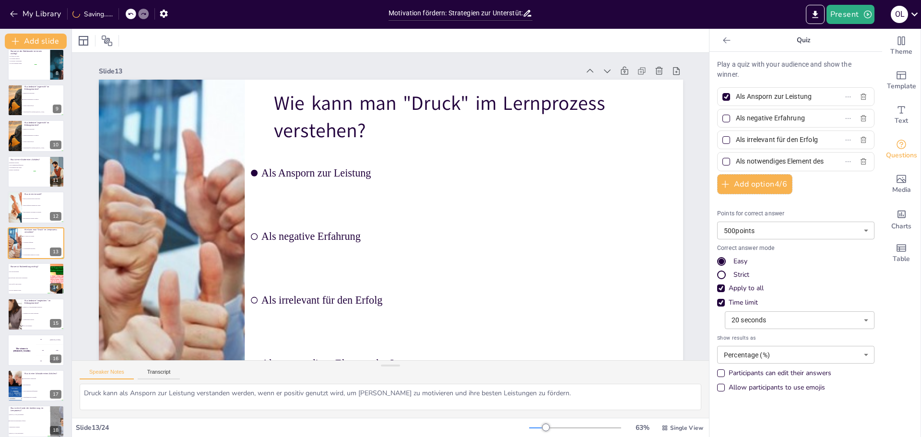
click at [724, 98] on div at bounding box center [726, 97] width 5 height 5
click at [736, 98] on input "Als Ansporn zur Leistung" at bounding box center [780, 97] width 89 height 14
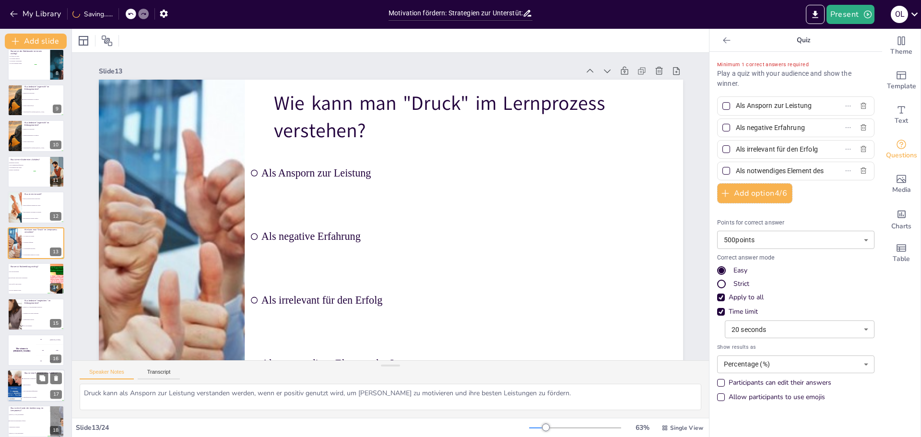
click at [20, 308] on div at bounding box center [15, 314] width 64 height 32
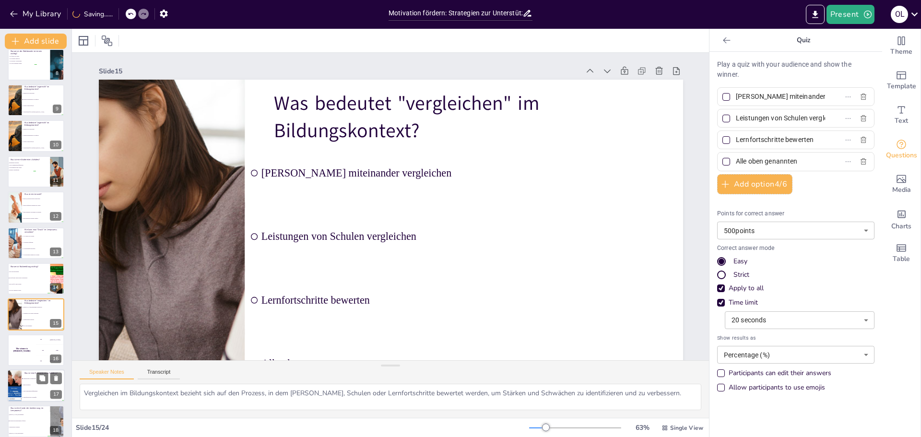
scroll to position [329, 0]
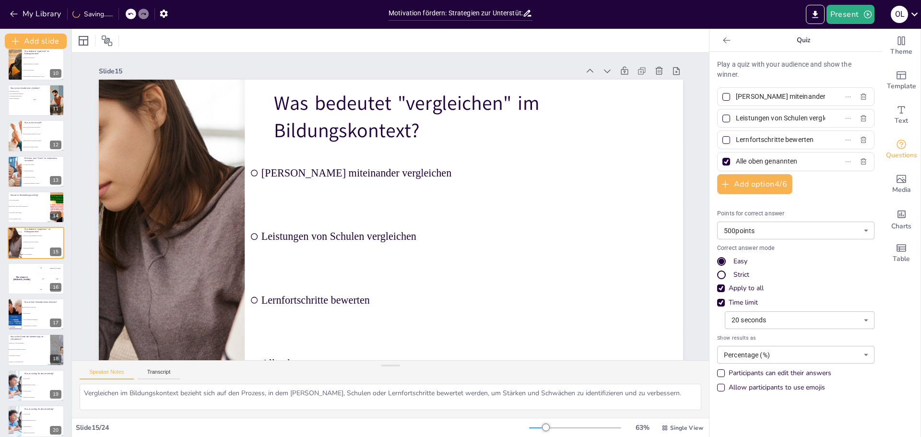
click at [724, 163] on div at bounding box center [726, 161] width 5 height 5
click at [736, 163] on input "Alle oben genannten" at bounding box center [780, 161] width 89 height 14
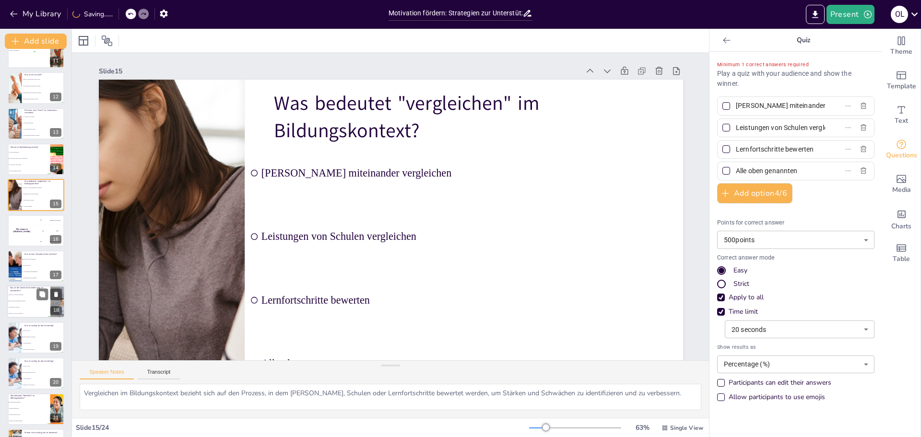
click at [38, 302] on li "Motivation und Engagement zu fördern" at bounding box center [28, 301] width 43 height 6
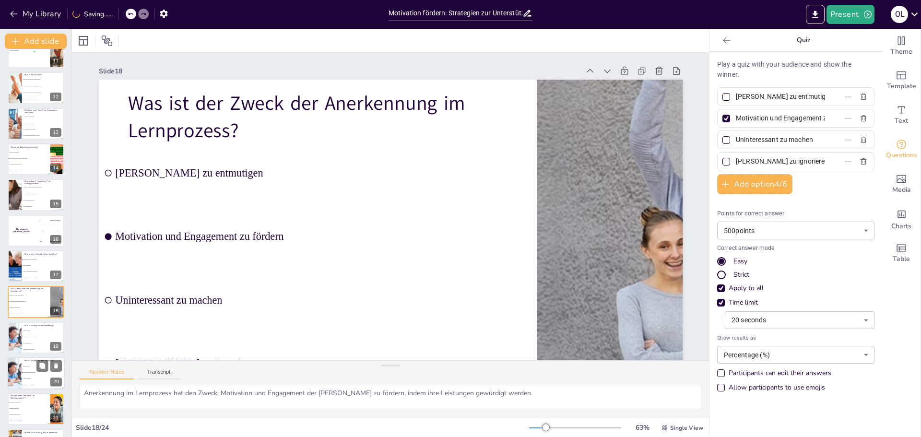
scroll to position [436, 0]
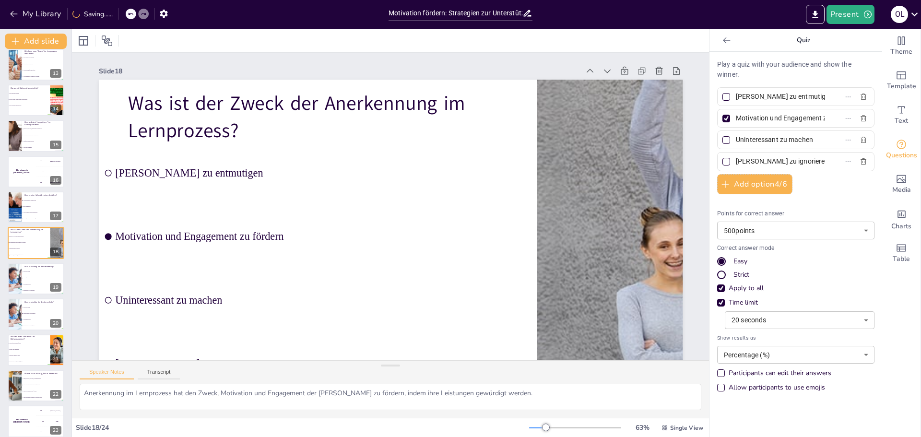
click at [722, 115] on div at bounding box center [726, 119] width 8 height 8
click at [736, 114] on input "Motivation und Engagement zu fördern" at bounding box center [780, 118] width 89 height 14
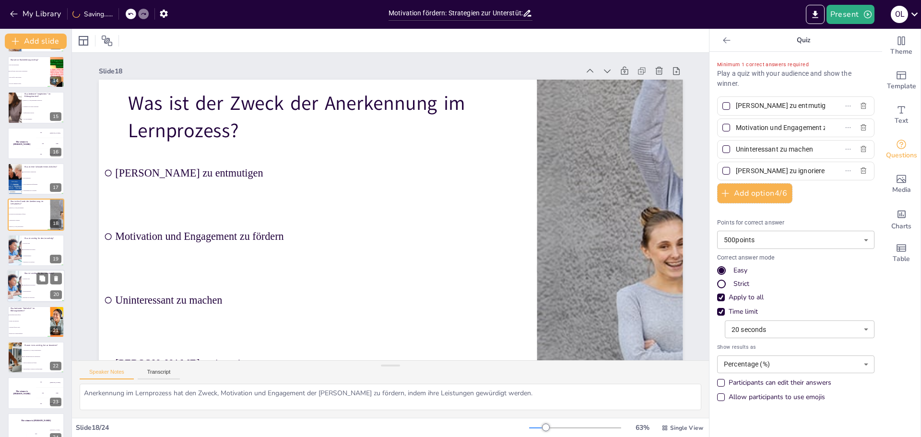
scroll to position [480, 0]
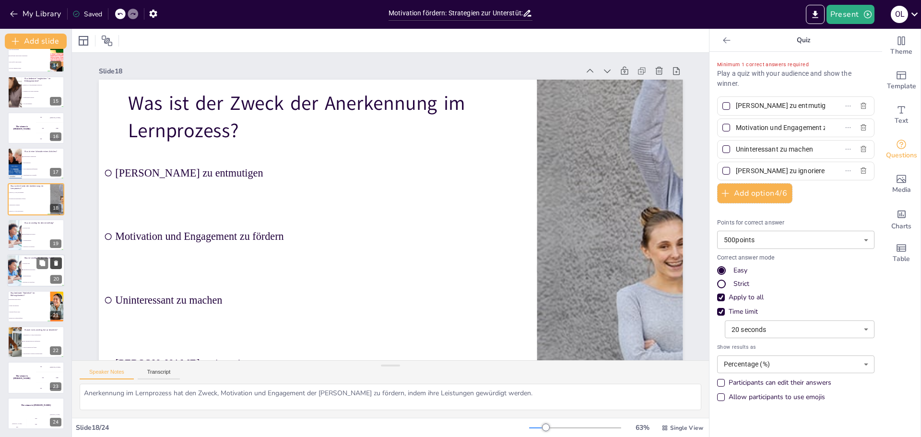
click at [51, 260] on button at bounding box center [56, 264] width 12 height 12
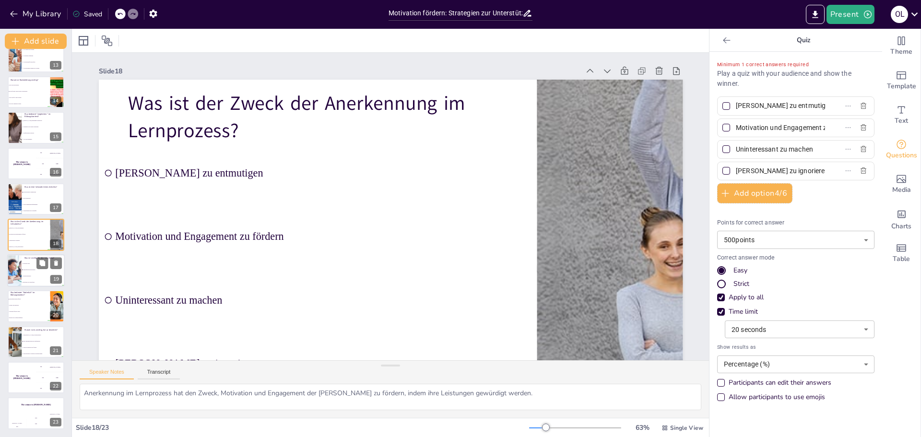
scroll to position [444, 0]
click at [26, 196] on li "Hohe Motivation" at bounding box center [43, 198] width 43 height 6
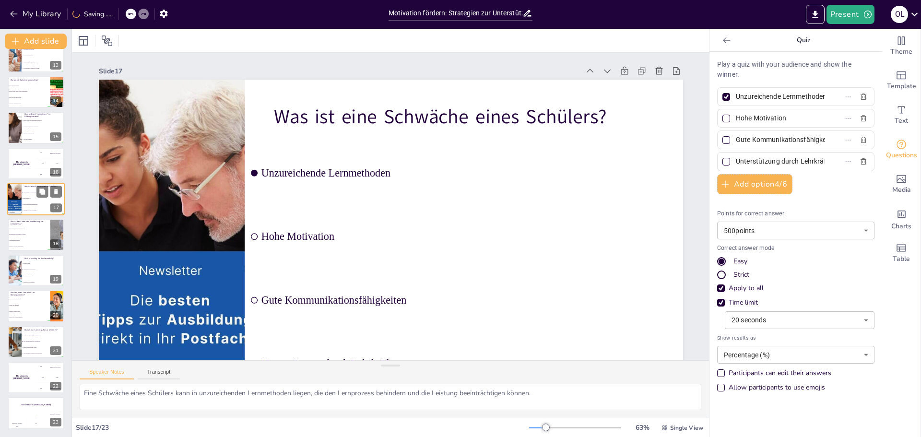
scroll to position [401, 0]
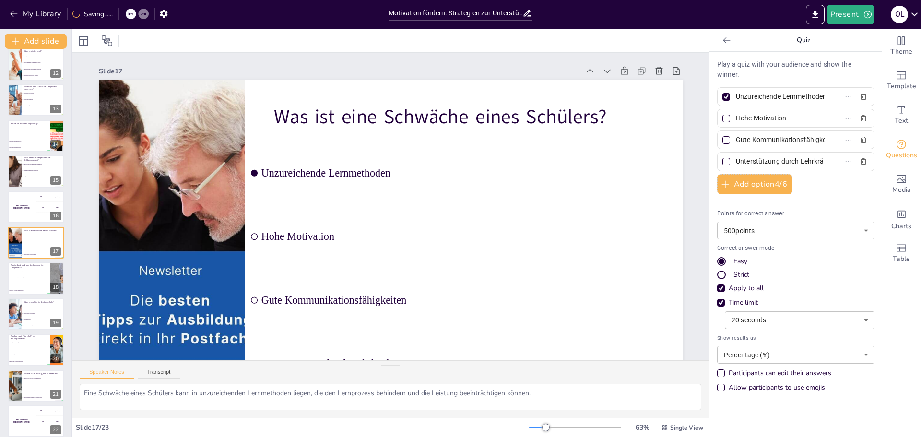
click at [721, 92] on div at bounding box center [727, 97] width 12 height 12
click at [736, 92] on input "Unzureichende Lernmethoden" at bounding box center [780, 97] width 89 height 14
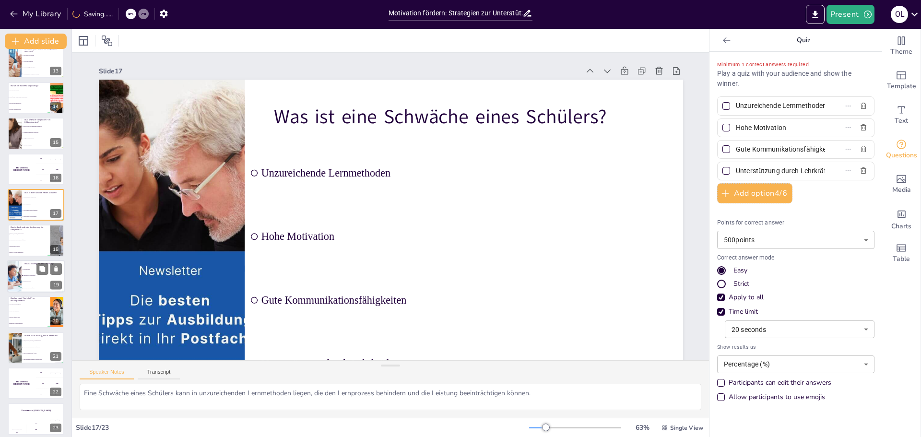
scroll to position [444, 0]
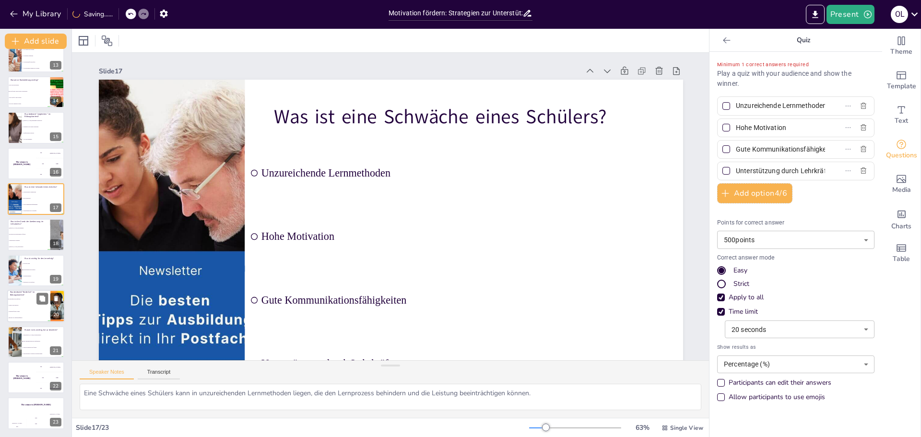
click at [26, 293] on p "Was bedeutet "förderlich" im Bildungskontext?" at bounding box center [28, 293] width 37 height 5
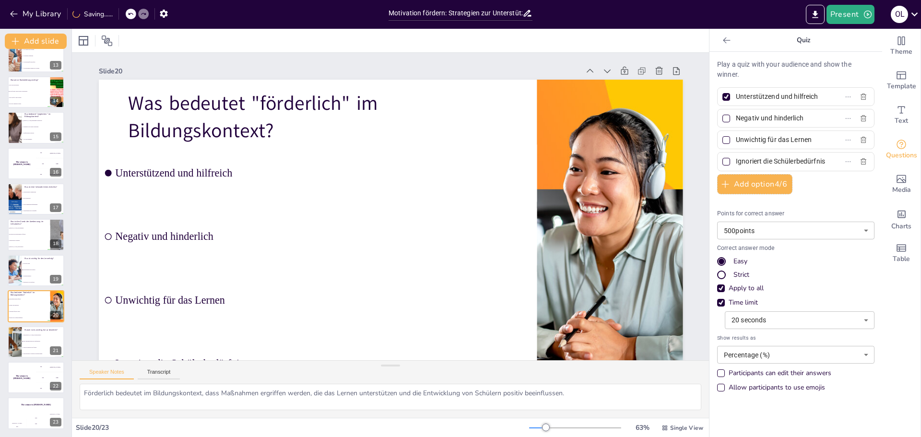
click at [724, 98] on div at bounding box center [726, 97] width 5 height 5
click at [736, 98] on input "Unterstützend und hilfreich" at bounding box center [780, 97] width 89 height 14
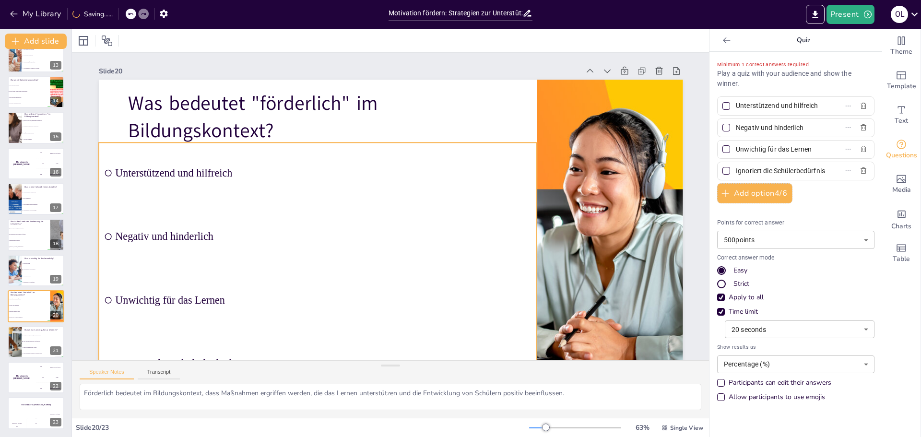
scroll to position [0, 0]
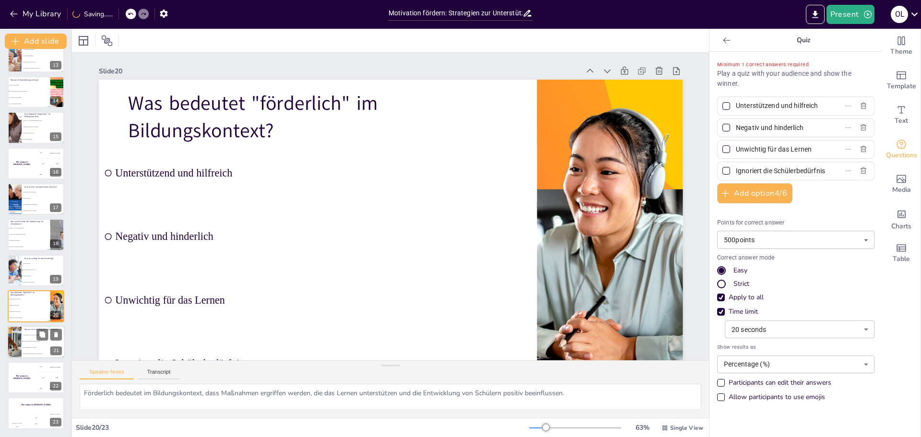
click at [29, 345] on li "Um den Wettbewerb zu fördern" at bounding box center [43, 347] width 43 height 6
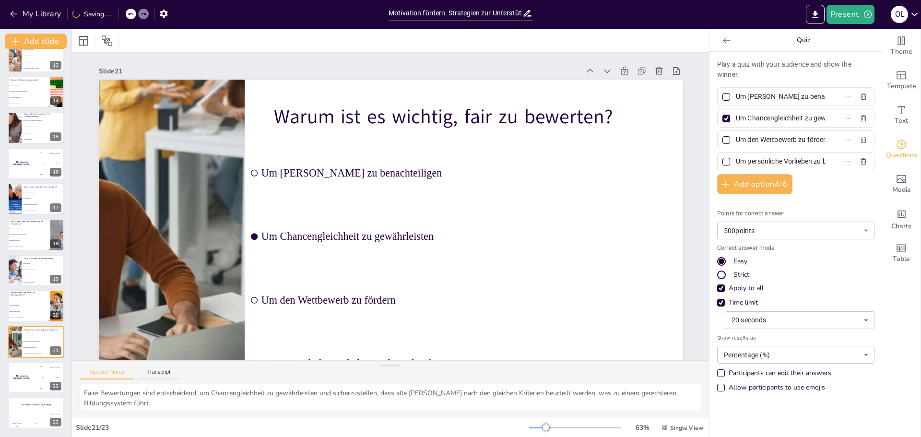
click at [722, 120] on div at bounding box center [726, 119] width 8 height 8
click at [736, 120] on input "Um Chancengleichheit zu gewährleisten" at bounding box center [780, 118] width 89 height 14
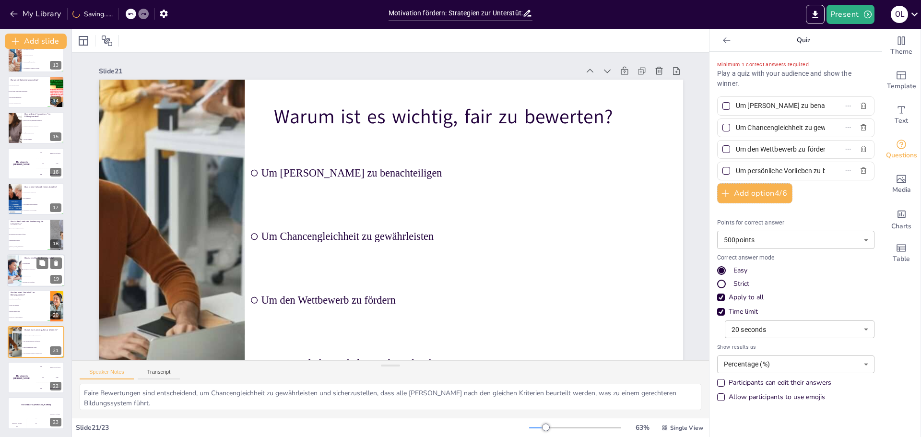
click at [34, 267] on li "Unterstützung und Feedback" at bounding box center [43, 270] width 43 height 6
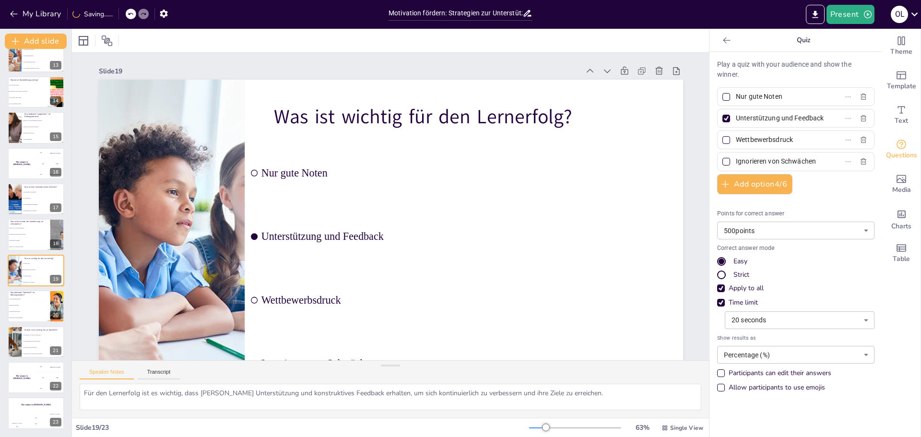
click at [722, 118] on div at bounding box center [726, 119] width 8 height 8
click at [736, 118] on input "Unterstützung und Feedback" at bounding box center [780, 118] width 89 height 14
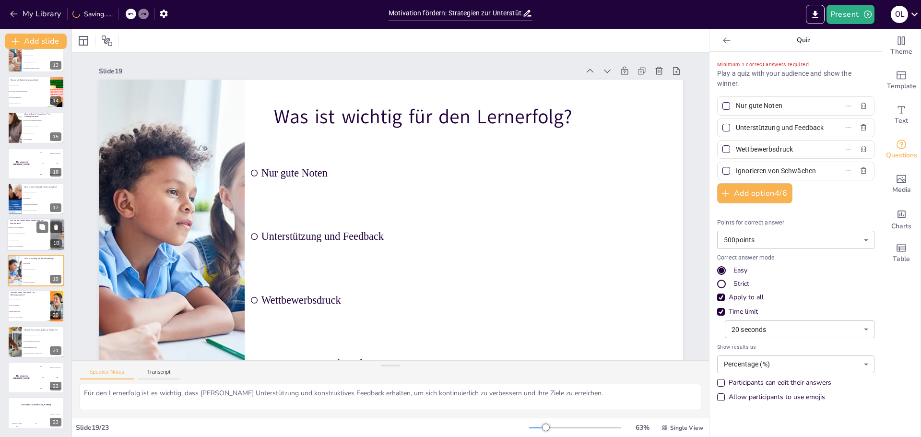
click at [32, 226] on li "Schüler zu entmutigen" at bounding box center [28, 228] width 43 height 6
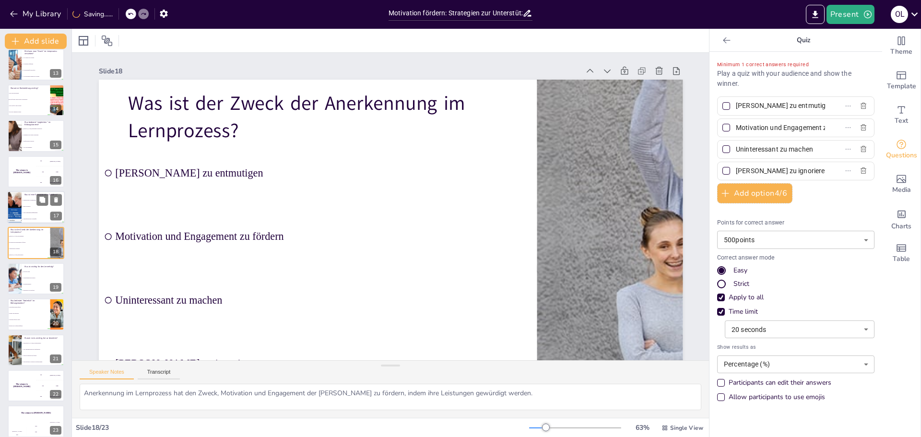
scroll to position [388, 0]
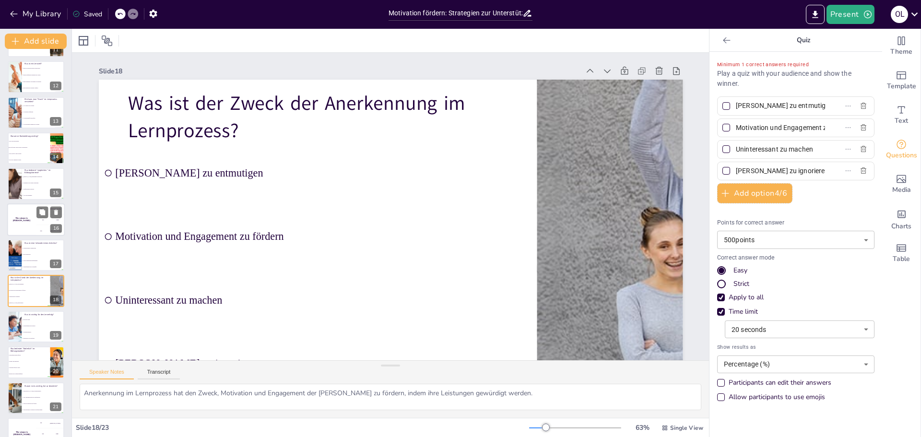
click at [21, 224] on div "The winner is Niels 🏆" at bounding box center [21, 219] width 29 height 33
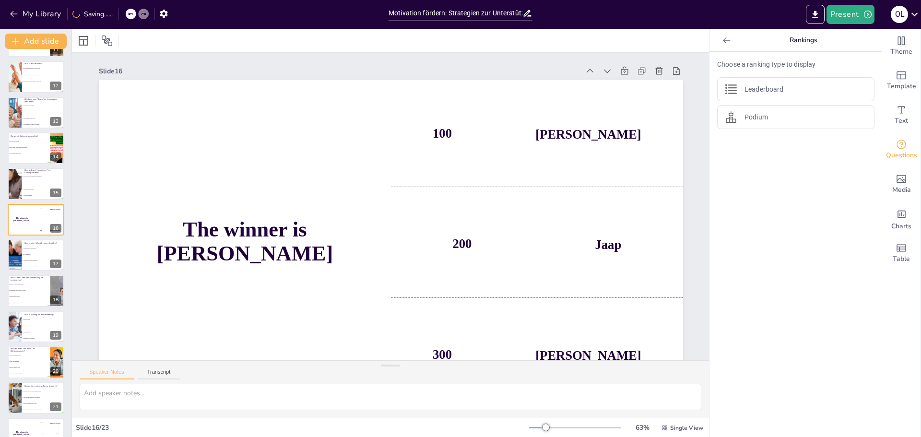
scroll to position [365, 0]
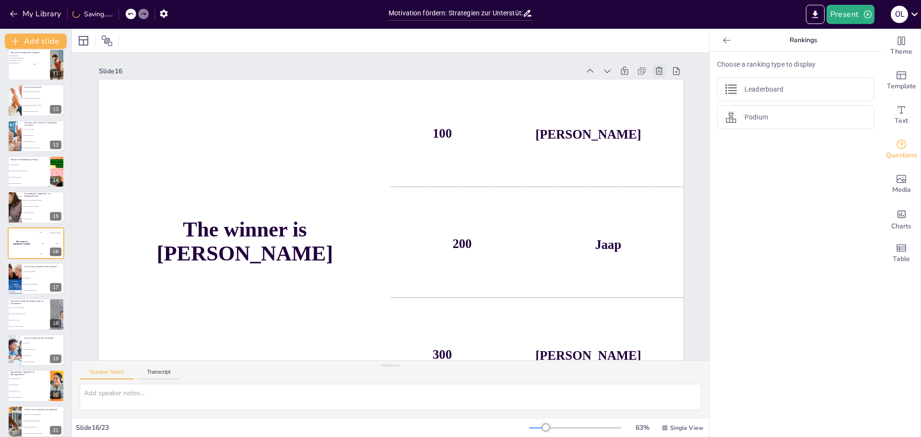
click at [659, 69] on icon at bounding box center [659, 71] width 10 height 10
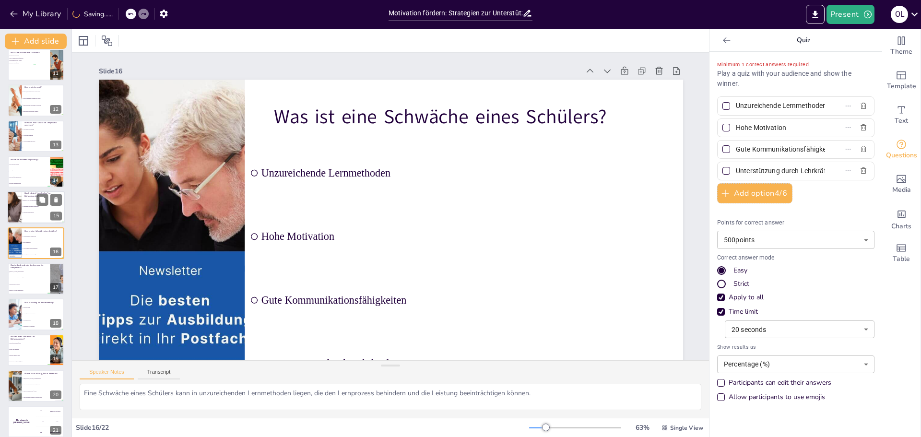
click at [24, 203] on li "Schüler miteinander vergleichen" at bounding box center [43, 201] width 43 height 6
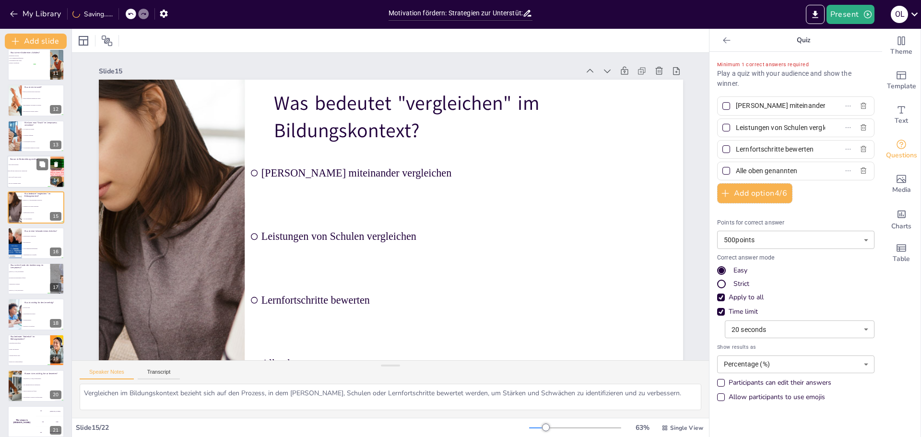
scroll to position [0, 0]
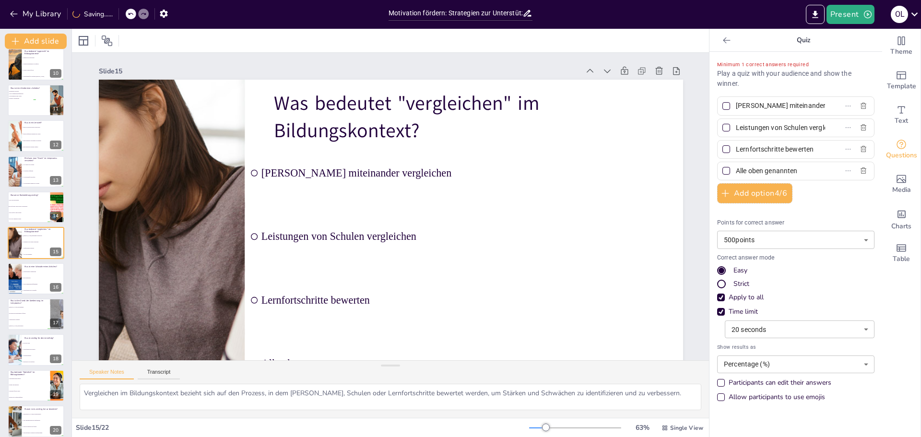
click at [21, 140] on div at bounding box center [15, 136] width 64 height 32
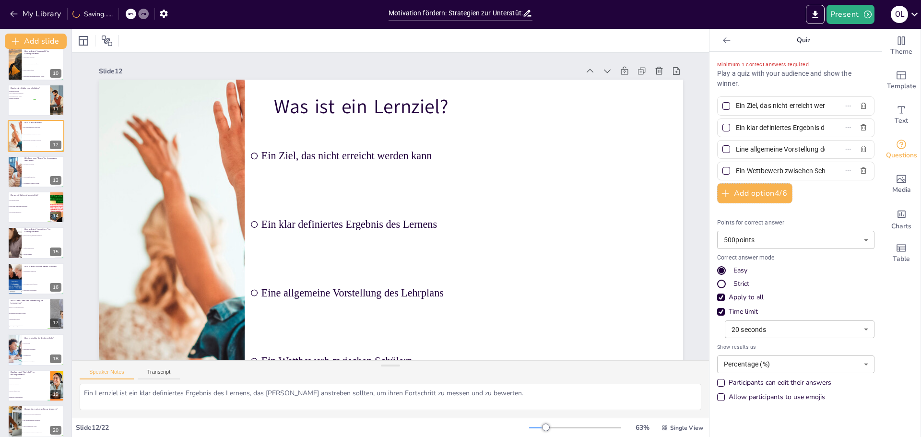
scroll to position [222, 0]
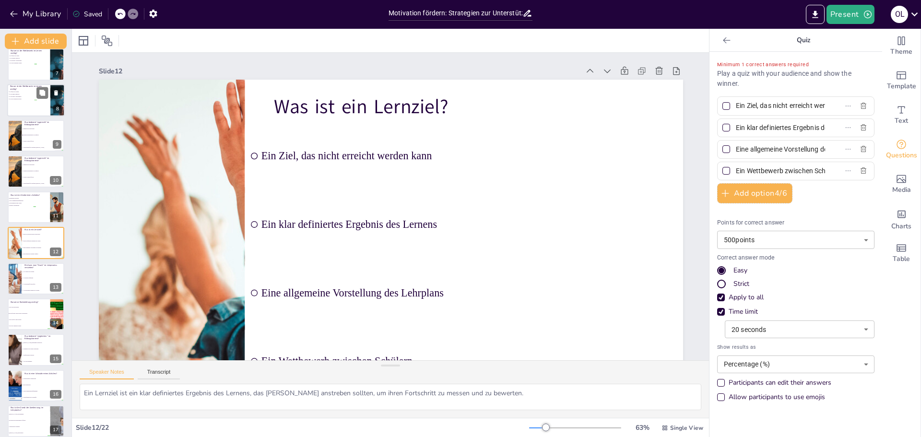
click at [22, 96] on span "Er hat keine Auswirkungen" at bounding box center [23, 96] width 27 height 1
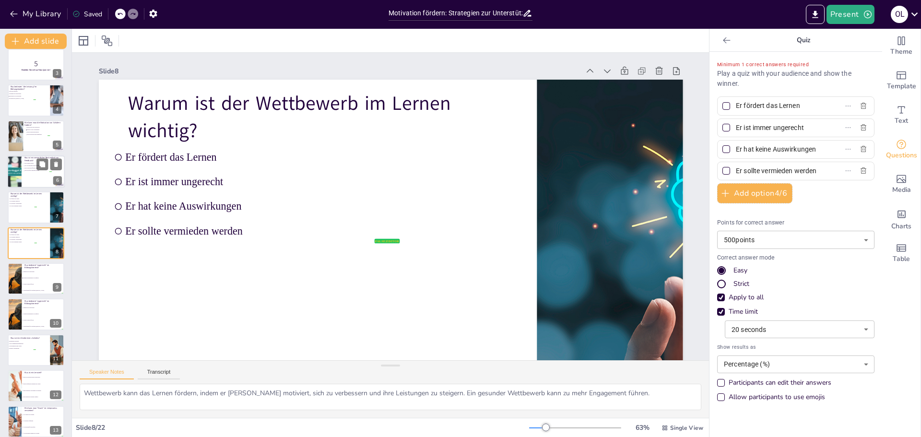
click at [27, 165] on li "Es sollte spezifisch und konstruktiv sein" at bounding box center [37, 166] width 29 height 2
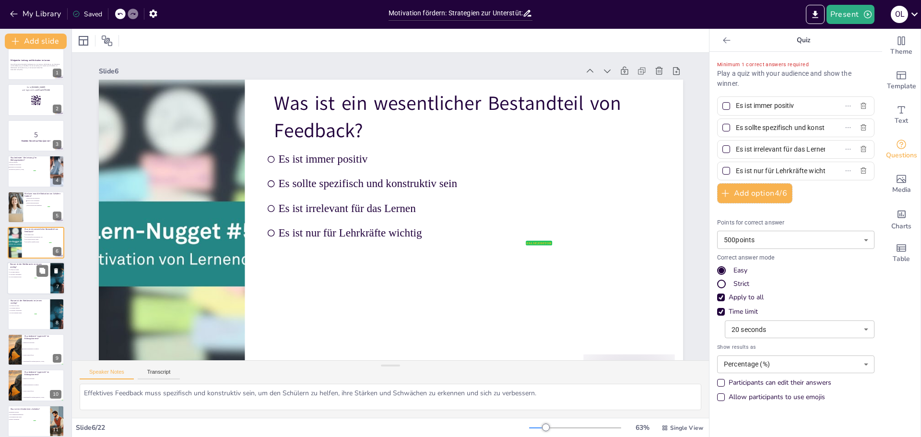
click at [27, 277] on span "Er sollte vermieden werden" at bounding box center [23, 277] width 27 height 1
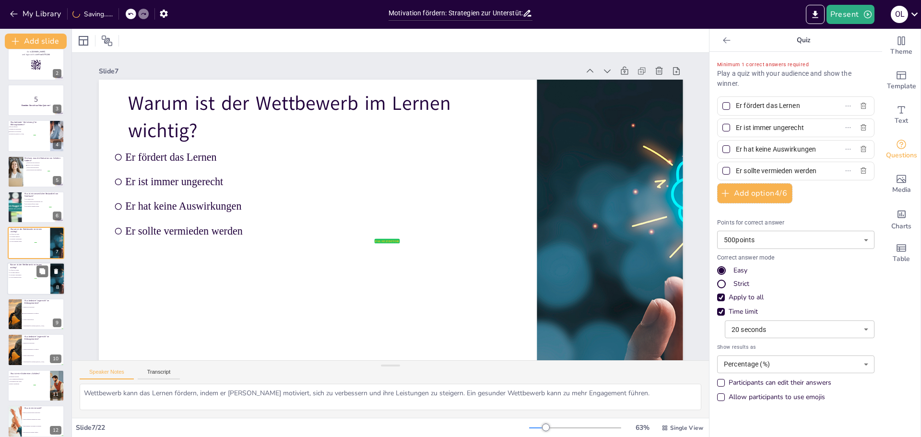
click at [28, 286] on div at bounding box center [36, 278] width 58 height 33
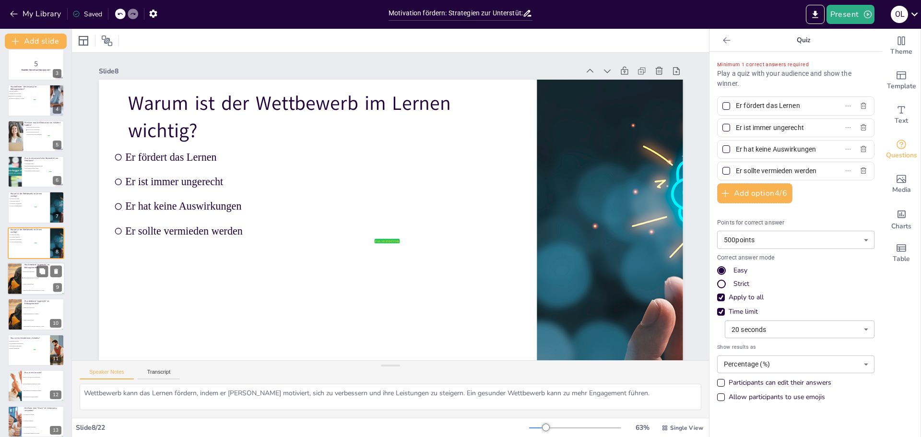
click at [34, 280] on li "Ungleiche Behandlung von Schülern" at bounding box center [43, 278] width 43 height 6
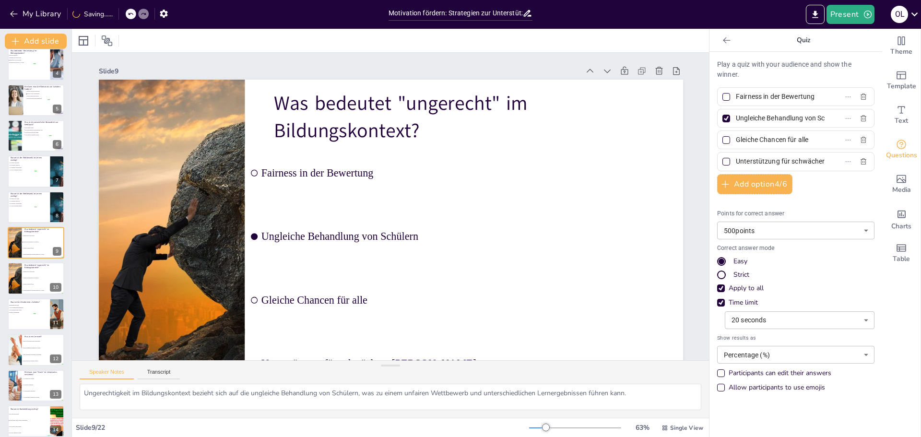
click at [724, 118] on div at bounding box center [727, 119] width 12 height 12
click at [736, 118] on input "Ungleiche Behandlung von Schülern" at bounding box center [780, 118] width 89 height 14
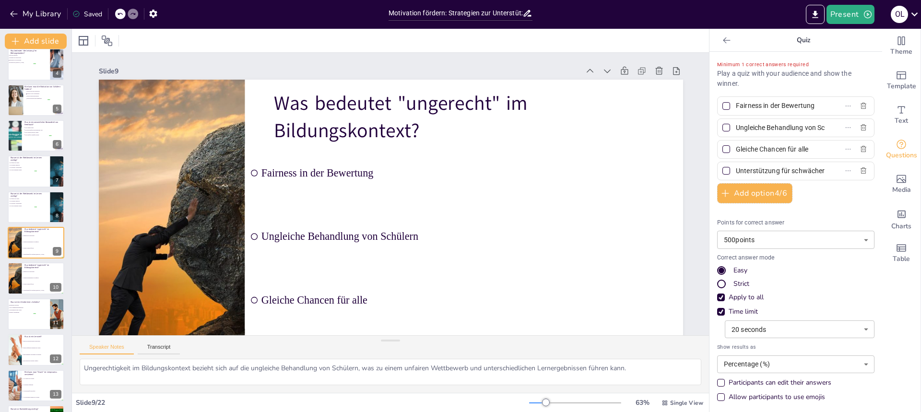
click at [722, 36] on icon at bounding box center [727, 41] width 10 height 10
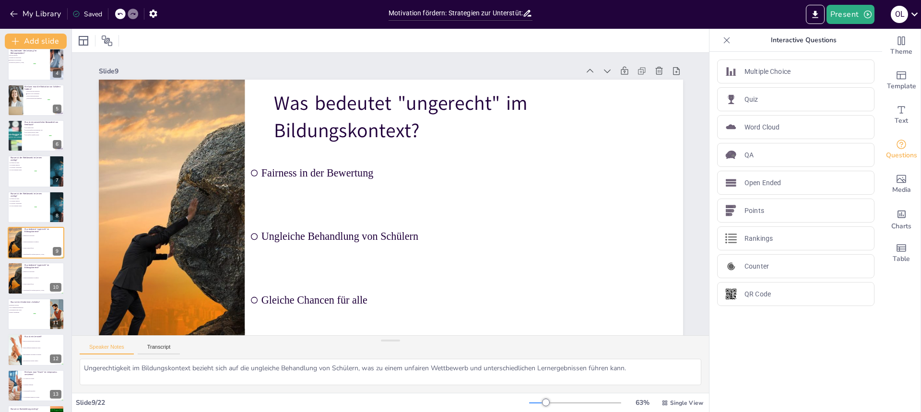
click at [722, 36] on icon at bounding box center [727, 41] width 10 height 10
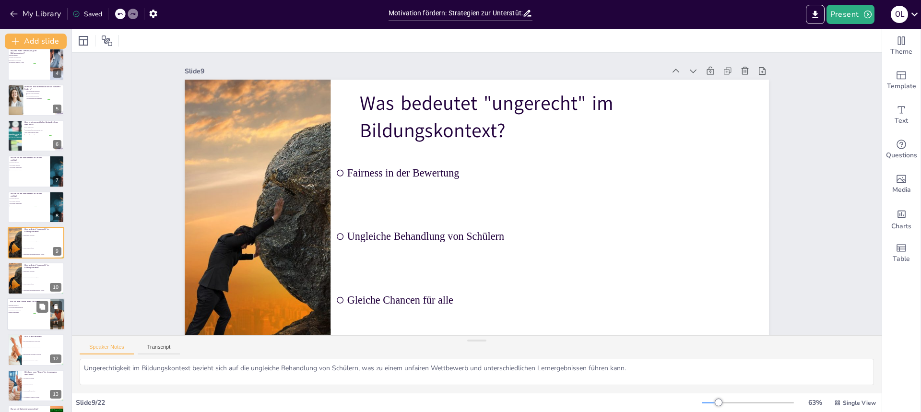
click at [29, 313] on li "Fehlende Unterstützung" at bounding box center [21, 312] width 29 height 2
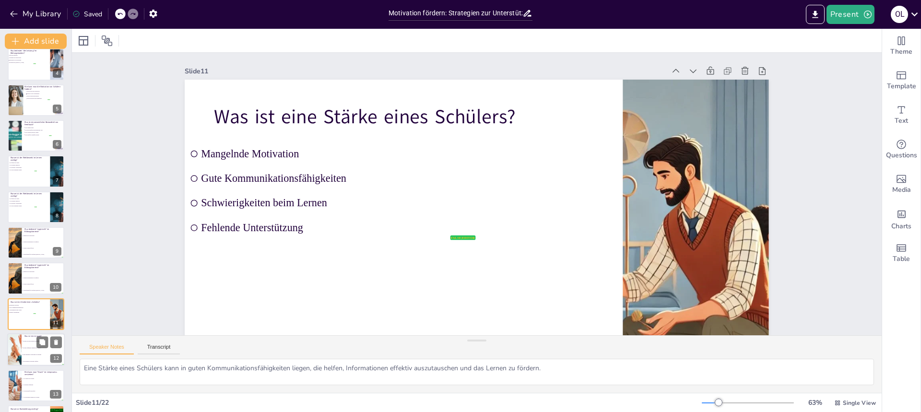
scroll to position [199, 0]
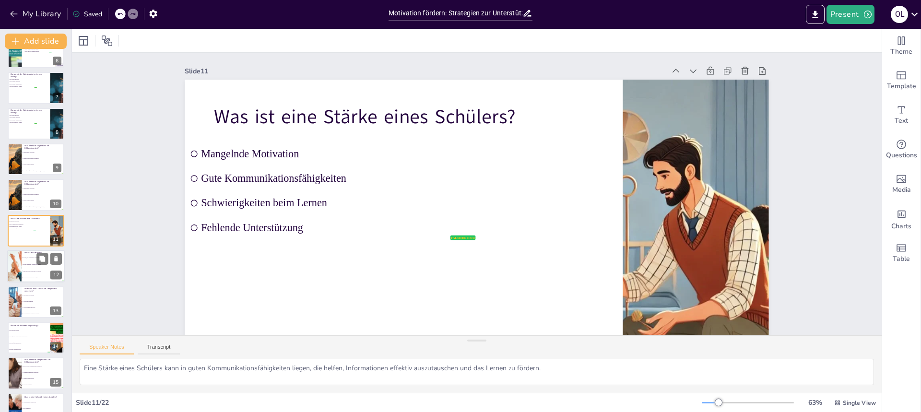
click at [26, 262] on li "Ein klar definiertes Ergebnis des Lernens" at bounding box center [43, 264] width 43 height 7
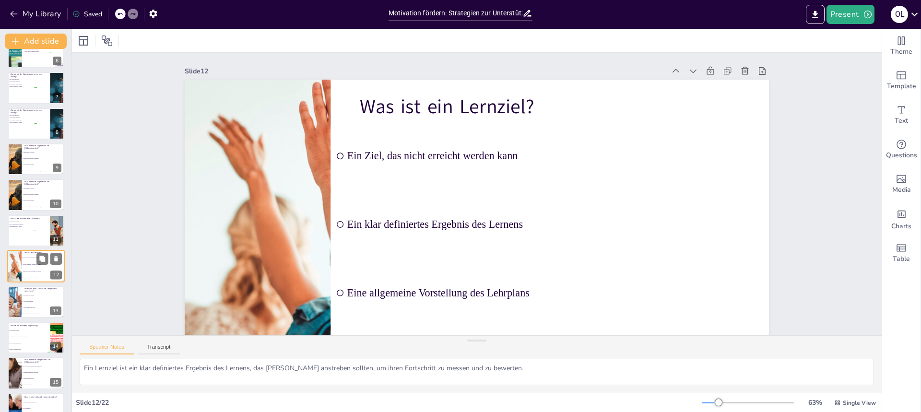
scroll to position [235, 0]
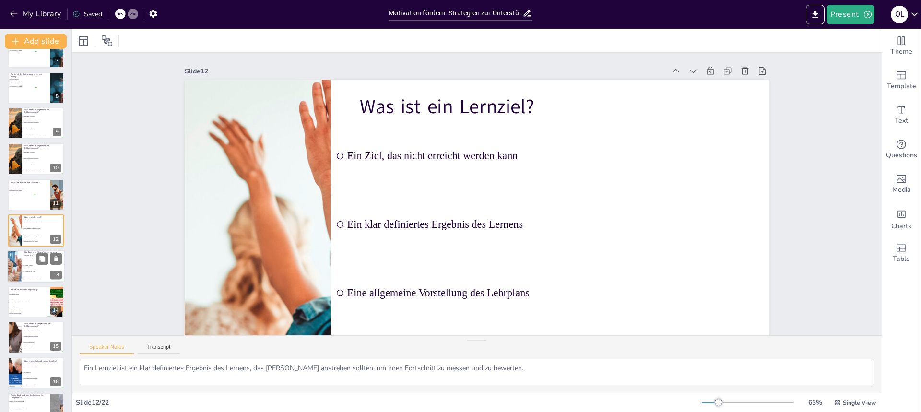
click at [36, 265] on span "Als negative Erfahrung" at bounding box center [43, 265] width 41 height 1
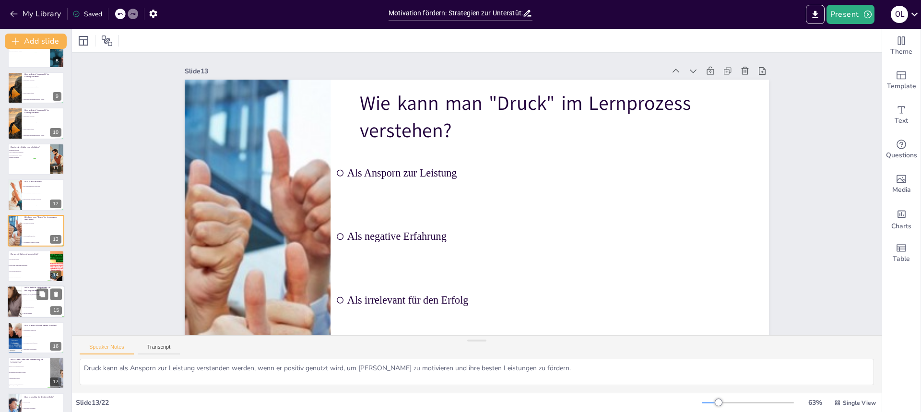
click at [27, 263] on li "Sie hilft beim Lernen und der Verbesserung" at bounding box center [29, 265] width 43 height 6
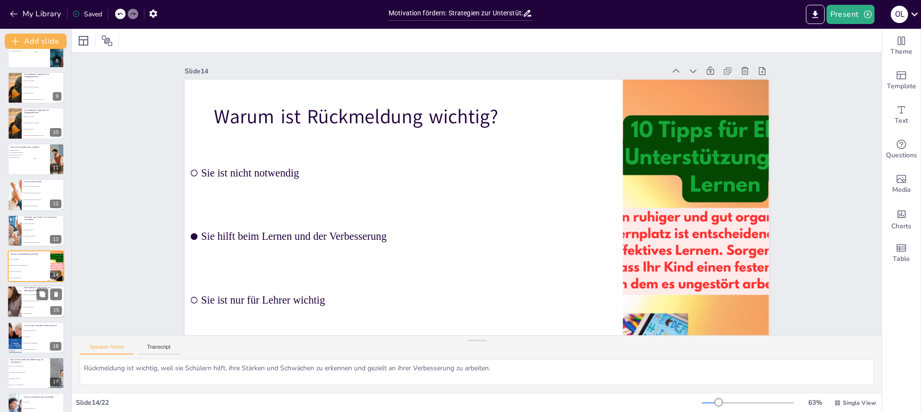
scroll to position [306, 0]
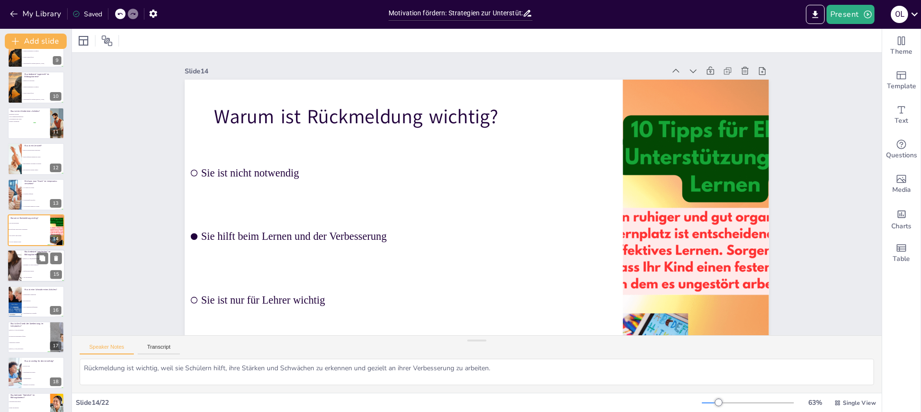
click at [17, 263] on div at bounding box center [14, 266] width 65 height 33
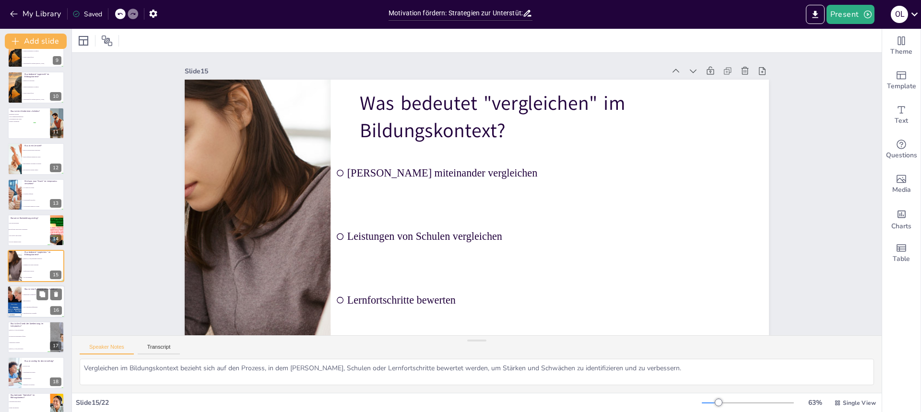
scroll to position [342, 0]
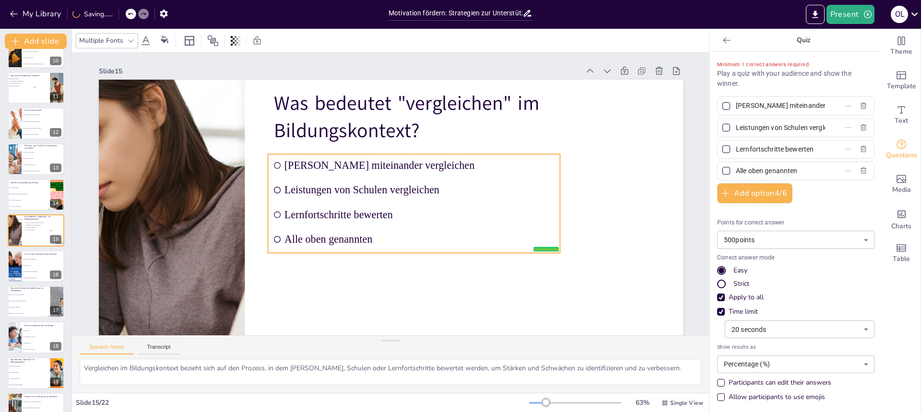
drag, startPoint x: 345, startPoint y: 173, endPoint x: 368, endPoint y: 184, distance: 25.5
click at [368, 184] on ul "Schüler miteinander vergleichen Leistungen von Schulen vergleichen Lernfortschr…" at bounding box center [414, 203] width 292 height 98
click at [722, 36] on icon at bounding box center [727, 41] width 10 height 10
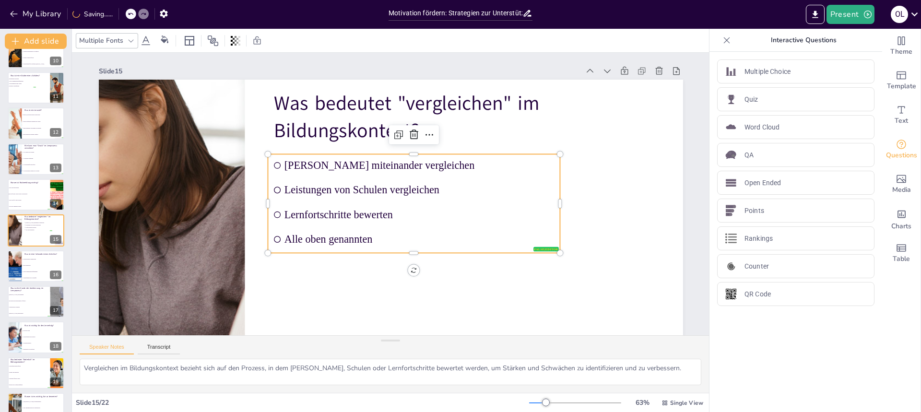
click at [722, 36] on icon at bounding box center [727, 41] width 10 height 10
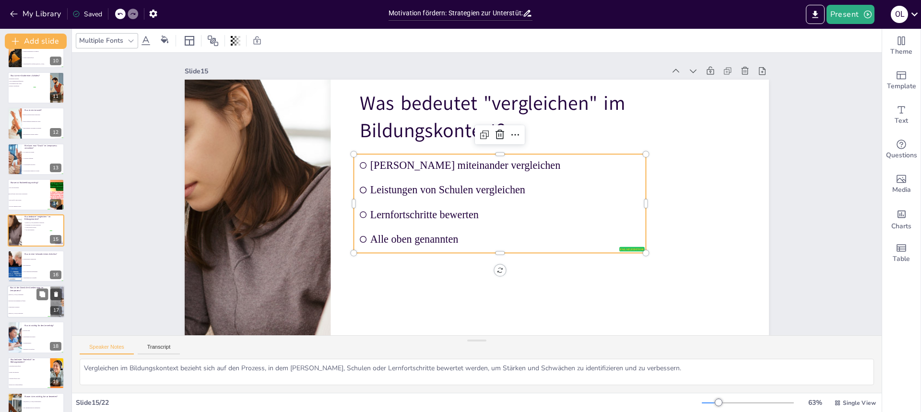
click at [26, 266] on li "Hohe Motivation" at bounding box center [43, 265] width 43 height 6
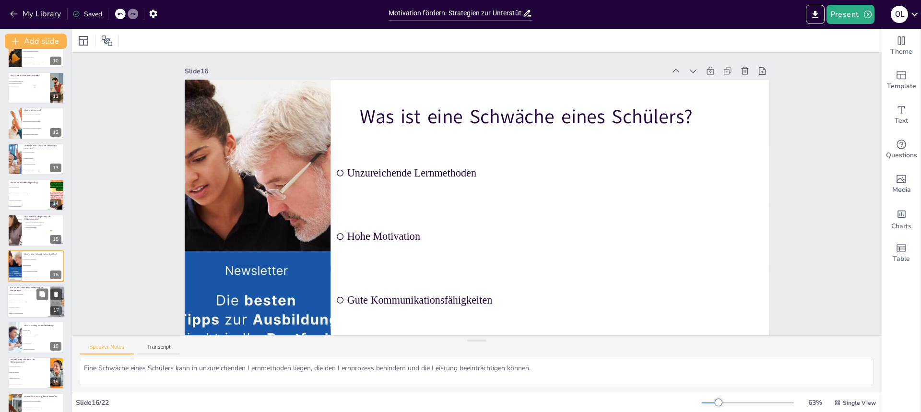
scroll to position [377, 0]
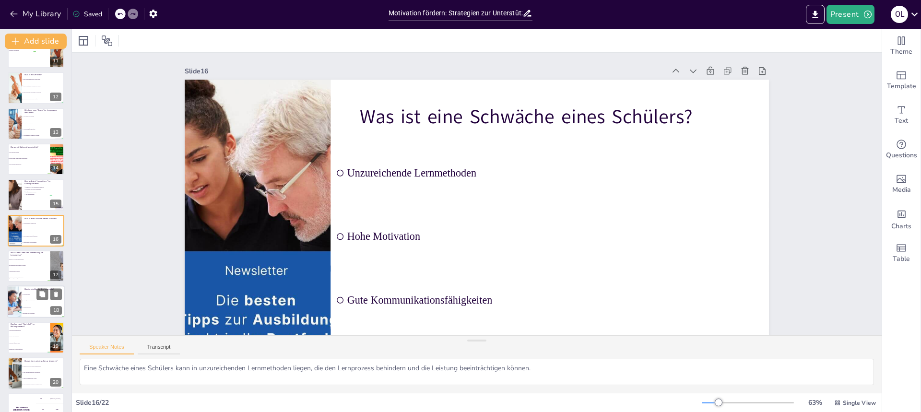
click at [28, 256] on p "Was ist der Zweck der Anerkennung im Lernprozess?" at bounding box center [29, 253] width 37 height 5
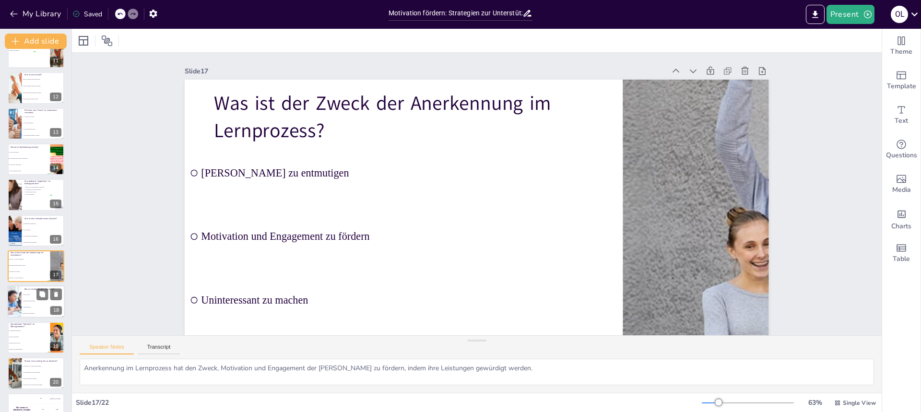
scroll to position [413, 0]
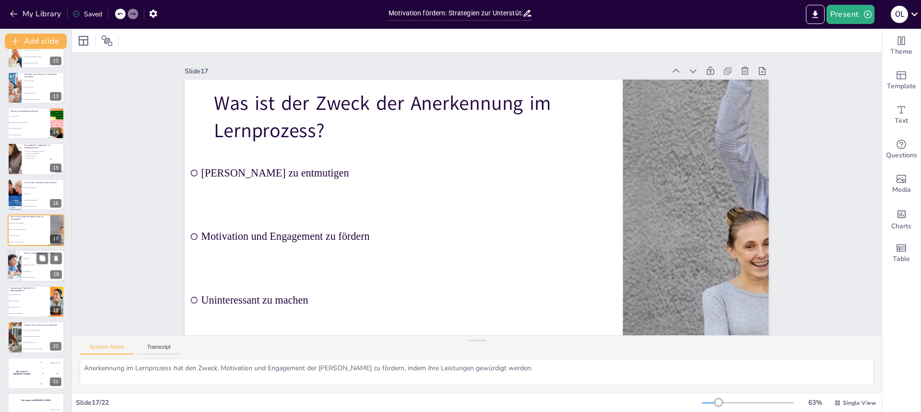
drag, startPoint x: 33, startPoint y: 255, endPoint x: 37, endPoint y: 256, distance: 4.8
click at [33, 250] on div "Was ist wichtig für den Lernerfolg? false | editor Nur gute Noten Unterstützung…" at bounding box center [36, 250] width 58 height 0
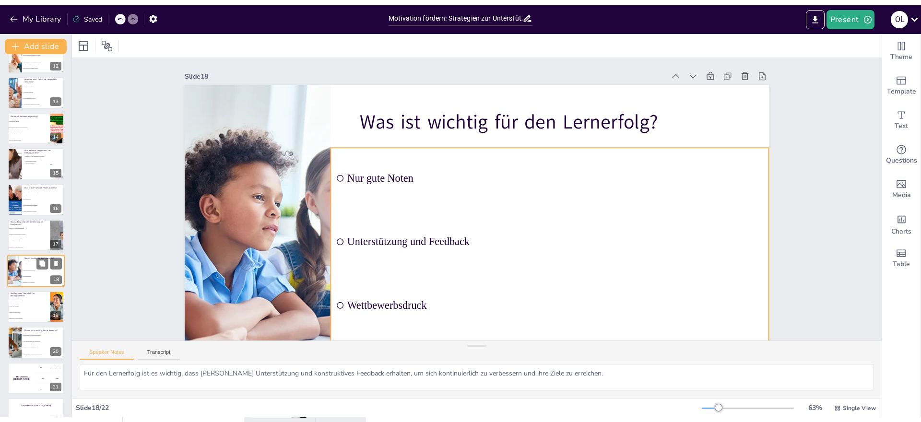
scroll to position [433, 0]
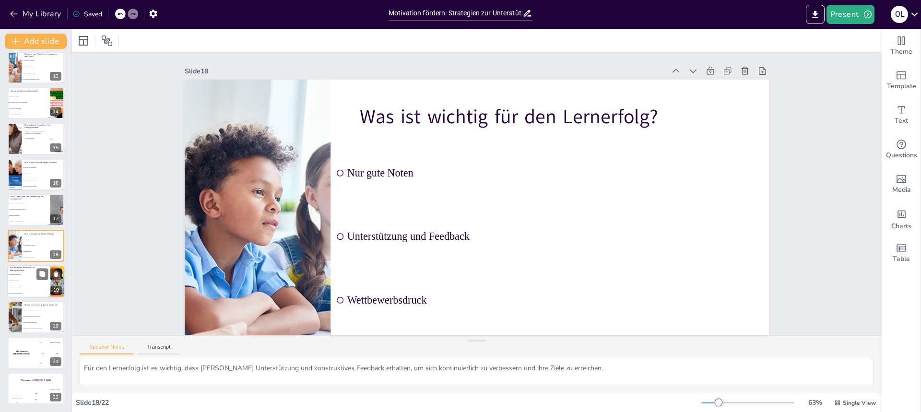
click at [34, 281] on span "Negativ und hinderlich" at bounding box center [29, 280] width 41 height 1
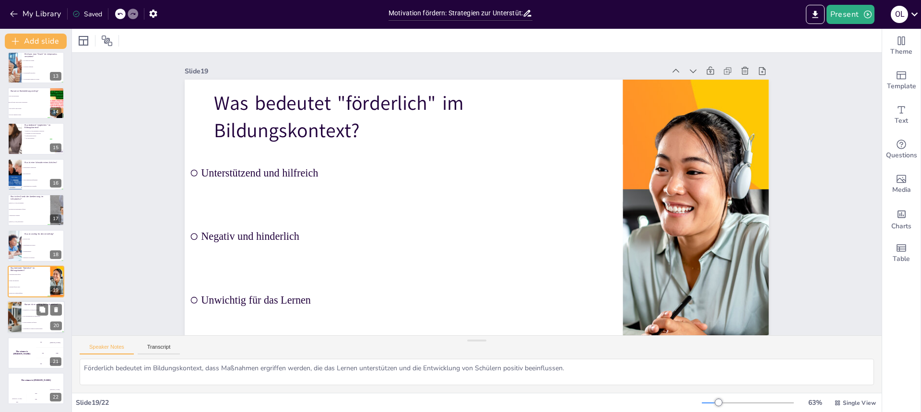
click at [13, 318] on div at bounding box center [14, 317] width 49 height 33
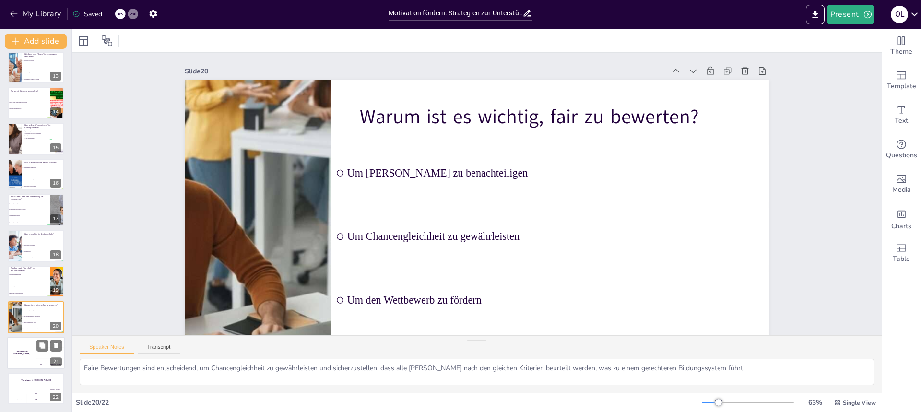
click at [32, 351] on div "The winner is Niels 🏆" at bounding box center [21, 353] width 29 height 33
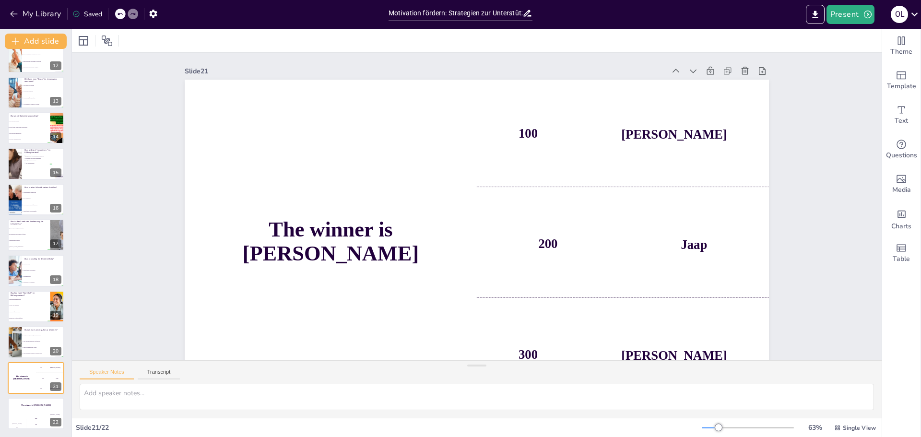
scroll to position [408, 0]
